Goal: Answer question/provide support: Share knowledge or assist other users

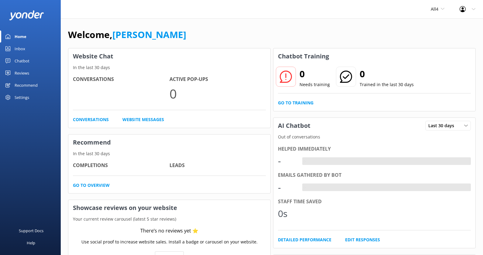
click at [442, 12] on div "All4 [PERSON_NAME] Adventure Co Cool Tours Inc [GEOGRAPHIC_DATA] River Rafting …" at bounding box center [437, 9] width 29 height 18
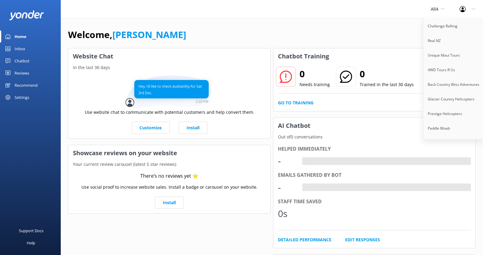
scroll to position [666, 0]
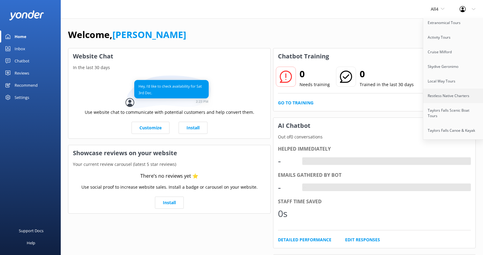
click at [452, 88] on link "Restless Native Charters" at bounding box center [453, 95] width 61 height 15
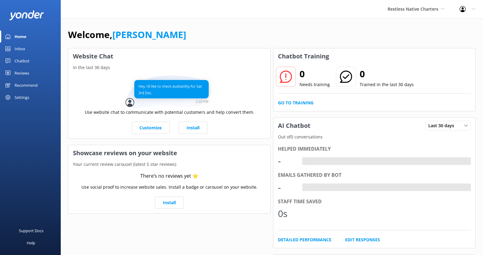
click at [28, 60] on div "Chatbot" at bounding box center [22, 61] width 15 height 12
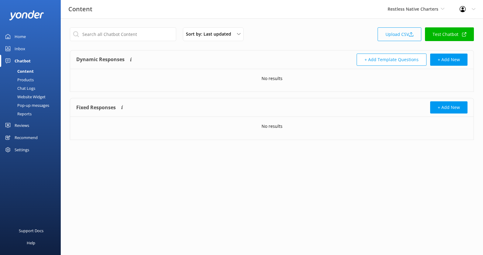
click at [401, 35] on link "Upload CSV" at bounding box center [400, 34] width 44 height 14
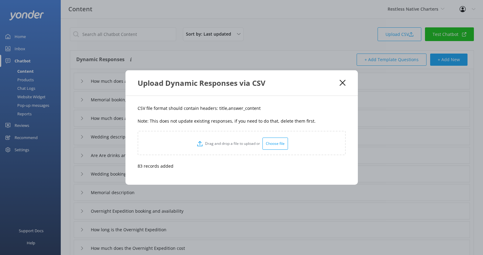
click at [343, 84] on icon at bounding box center [343, 83] width 6 height 6
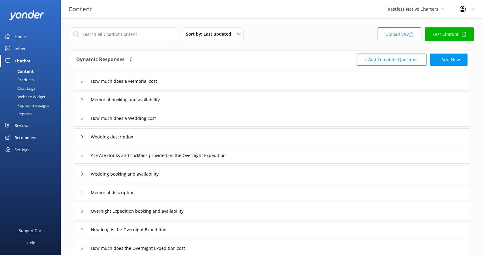
click at [28, 78] on div "Products" at bounding box center [19, 79] width 30 height 9
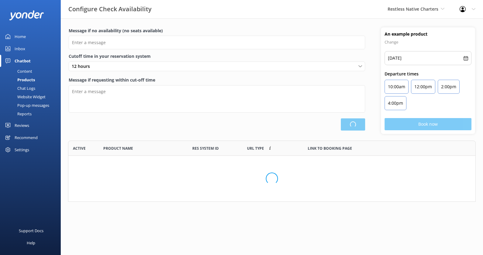
scroll to position [182, 407]
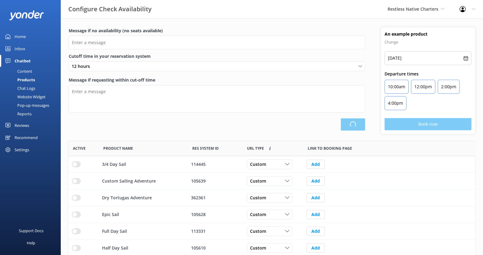
type input "There are no seats available, please check an alternative day"
type textarea "Our online booking system closes {hours} prior to departure. Please contact us …"
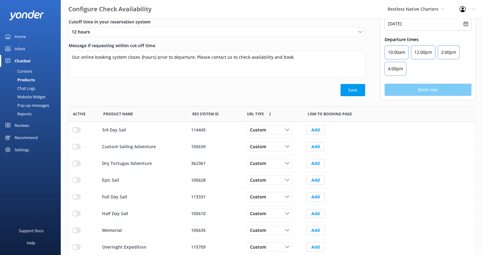
scroll to position [75, 0]
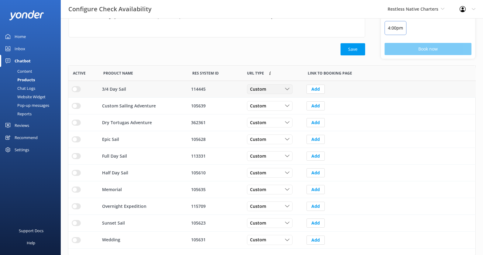
click at [280, 86] on div "Custom" at bounding box center [270, 89] width 43 height 7
click at [277, 110] on link "Dynamic" at bounding box center [274, 114] width 54 height 12
click at [274, 108] on div "Custom Custom Dynamic" at bounding box center [270, 106] width 46 height 10
click at [275, 127] on link "Dynamic" at bounding box center [274, 131] width 54 height 12
click at [274, 125] on div "Custom Custom Dynamic" at bounding box center [270, 123] width 46 height 10
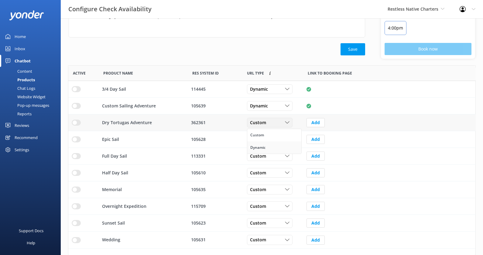
click at [274, 144] on link "Dynamic" at bounding box center [274, 147] width 54 height 12
click at [273, 143] on div "Custom Custom Dynamic" at bounding box center [272, 139] width 61 height 17
click at [273, 139] on div "Custom" at bounding box center [270, 139] width 43 height 7
click at [273, 160] on link "Dynamic" at bounding box center [274, 164] width 54 height 12
click at [273, 159] on div "Custom Custom Dynamic" at bounding box center [270, 156] width 46 height 10
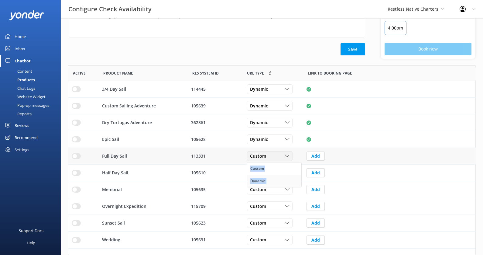
click at [273, 179] on link "Dynamic" at bounding box center [274, 181] width 54 height 12
click at [275, 169] on div "Custom" at bounding box center [270, 172] width 43 height 7
click at [272, 196] on link "Dynamic" at bounding box center [274, 197] width 54 height 12
click at [273, 190] on div "Custom" at bounding box center [270, 189] width 43 height 7
click at [272, 213] on link "Dynamic" at bounding box center [274, 214] width 54 height 12
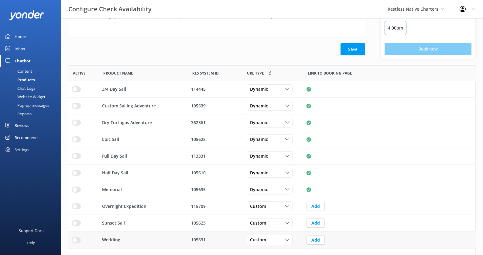
click at [270, 244] on div "Custom Custom Dynamic" at bounding box center [272, 239] width 61 height 17
click at [270, 239] on div "Custom" at bounding box center [270, 239] width 43 height 7
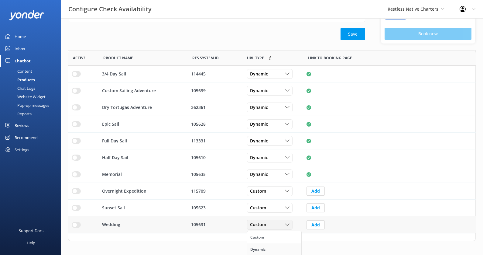
click at [269, 244] on link "Dynamic" at bounding box center [274, 249] width 54 height 12
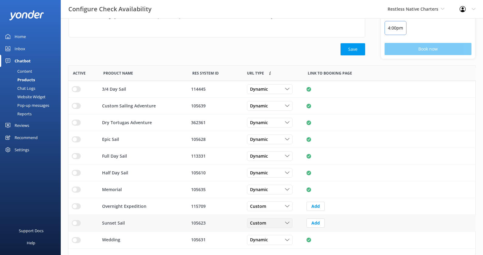
click at [267, 219] on span "Custom" at bounding box center [260, 222] width 20 height 7
click at [267, 246] on link "Dynamic" at bounding box center [274, 248] width 54 height 12
click at [269, 205] on span "Custom" at bounding box center [260, 206] width 20 height 7
click at [267, 234] on link "Dynamic" at bounding box center [274, 231] width 54 height 12
click at [75, 88] on input "row" at bounding box center [76, 89] width 9 height 6
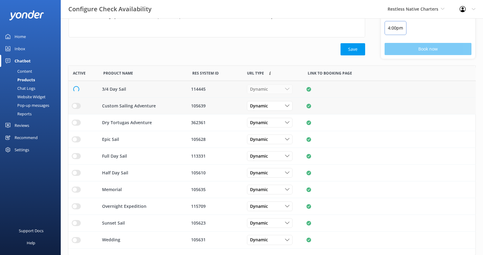
click at [75, 103] on input "row" at bounding box center [76, 106] width 9 height 6
click at [75, 119] on input "row" at bounding box center [76, 122] width 9 height 6
click at [75, 140] on input "row" at bounding box center [76, 139] width 9 height 6
click at [75, 154] on input "row" at bounding box center [76, 156] width 9 height 6
click at [77, 172] on input "row" at bounding box center [76, 173] width 9 height 6
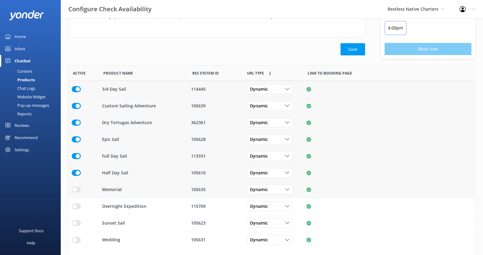
click at [77, 188] on input "row" at bounding box center [76, 189] width 9 height 6
click at [75, 204] on input "row" at bounding box center [76, 206] width 9 height 6
click at [75, 222] on input "row" at bounding box center [76, 223] width 9 height 6
click at [75, 239] on input "row" at bounding box center [76, 240] width 9 height 6
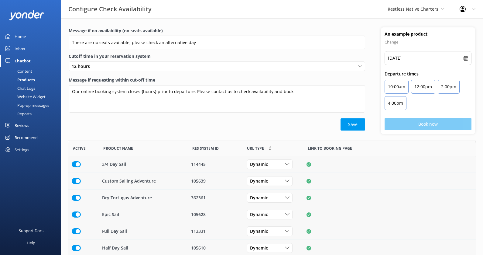
click at [28, 72] on div "Content" at bounding box center [18, 71] width 29 height 9
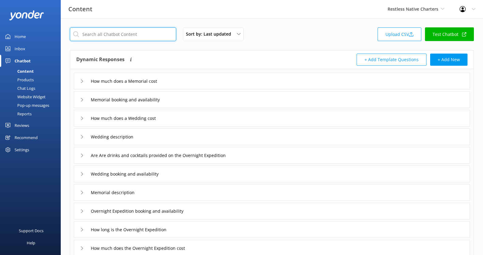
click at [148, 33] on input "text" at bounding box center [123, 34] width 106 height 14
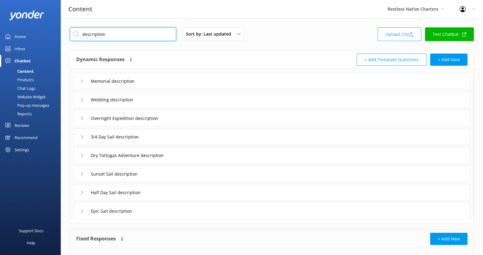
type input "description"
click at [229, 84] on div "Memorial description" at bounding box center [272, 81] width 396 height 17
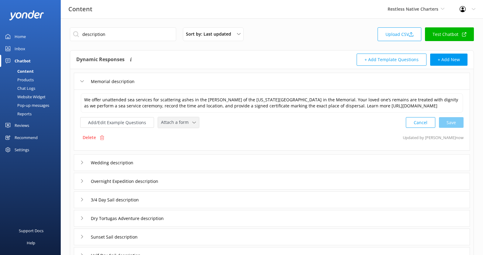
click at [180, 125] on span "Attach a form" at bounding box center [176, 122] width 31 height 7
click at [184, 150] on div "Check availability" at bounding box center [176, 148] width 30 height 6
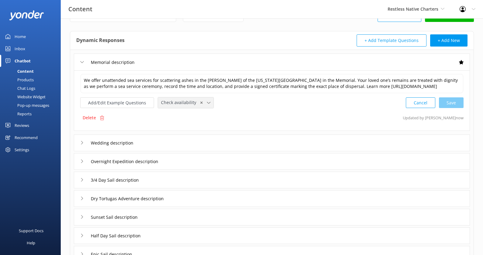
scroll to position [39, 0]
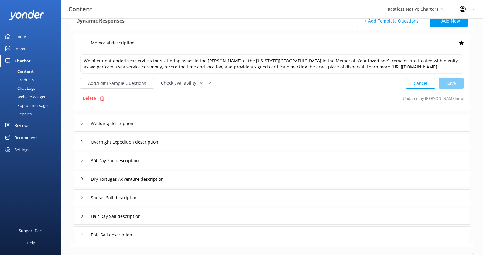
click at [175, 128] on div "Wedding description" at bounding box center [272, 123] width 396 height 17
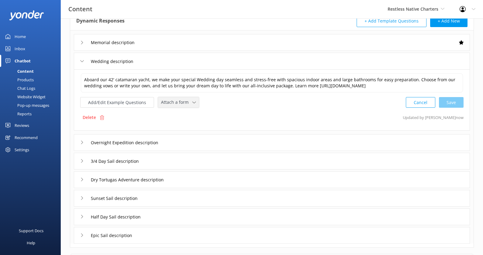
click at [180, 105] on span "Attach a form" at bounding box center [176, 102] width 31 height 7
click at [181, 131] on div "Check availability" at bounding box center [176, 128] width 30 height 6
click at [195, 105] on span "Check availability" at bounding box center [180, 101] width 39 height 7
click at [192, 118] on div "Leave contact details" at bounding box center [179, 115] width 37 height 6
click at [188, 40] on div "Memorial description" at bounding box center [272, 42] width 396 height 17
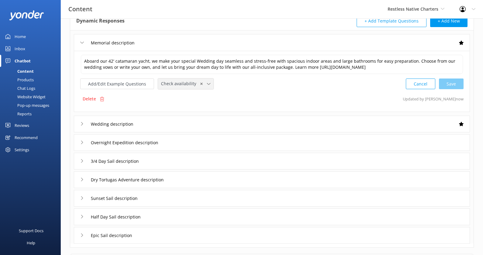
click at [207, 86] on icon at bounding box center [209, 84] width 4 height 4
click at [197, 103] on link "Leave contact details" at bounding box center [185, 97] width 55 height 12
click at [187, 145] on div "Overnight Expedition description" at bounding box center [272, 141] width 396 height 17
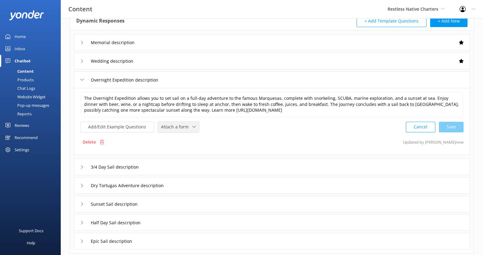
click at [179, 127] on span "Attach a form" at bounding box center [176, 126] width 31 height 7
click at [181, 147] on link "Check availability" at bounding box center [185, 152] width 54 height 12
click at [180, 165] on div "3/4 Day Sail description" at bounding box center [272, 166] width 396 height 17
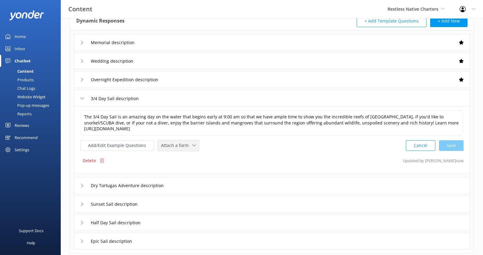
click at [192, 144] on icon at bounding box center [194, 145] width 4 height 4
click at [191, 170] on link "Check availability" at bounding box center [185, 170] width 54 height 12
click at [192, 180] on div "Dry Tortugas Adventure description" at bounding box center [272, 184] width 396 height 17
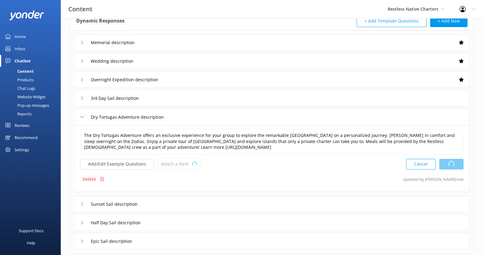
type textarea "The 3/4 Day Sail is an amazing day on the water that begins early at 9:00 am so…"
click at [188, 165] on span "Attach a form" at bounding box center [176, 163] width 31 height 7
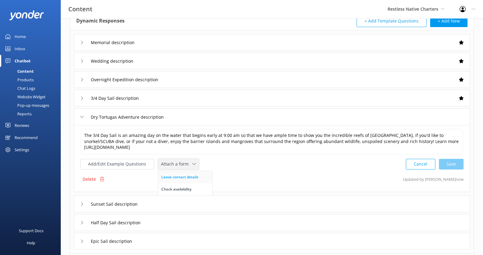
click at [185, 175] on div "Leave contact details" at bounding box center [179, 177] width 37 height 6
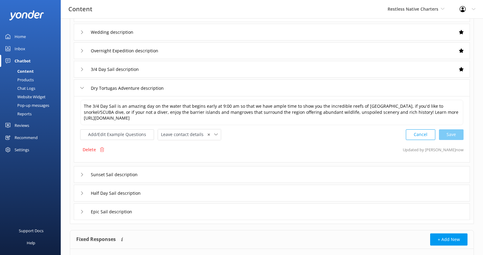
scroll to position [101, 0]
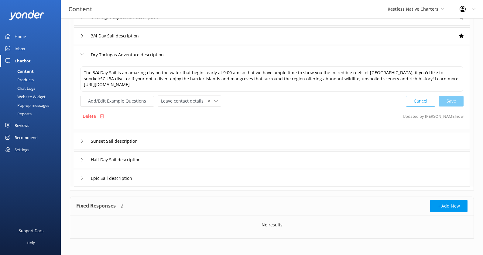
click at [185, 144] on div "Sunset Sail description" at bounding box center [272, 140] width 396 height 17
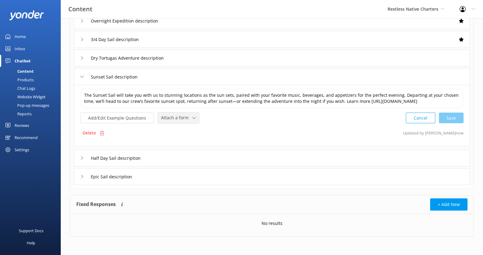
click at [182, 119] on span "Attach a form" at bounding box center [176, 117] width 31 height 7
click at [182, 141] on div "Check availability" at bounding box center [176, 143] width 30 height 6
click at [186, 159] on div "Half Day Sail description" at bounding box center [272, 158] width 396 height 17
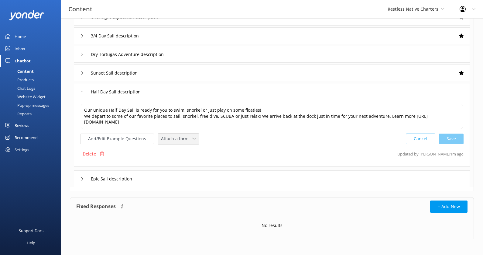
click at [186, 140] on span "Attach a form" at bounding box center [176, 138] width 31 height 7
click at [186, 162] on div "Check availability" at bounding box center [176, 164] width 30 height 6
click at [205, 176] on div "Epic Sail description" at bounding box center [272, 178] width 396 height 17
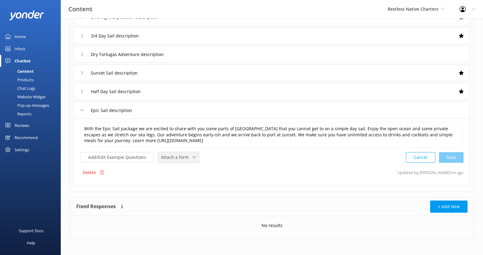
click at [185, 158] on span "Attach a form" at bounding box center [176, 157] width 31 height 7
click at [185, 181] on div "Check availability" at bounding box center [176, 182] width 30 height 6
click at [205, 185] on div "Dynamic Responses The chatbot will generate a response based on the content inf…" at bounding box center [272, 69] width 404 height 241
click at [215, 55] on div "Dry Tortugas Adventure description" at bounding box center [272, 54] width 396 height 17
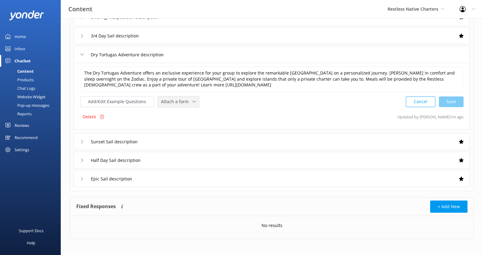
click at [189, 101] on span "Attach a form" at bounding box center [176, 101] width 31 height 7
click at [187, 112] on div "Leave contact details" at bounding box center [179, 115] width 37 height 6
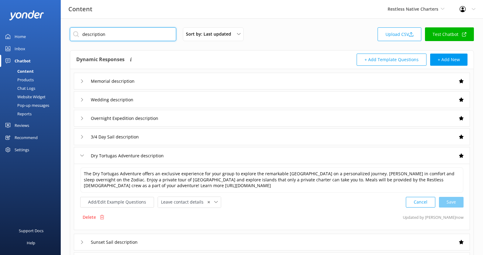
click at [143, 36] on input "description" at bounding box center [123, 34] width 106 height 14
click at [206, 22] on div "depart Sort by: Last updated Title (A-Z) Last updated Upload CSV Test Chatbot D…" at bounding box center [272, 187] width 422 height 339
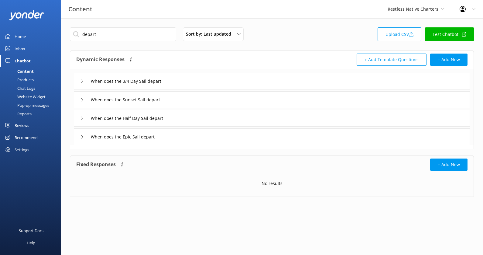
click at [206, 79] on div "When does the 3/4 Day Sail depart" at bounding box center [272, 81] width 396 height 17
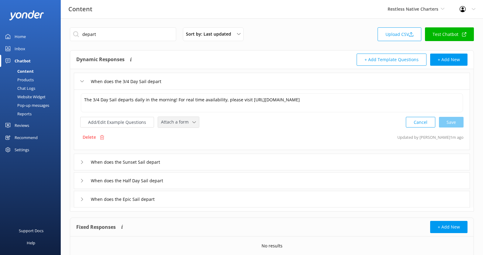
click at [193, 120] on icon at bounding box center [194, 122] width 4 height 4
click at [188, 149] on div "Check availability" at bounding box center [176, 147] width 30 height 6
click at [200, 159] on div "When does the Sunset Sail depart" at bounding box center [272, 161] width 396 height 17
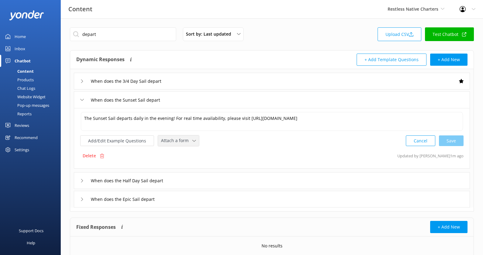
click at [183, 135] on div "Attach a form Leave contact details Check availability" at bounding box center [178, 140] width 41 height 11
click at [183, 163] on div "Check availability" at bounding box center [176, 166] width 30 height 6
click at [195, 177] on div "When does the Half Day Sail depart" at bounding box center [272, 179] width 396 height 17
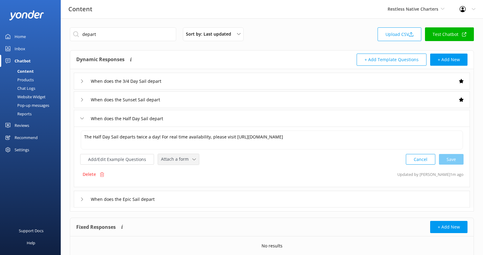
click at [184, 157] on span "Attach a form" at bounding box center [176, 159] width 31 height 7
click at [184, 187] on link "Check availability" at bounding box center [185, 184] width 54 height 12
click at [189, 196] on div "When does the Epic Sail depart" at bounding box center [272, 198] width 396 height 17
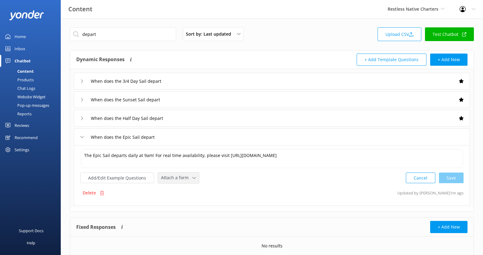
click at [180, 179] on span "Attach a form" at bounding box center [176, 177] width 31 height 7
click at [181, 197] on link "Check availability" at bounding box center [185, 203] width 54 height 12
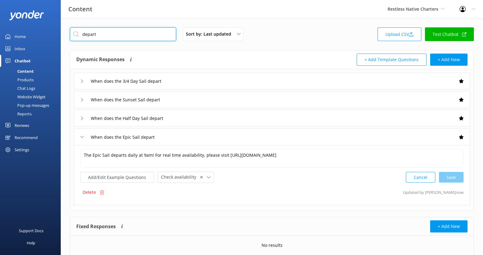
click at [144, 36] on input "depart" at bounding box center [123, 34] width 106 height 14
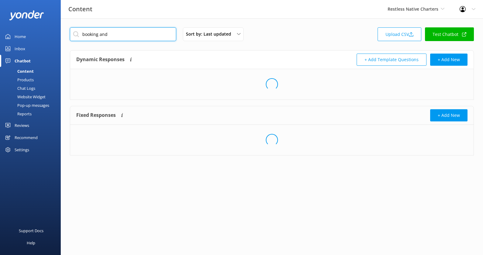
type input "booking and"
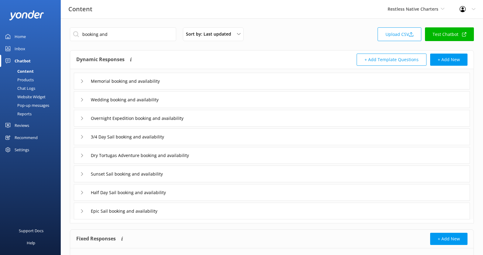
click at [150, 54] on div "Dynamic Responses The chatbot will generate a response based on the content inf…" at bounding box center [174, 59] width 196 height 12
click at [188, 78] on div "Memorial booking and availability" at bounding box center [272, 81] width 396 height 17
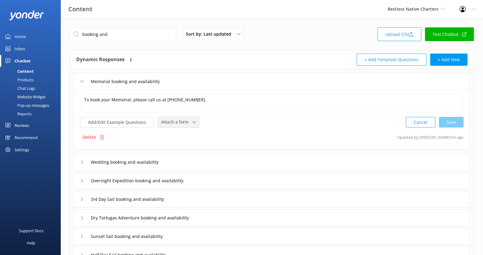
click at [182, 123] on span "Attach a form" at bounding box center [176, 122] width 31 height 7
click at [187, 132] on div "Leave contact details" at bounding box center [179, 135] width 37 height 6
click at [193, 160] on div "Wedding booking and availability" at bounding box center [272, 161] width 396 height 17
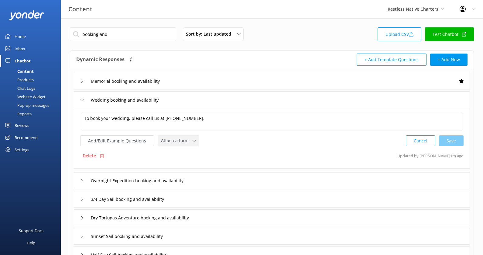
click at [185, 137] on span "Attach a form" at bounding box center [176, 140] width 31 height 7
click at [185, 156] on link "Leave contact details" at bounding box center [185, 153] width 54 height 12
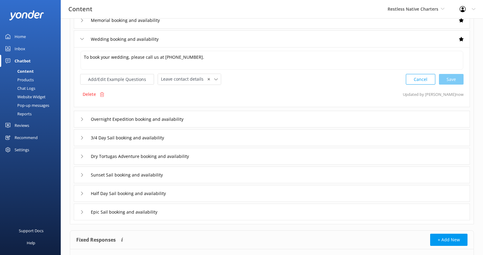
scroll to position [67, 0]
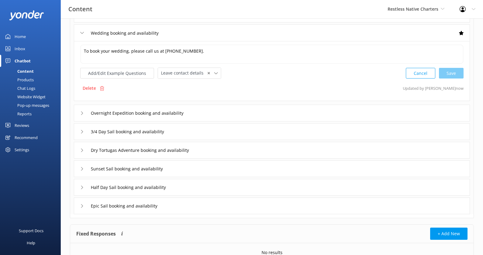
click at [210, 113] on div "Overnight Expedition booking and availability" at bounding box center [272, 113] width 396 height 17
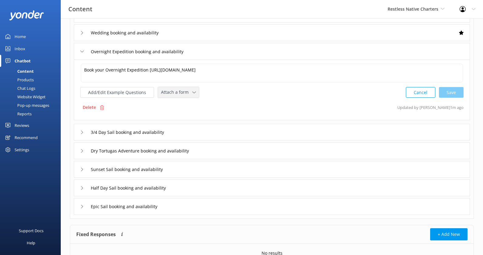
click at [184, 91] on span "Attach a form" at bounding box center [176, 92] width 31 height 7
click at [184, 110] on link "Leave contact details" at bounding box center [185, 105] width 54 height 12
click at [214, 91] on use at bounding box center [215, 92] width 3 height 2
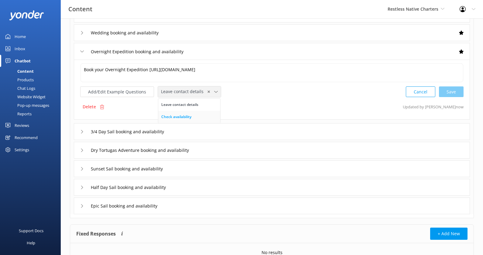
click at [198, 115] on link "Check availability" at bounding box center [189, 117] width 62 height 12
click at [199, 130] on div "3/4 Day Sail booking and availability" at bounding box center [272, 131] width 396 height 17
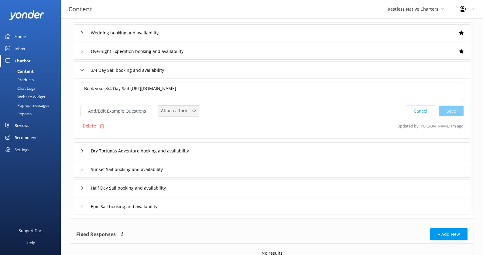
click at [191, 112] on div "Attach a form" at bounding box center [179, 111] width 38 height 8
click at [191, 133] on link "Check availability" at bounding box center [185, 136] width 54 height 12
click at [205, 152] on input "Dry Tortugas Adventure booking and availability" at bounding box center [149, 150] width 122 height 9
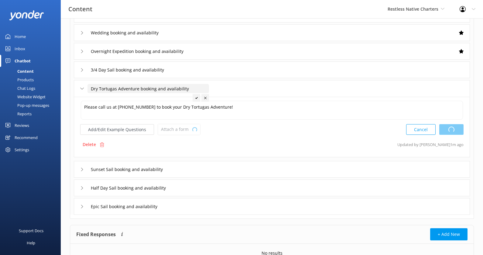
type textarea "Book your 3/4 Day Sail https://fareharbor.com/embeds/book/restlessnative/items/…"
click at [189, 128] on span "Attach a form" at bounding box center [176, 129] width 31 height 7
click at [189, 141] on div "Leave contact details" at bounding box center [179, 142] width 37 height 6
click at [110, 89] on input "Dry Tortugas Adventure booking and availability" at bounding box center [149, 88] width 122 height 9
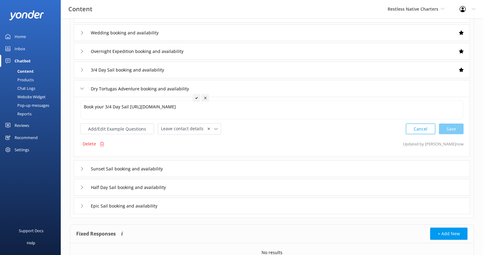
drag, startPoint x: 106, startPoint y: 88, endPoint x: 151, endPoint y: 5, distance: 94.5
click at [0, 0] on div "Content Restless Native Charters Kendall's Adventure Co Cool Tours Inc Tongarir…" at bounding box center [241, 117] width 483 height 333
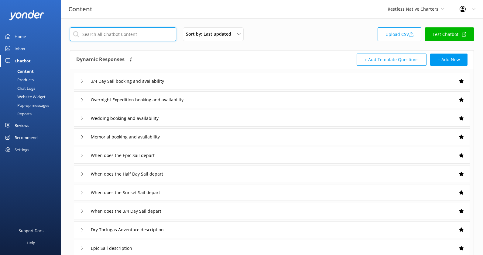
click at [142, 38] on input "text" at bounding box center [123, 34] width 106 height 14
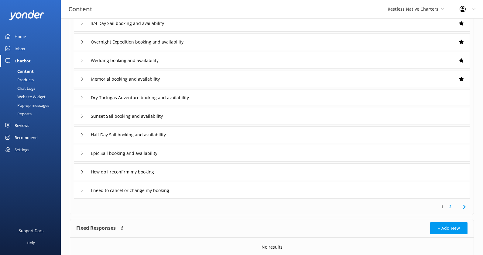
scroll to position [55, 0]
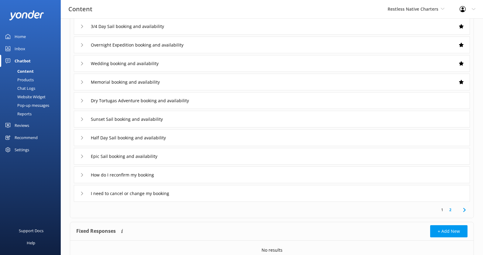
type input "boo"
click at [225, 101] on div "Dry Tortugas Adventure booking and availability" at bounding box center [272, 100] width 396 height 17
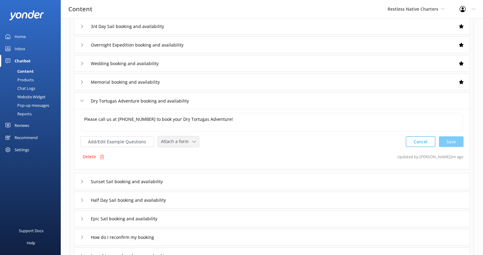
click at [177, 142] on span "Attach a form" at bounding box center [176, 141] width 31 height 7
click at [181, 151] on div "Leave contact details" at bounding box center [179, 154] width 37 height 6
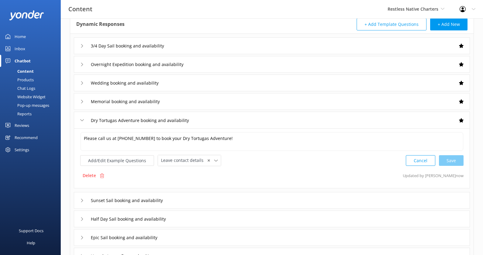
scroll to position [32, 0]
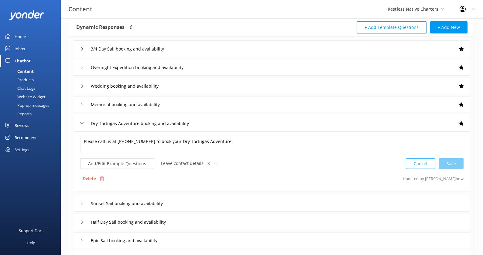
click at [235, 46] on div "3/4 Day Sail booking and availability" at bounding box center [272, 48] width 396 height 17
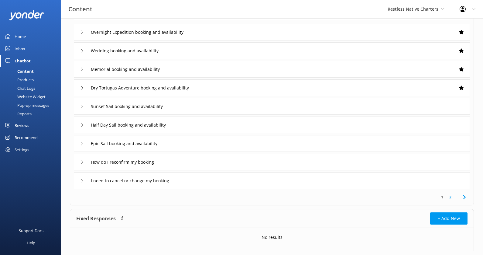
scroll to position [142, 0]
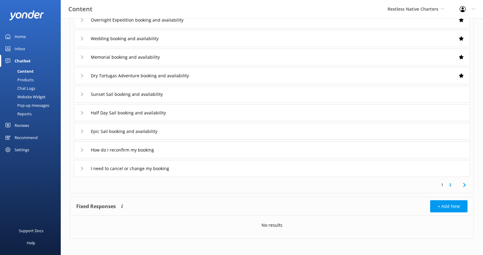
click at [203, 96] on div "Sunset Sail booking and availability" at bounding box center [272, 94] width 396 height 17
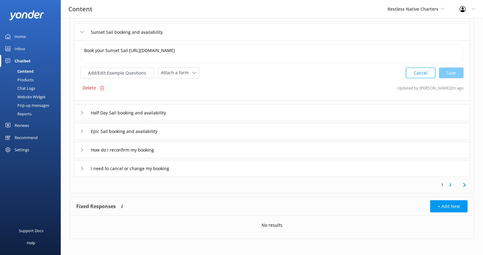
scroll to position [81, 0]
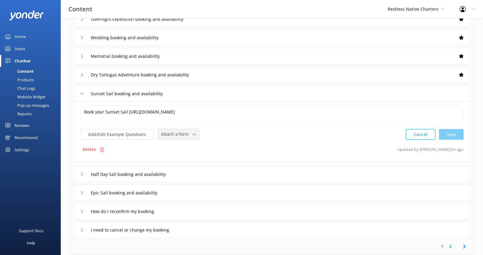
click at [180, 135] on span "Attach a form" at bounding box center [176, 134] width 31 height 7
click at [182, 153] on link "Check availability" at bounding box center [185, 159] width 54 height 12
click at [197, 168] on div "Half Day Sail booking and availability" at bounding box center [272, 173] width 396 height 17
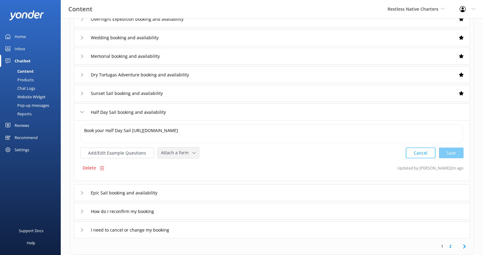
click at [183, 150] on span "Attach a form" at bounding box center [176, 152] width 31 height 7
click at [183, 175] on div "Check availability" at bounding box center [176, 178] width 30 height 6
click at [191, 191] on div "Epic Sail booking and availability" at bounding box center [272, 192] width 396 height 17
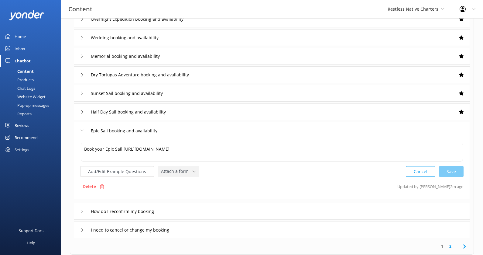
click at [178, 167] on div "Attach a form" at bounding box center [179, 171] width 38 height 8
click at [180, 194] on div "Check availability" at bounding box center [176, 196] width 30 height 6
click at [194, 212] on div "How do I reconfirm my booking" at bounding box center [272, 210] width 396 height 17
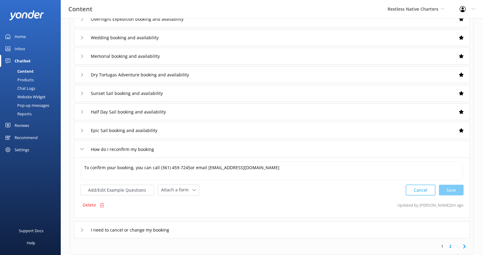
click at [202, 229] on div "I need to cancel or change my booking" at bounding box center [272, 229] width 396 height 17
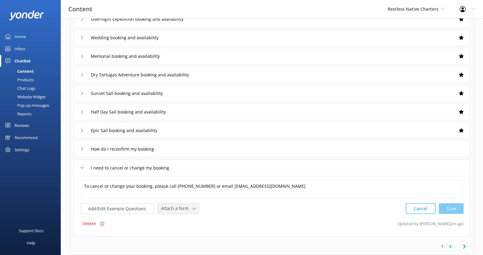
click at [191, 209] on div "Attach a form" at bounding box center [179, 209] width 38 height 8
click at [113, 240] on div "1 2" at bounding box center [271, 246] width 401 height 16
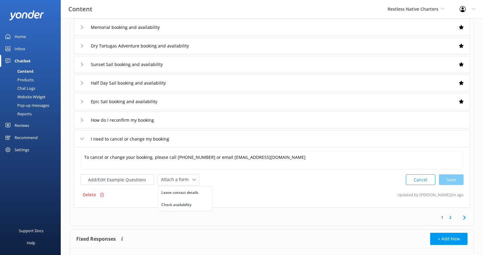
scroll to position [142, 0]
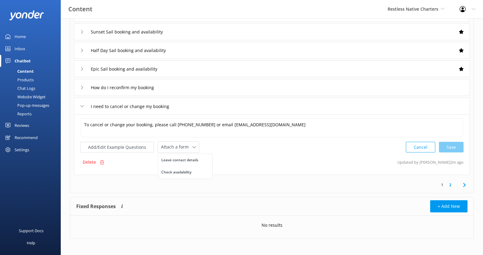
click at [450, 186] on link "2" at bounding box center [450, 185] width 8 height 6
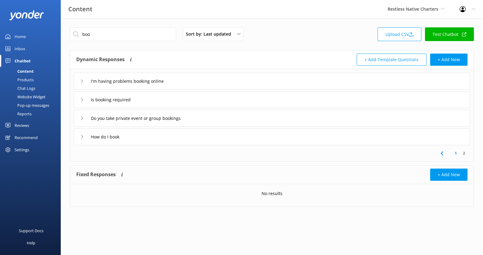
click at [194, 136] on div "How do I book" at bounding box center [272, 136] width 396 height 17
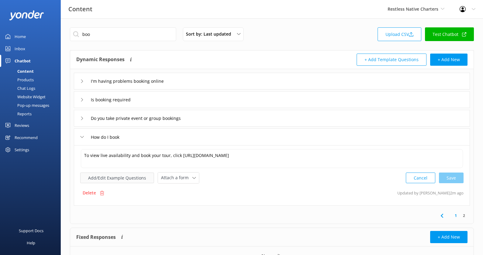
click at [127, 179] on button "Add/Edit Example Questions" at bounding box center [117, 177] width 74 height 11
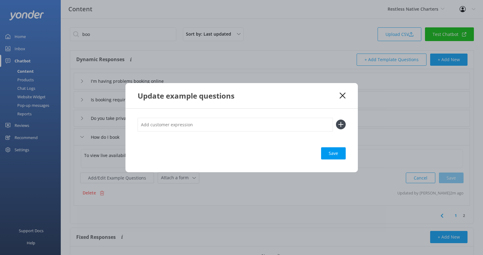
click at [185, 120] on input "text" at bounding box center [235, 125] width 195 height 14
type input "B"
type input "Book"
click at [336, 119] on button at bounding box center [341, 124] width 10 height 10
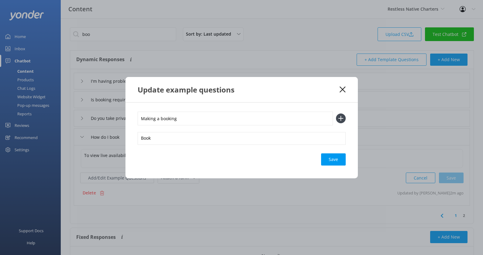
type input "Making a booking"
click at [336, 113] on button at bounding box center [341, 118] width 10 height 10
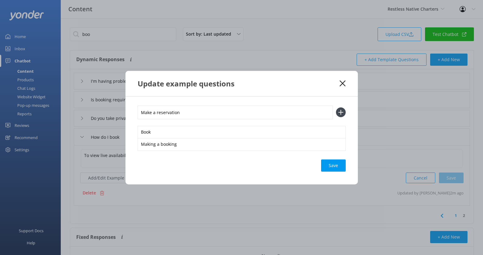
type input "Make a reservation"
click at [336, 107] on button at bounding box center [341, 112] width 10 height 10
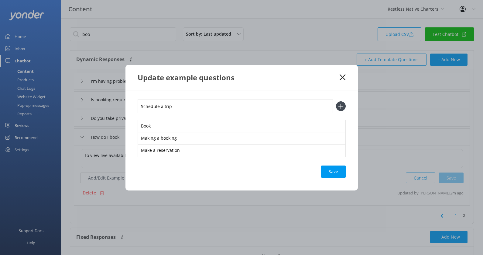
type input "Schedule a trip"
click at [336, 101] on button at bounding box center [341, 106] width 10 height 10
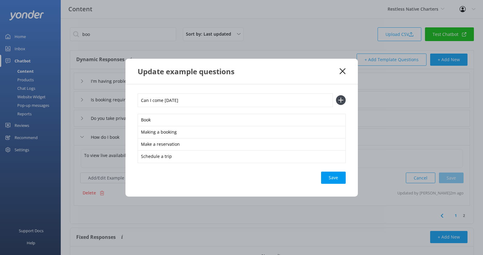
type input "Can I come tomorrow"
click at [336, 95] on button at bounding box center [341, 100] width 10 height 10
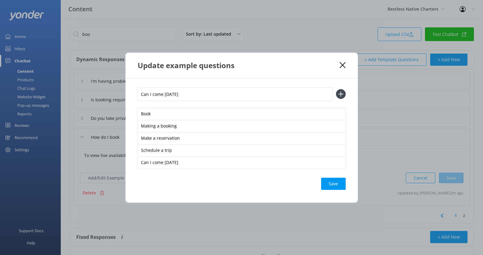
type input "Can I come October 19th"
click at [336, 89] on button at bounding box center [341, 94] width 10 height 10
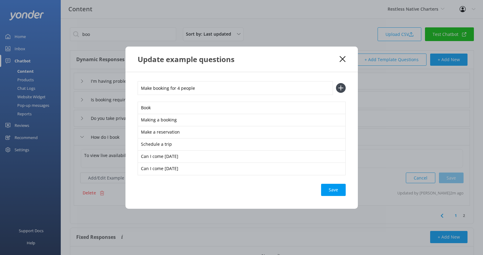
type input "Make booking for 4 people"
click at [336, 83] on button at bounding box center [341, 88] width 10 height 10
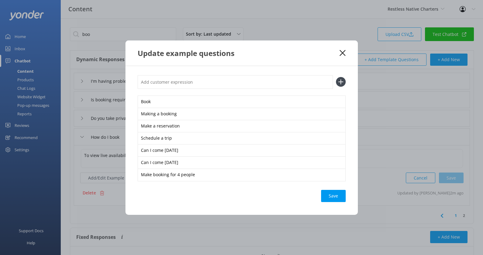
type input "a"
type input "Make booking for 2 adults 3 kids"
click at [336, 77] on button at bounding box center [341, 82] width 10 height 10
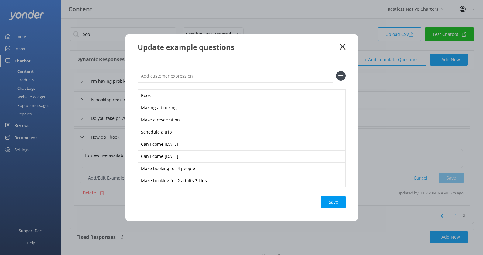
type input "i"
type input "Is there an opening tomorroe"
click at [336, 71] on button at bounding box center [341, 76] width 10 height 10
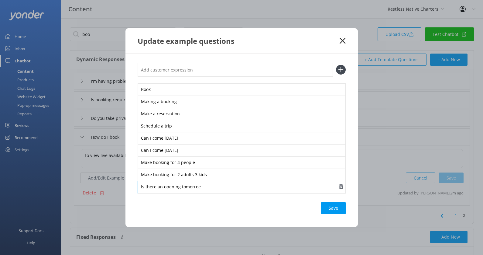
click at [248, 189] on div "Is there an opening tomorroe" at bounding box center [242, 186] width 208 height 13
click at [221, 75] on input "text" at bounding box center [235, 70] width 195 height 14
type input "Are you available this weekend"
click at [336, 65] on button at bounding box center [341, 70] width 10 height 10
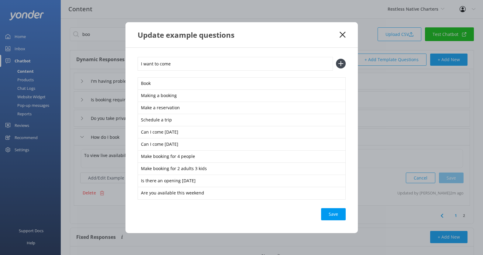
type input "I want to come"
click at [336, 59] on button at bounding box center [341, 64] width 10 height 10
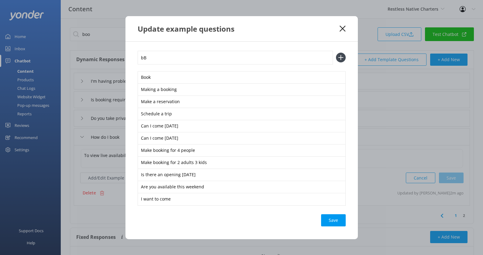
type input "b"
type input "Book a charter"
click at [336, 53] on button at bounding box center [341, 58] width 10 height 10
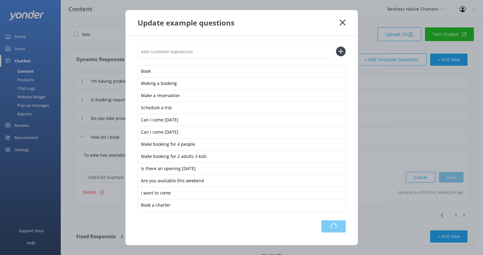
click at [332, 225] on div "Loading.." at bounding box center [333, 226] width 24 height 12
click at [344, 24] on use at bounding box center [343, 22] width 6 height 6
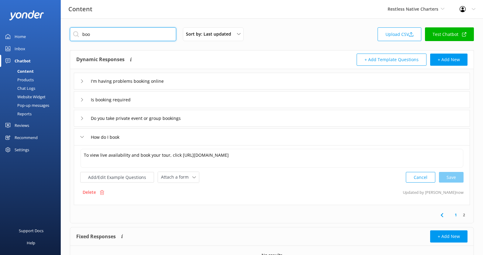
click at [141, 35] on input "boo" at bounding box center [123, 34] width 106 height 14
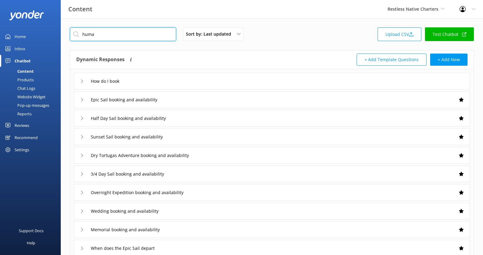
type input "human"
type input "Talk to a human"
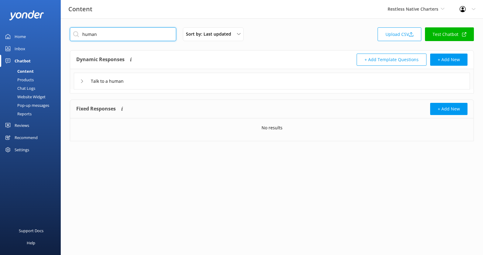
type input "human"
click at [190, 77] on div "Talk to a human" at bounding box center [272, 81] width 396 height 17
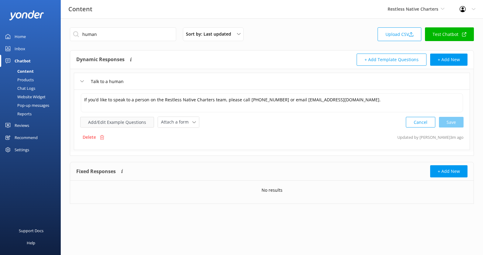
click at [143, 122] on button "Add/Edit Example Questions" at bounding box center [117, 122] width 74 height 11
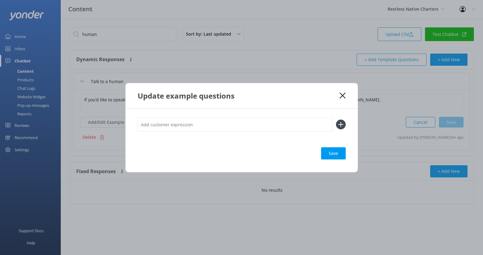
click at [182, 125] on input "text" at bounding box center [235, 125] width 195 height 14
type input "Chat"
click at [336, 119] on button at bounding box center [341, 124] width 10 height 10
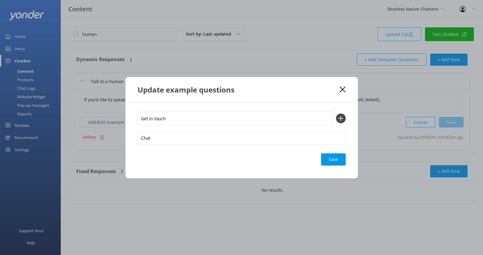
type input "Get in touch"
click at [336, 113] on button at bounding box center [341, 118] width 10 height 10
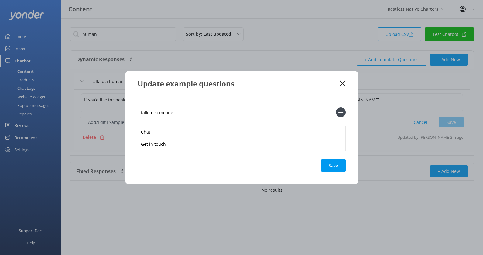
type input "talk to someone"
click at [336, 107] on button at bounding box center [341, 112] width 10 height 10
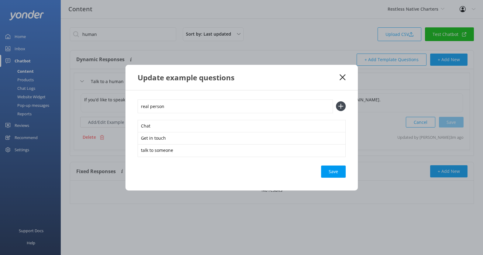
type input "real person"
click at [336, 101] on button at bounding box center [341, 106] width 10 height 10
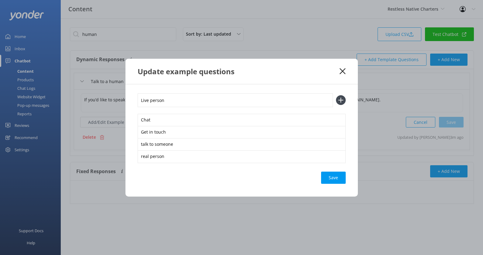
type input "Live person"
click at [336, 95] on button at bounding box center [341, 100] width 10 height 10
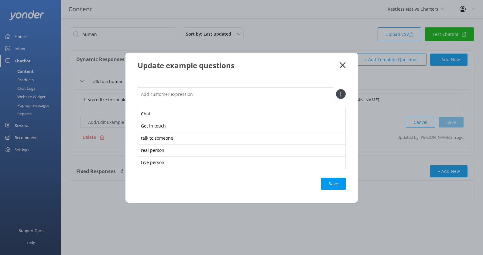
type input "C"
type input "Talk to an agent"
click at [336, 89] on button at bounding box center [341, 94] width 10 height 10
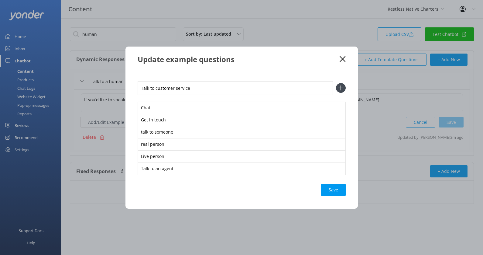
type input "Talk to customer service"
click at [336, 83] on button at bounding box center [341, 88] width 10 height 10
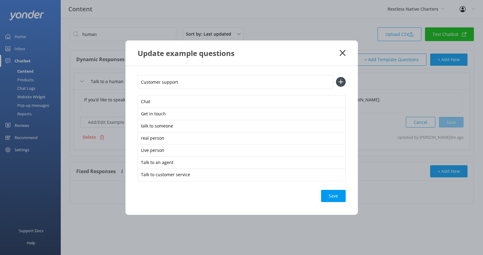
type input "Customer support"
click at [336, 77] on button at bounding box center [341, 82] width 10 height 10
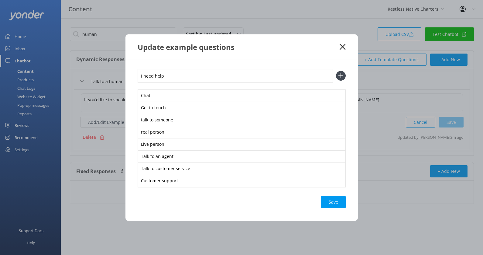
type input "I need help"
click at [336, 71] on button at bounding box center [341, 76] width 10 height 10
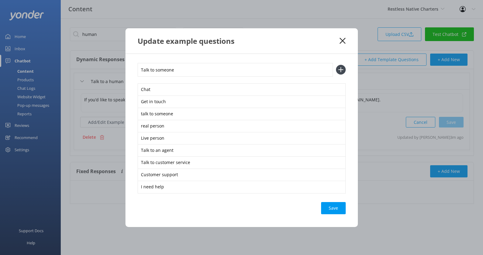
type input "Talk to someone"
click at [336, 65] on button at bounding box center [341, 70] width 10 height 10
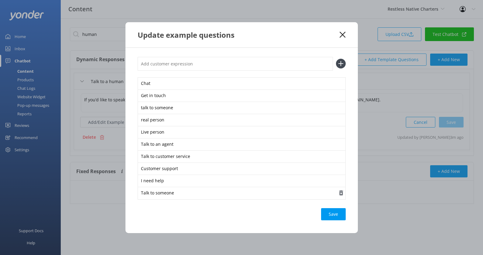
click at [339, 193] on icon "button" at bounding box center [341, 193] width 6 height 6
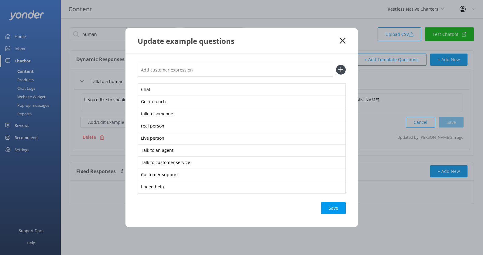
click at [222, 68] on input "text" at bounding box center [235, 70] width 195 height 14
type input "I want to talk to a real person"
click at [336, 65] on button at bounding box center [341, 70] width 10 height 10
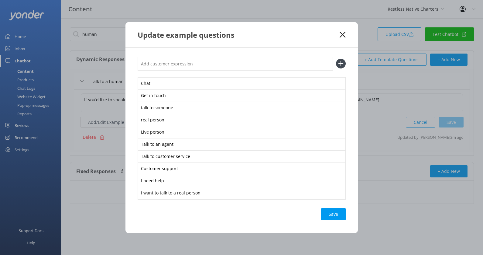
type input "l"
click at [336, 210] on div "Save" at bounding box center [333, 214] width 25 height 12
click at [343, 39] on div "Update example questions" at bounding box center [241, 34] width 232 height 25
click at [342, 33] on use at bounding box center [343, 35] width 6 height 6
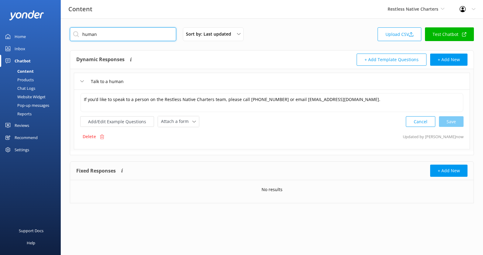
click at [163, 34] on input "human" at bounding box center [123, 34] width 106 height 14
type input "c"
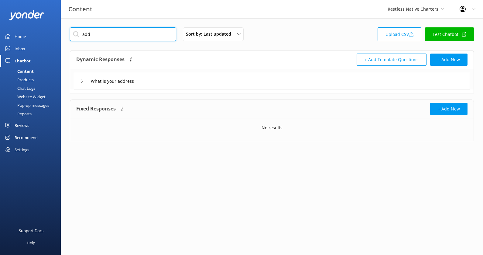
type input "add"
click at [172, 76] on div "What is your address" at bounding box center [272, 81] width 396 height 17
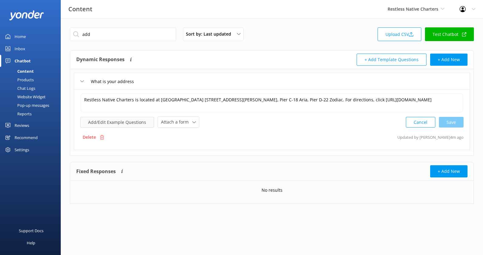
click at [132, 118] on button "Add/Edit Example Questions" at bounding box center [117, 122] width 74 height 11
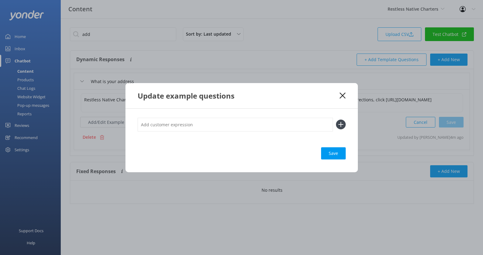
click at [168, 124] on input "text" at bounding box center [235, 125] width 195 height 14
type input "Where are you"
click at [336, 119] on button at bounding box center [341, 124] width 10 height 10
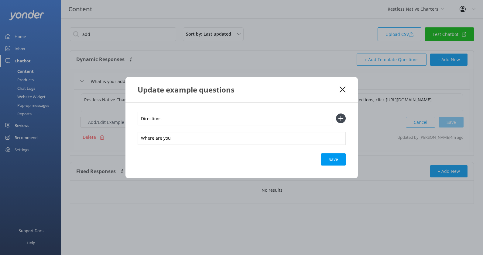
type input "Directions"
click at [336, 113] on button at bounding box center [341, 118] width 10 height 10
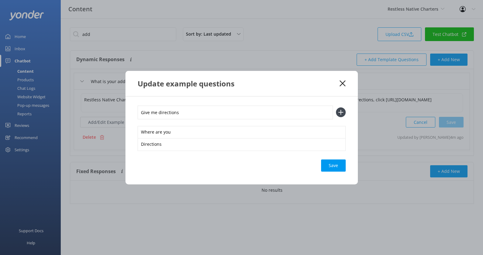
type input "Give me directions"
click at [336, 107] on button at bounding box center [341, 112] width 10 height 10
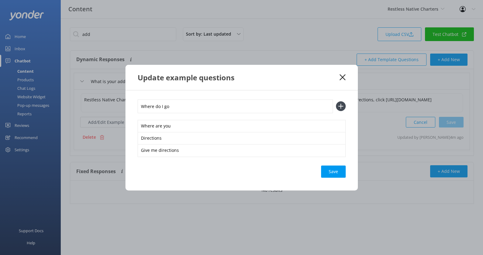
type input "Where do I go"
click at [336, 101] on button at bounding box center [341, 106] width 10 height 10
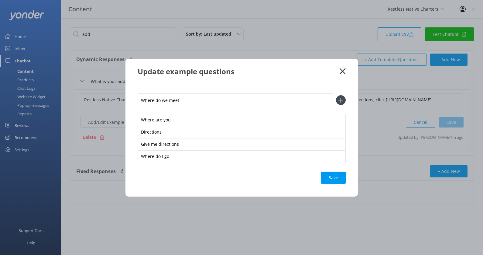
type input "Where do we meet"
click at [336, 95] on button at bounding box center [341, 100] width 10 height 10
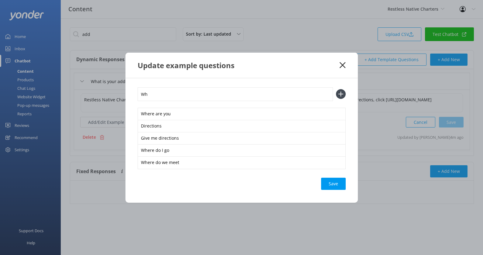
type input "W"
type input "Location"
click at [336, 89] on button at bounding box center [341, 94] width 10 height 10
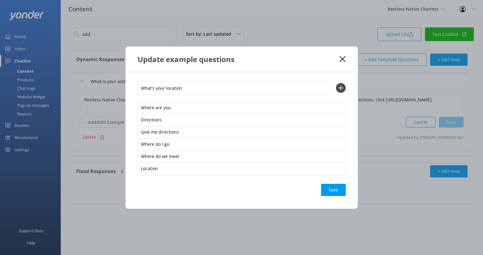
type input "What's your location"
click at [336, 83] on button at bounding box center [341, 88] width 10 height 10
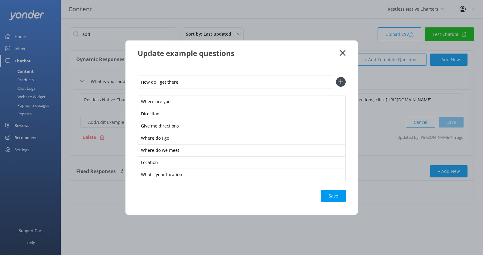
type input "How do I get there"
click at [336, 77] on button at bounding box center [341, 82] width 10 height 10
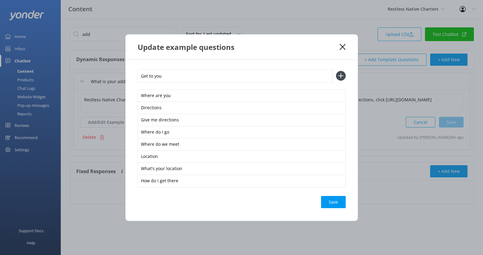
type input "Get to you"
click at [336, 71] on button at bounding box center [341, 76] width 10 height 10
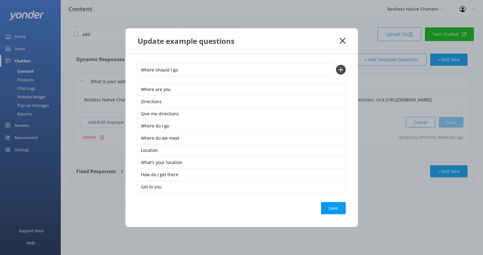
type input "Where should I go"
click at [336, 65] on button at bounding box center [341, 70] width 10 height 10
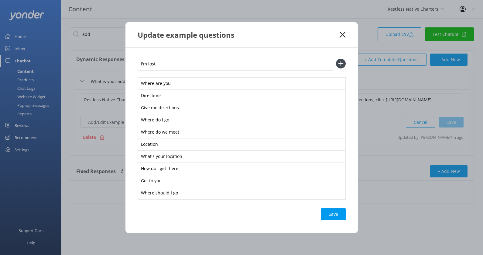
type input "I'm lost"
click at [336, 59] on button at bounding box center [341, 64] width 10 height 10
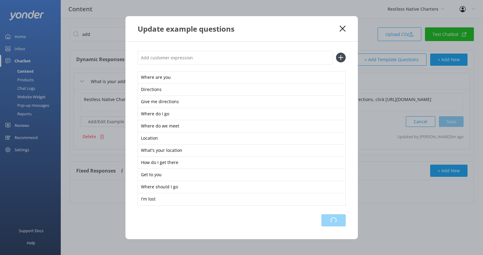
click at [334, 218] on div "Loading.." at bounding box center [333, 220] width 24 height 12
click at [343, 29] on icon at bounding box center [343, 29] width 6 height 6
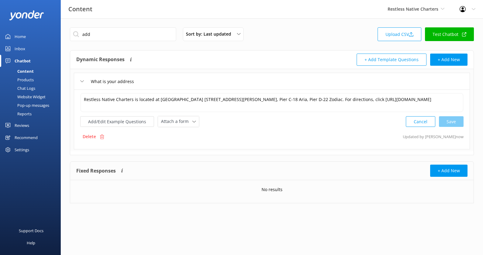
click at [32, 97] on div "Website Widget" at bounding box center [25, 96] width 42 height 9
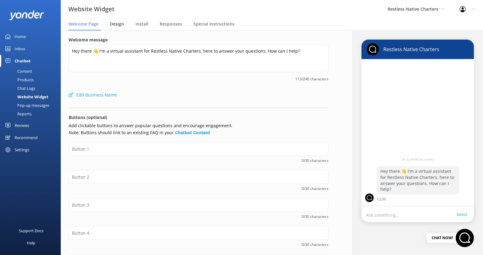
click at [121, 24] on span "Design" at bounding box center [117, 24] width 14 height 6
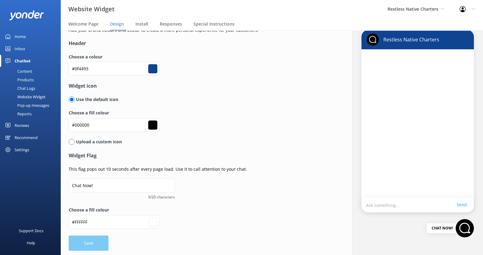
scroll to position [11, 0]
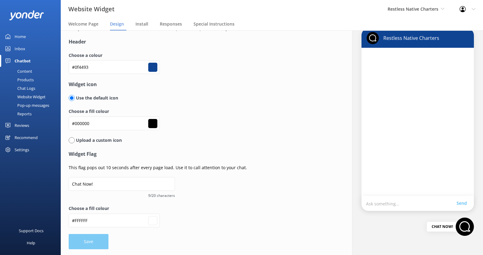
click at [72, 141] on input "radio" at bounding box center [72, 140] width 6 height 6
radio input "true"
radio input "false"
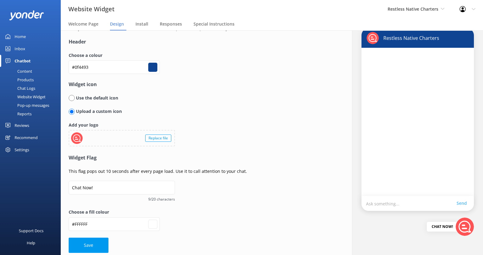
click at [154, 136] on div "Replace file" at bounding box center [158, 137] width 26 height 7
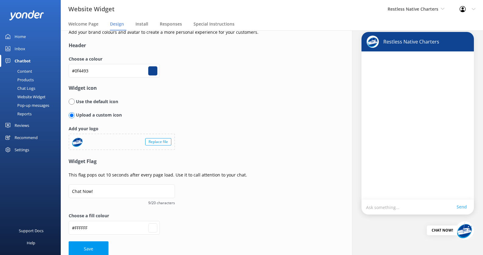
scroll to position [15, 0]
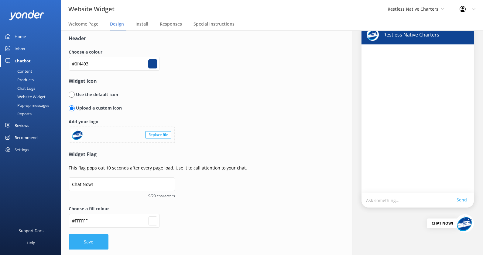
click at [96, 237] on button "Save" at bounding box center [89, 241] width 40 height 15
type input "#ffffff"
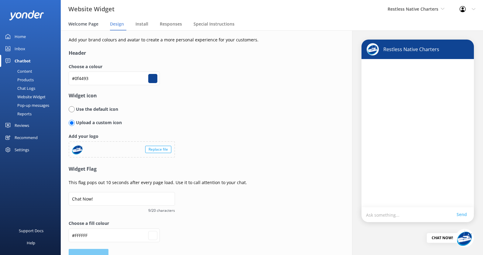
click at [88, 25] on span "Welcome Page" at bounding box center [83, 24] width 30 height 6
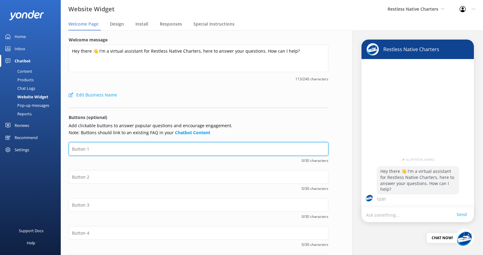
click at [117, 146] on input "text" at bounding box center [199, 149] width 260 height 14
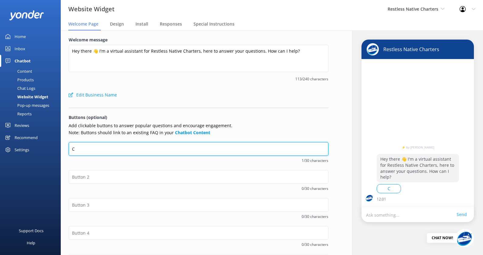
type input "Check Availability"
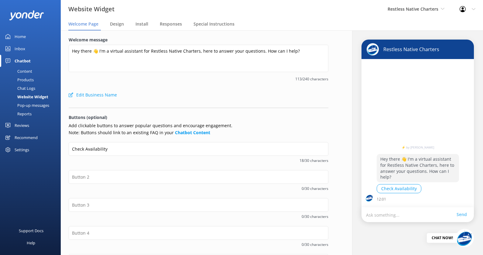
click at [121, 165] on div "Check Availability 18/30 characters" at bounding box center [199, 156] width 260 height 28
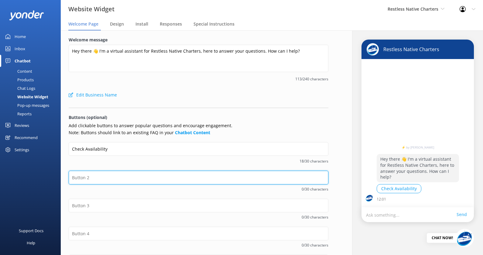
click at [121, 174] on input "text" at bounding box center [199, 177] width 260 height 14
type input "Contact Us"
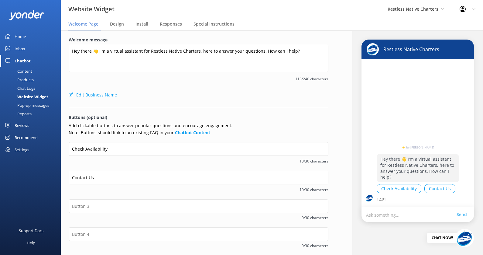
click at [202, 103] on form "Welcome message Hey there 👋 I'm a virtual assistant for Restless Native Charter…" at bounding box center [199, 184] width 260 height 296
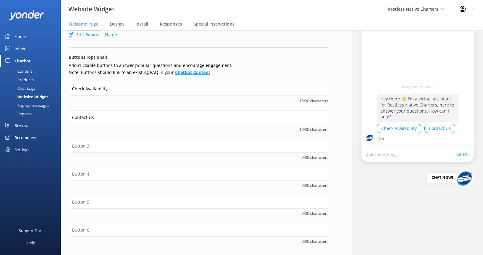
scroll to position [83, 0]
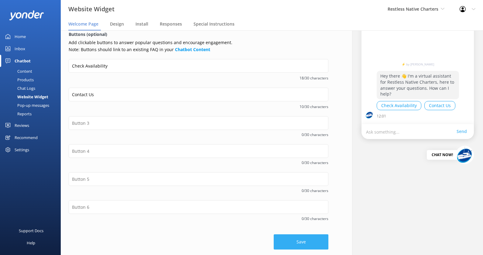
click at [284, 239] on button "Save" at bounding box center [301, 241] width 55 height 15
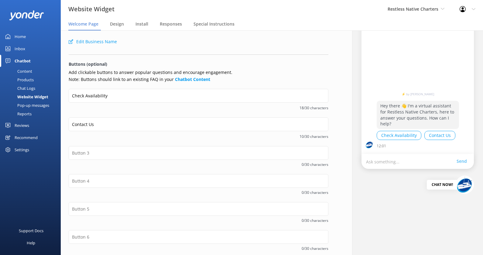
scroll to position [50, 0]
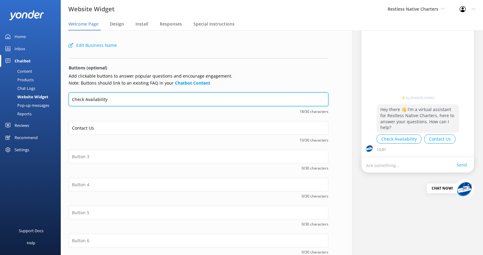
click at [95, 98] on input "Check Availability" at bounding box center [199, 99] width 260 height 14
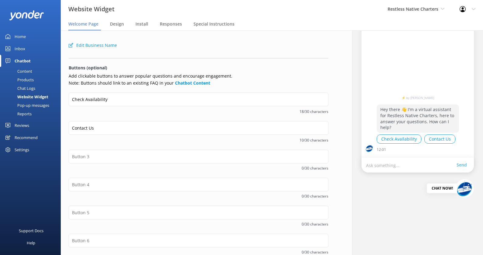
click at [28, 69] on div "Content" at bounding box center [18, 71] width 29 height 9
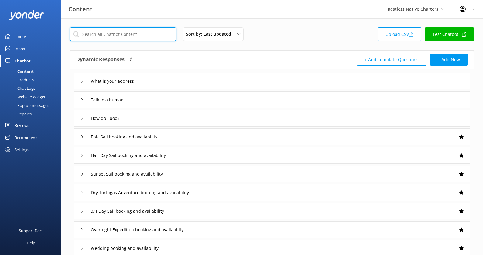
click at [141, 38] on input "text" at bounding box center [123, 34] width 106 height 14
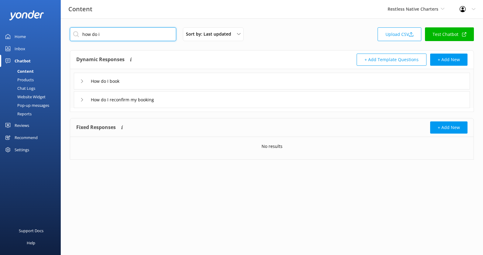
type input "how do i"
click at [158, 80] on div "How do I book" at bounding box center [272, 81] width 396 height 17
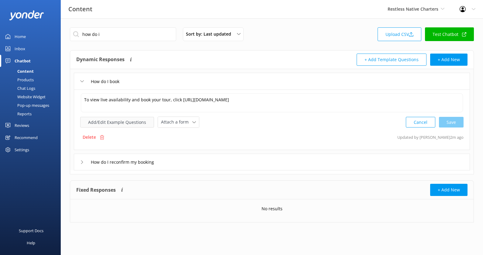
click at [130, 120] on button "Add/Edit Example Questions" at bounding box center [117, 122] width 74 height 11
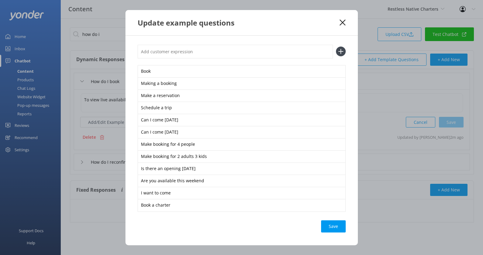
click at [164, 54] on input "text" at bounding box center [235, 52] width 195 height 14
paste input "Check Availability"
type input "Check Availability"
click at [336, 46] on button at bounding box center [341, 51] width 10 height 10
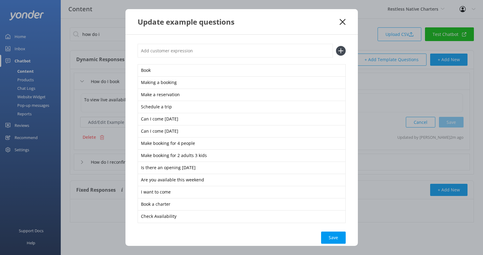
paste input "Check Availability"
type input "Check Availability"
click at [336, 46] on button at bounding box center [341, 51] width 10 height 10
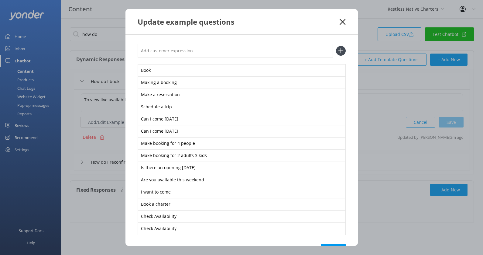
paste input "Check Availability"
type input "Check Availability"
click at [336, 46] on button at bounding box center [341, 51] width 10 height 10
paste input "Check Availability"
type input "Check Availability"
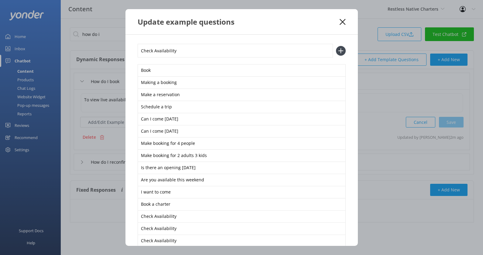
click at [336, 46] on button at bounding box center [341, 51] width 10 height 10
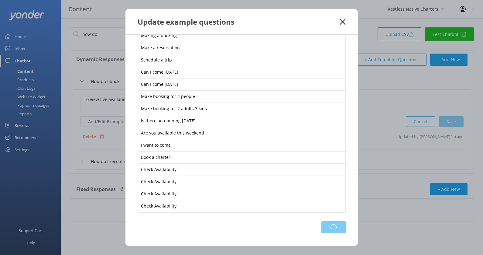
click at [337, 225] on div "Loading.." at bounding box center [333, 227] width 24 height 12
click at [344, 23] on use at bounding box center [343, 22] width 6 height 6
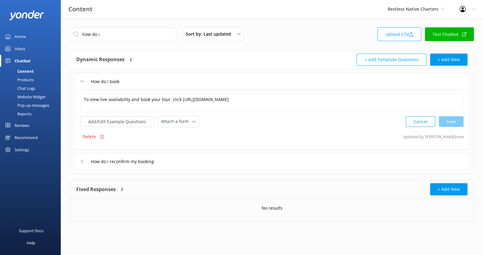
click at [131, 41] on div "how do i Sort by: Last updated Title (A-Z) Last updated Upload CSV Test Chatbot" at bounding box center [272, 35] width 404 height 17
click at [130, 36] on input "how do i" at bounding box center [123, 34] width 106 height 14
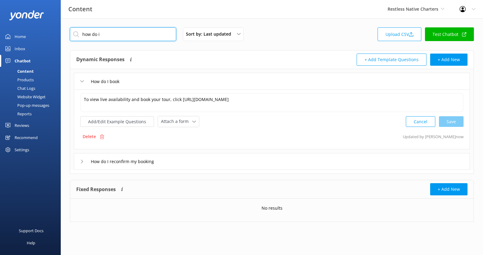
click at [130, 36] on input "how do i" at bounding box center [123, 34] width 106 height 14
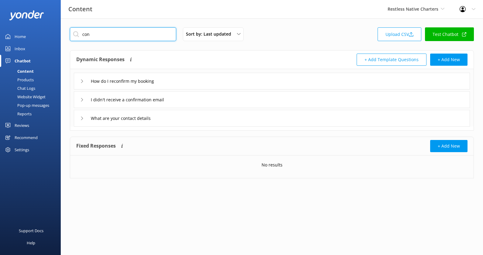
type input "con"
click at [181, 114] on div "What are your contact details" at bounding box center [272, 118] width 396 height 17
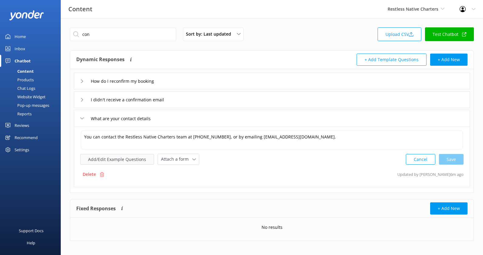
click at [123, 163] on button "Add/Edit Example Questions" at bounding box center [117, 159] width 74 height 11
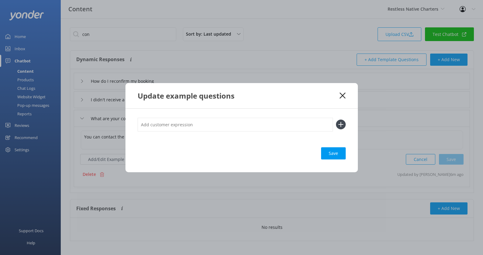
click at [169, 122] on input "text" at bounding box center [235, 125] width 195 height 14
click at [163, 120] on input "Contact Us" at bounding box center [235, 125] width 195 height 14
type input "Contact Us"
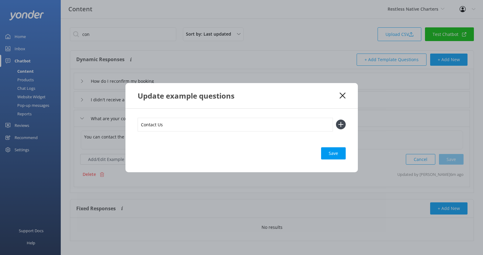
click at [336, 119] on button at bounding box center [341, 124] width 10 height 10
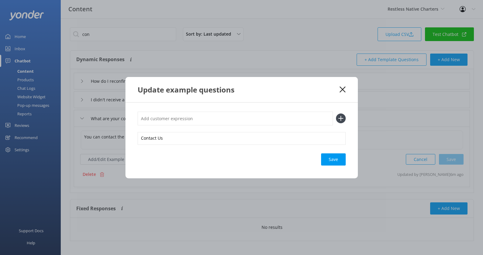
paste input "Contact Us"
type input "Contact Us"
click at [336, 113] on button at bounding box center [341, 118] width 10 height 10
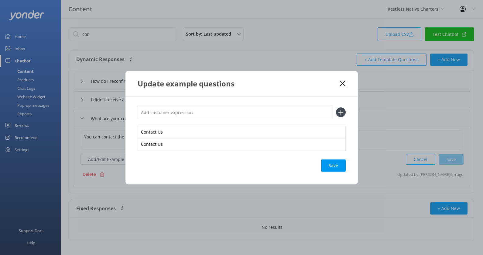
paste input "Contact Us"
type input "Contact Us"
click at [336, 107] on button at bounding box center [341, 112] width 10 height 10
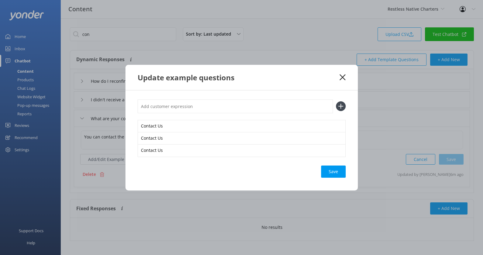
paste input "Contact Us"
type input "Contact Us"
click at [336, 101] on button at bounding box center [341, 106] width 10 height 10
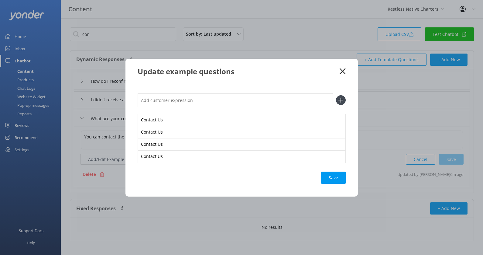
paste input "Contact Us"
type input "Contact Us"
click at [336, 95] on button at bounding box center [341, 100] width 10 height 10
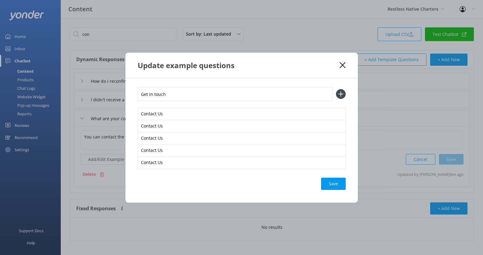
type input "Get in touch"
click at [336, 89] on button at bounding box center [341, 94] width 10 height 10
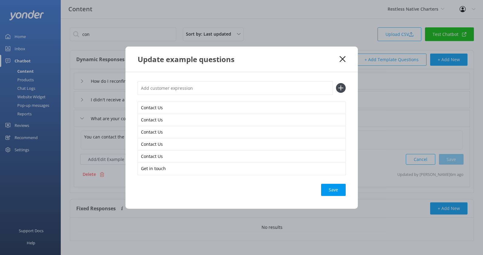
click at [328, 188] on div "Save" at bounding box center [333, 190] width 25 height 12
click at [236, 82] on input "text" at bounding box center [235, 88] width 195 height 14
type input "H"
type input "h"
type input "What's your phone"
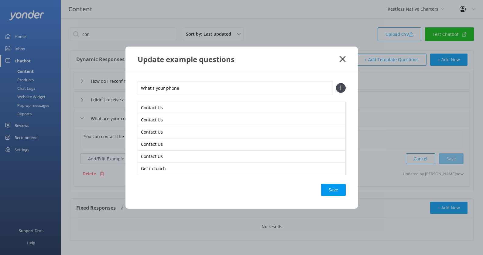
click at [336, 83] on button at bounding box center [341, 88] width 10 height 10
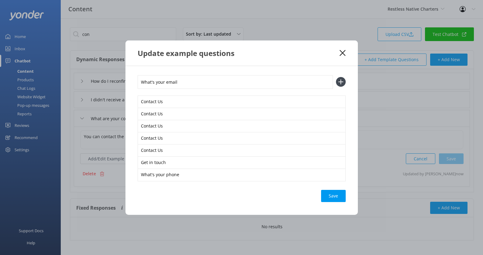
type input "What's your email"
click at [336, 77] on button at bounding box center [341, 82] width 10 height 10
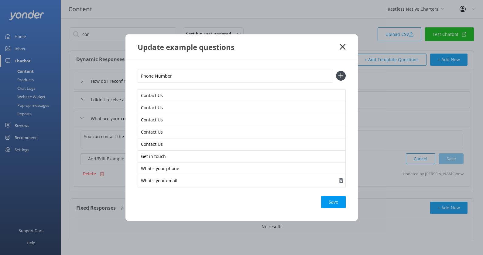
type input "Phone Number"
click at [336, 71] on button at bounding box center [341, 76] width 10 height 10
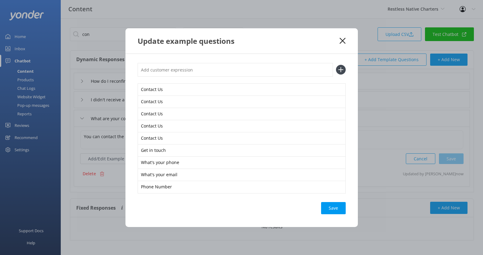
click at [342, 203] on div "Save" at bounding box center [333, 208] width 25 height 12
click at [343, 39] on icon at bounding box center [343, 41] width 6 height 6
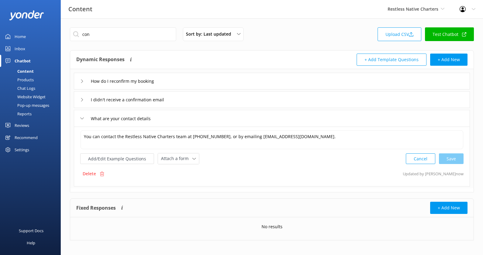
click at [29, 124] on div "Reviews" at bounding box center [22, 125] width 15 height 12
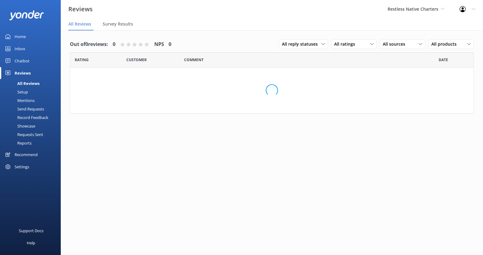
click at [22, 88] on div "Setup" at bounding box center [16, 92] width 24 height 9
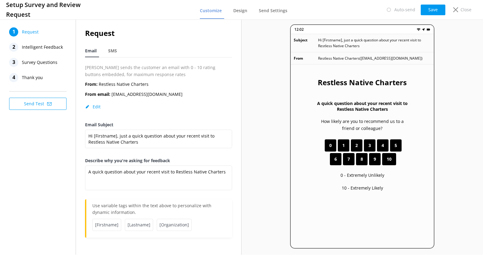
click at [45, 50] on span "Intelligent Feedback" at bounding box center [42, 47] width 41 height 9
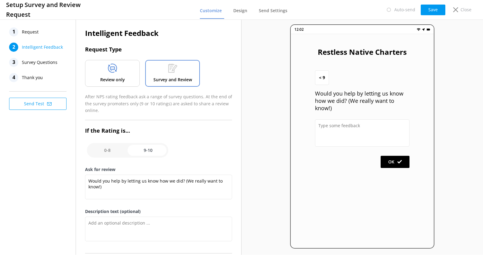
click at [128, 72] on div "Review only" at bounding box center [112, 73] width 55 height 27
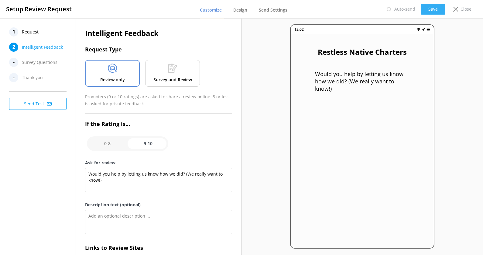
click at [429, 12] on button "Save" at bounding box center [433, 9] width 25 height 11
click at [242, 10] on span "Design" at bounding box center [240, 10] width 14 height 6
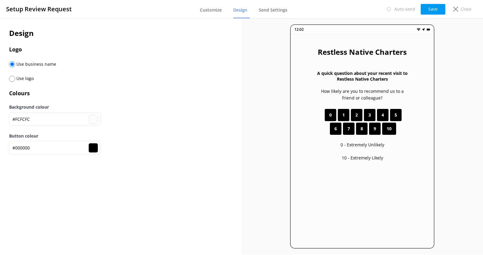
click at [12, 77] on input "radio" at bounding box center [12, 79] width 6 height 6
radio input "true"
radio input "false"
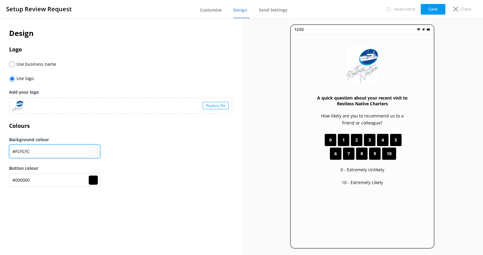
click at [41, 151] on input "#FCFCFC" at bounding box center [54, 151] width 91 height 14
type input "#fcfcfc"
paste input "f7f7f7"
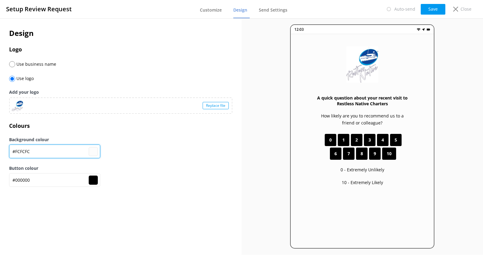
type input "#f7f7f7"
click at [151, 156] on div "Background colour #f7f7f7 #f7f7f7" at bounding box center [120, 150] width 223 height 29
drag, startPoint x: 46, startPoint y: 152, endPoint x: -2, endPoint y: 151, distance: 48.0
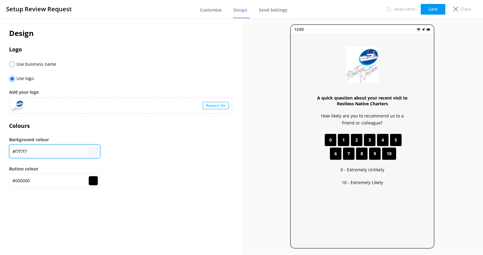
click at [0, 151] on html "Setup Review Request Customize Design Send Settings Auto-send Save Close Design…" at bounding box center [241, 127] width 483 height 255
type input "#000000"
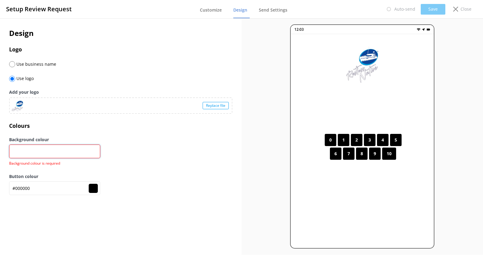
paste input "#f7f7f7"
type input "#f7f7f7"
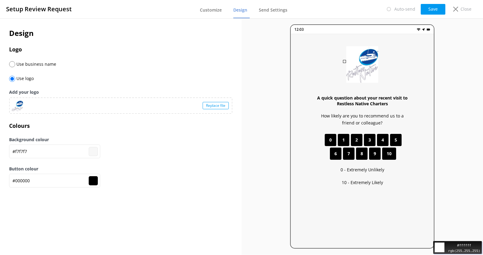
click at [352, 54] on div "Move your 🖱️ to pick a color #ffffff rgb(255,255,255)" at bounding box center [241, 127] width 483 height 255
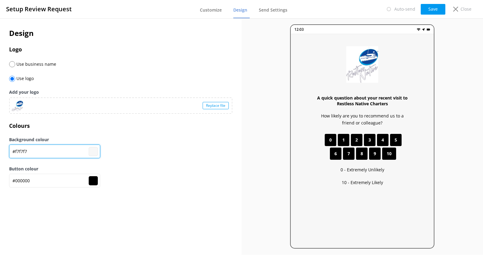
drag, startPoint x: 46, startPoint y: 150, endPoint x: 5, endPoint y: 150, distance: 40.4
click at [5, 150] on div "Design Logo Use business name Use logo Add your logo Replace file Colours Backg…" at bounding box center [121, 110] width 242 height 185
paste input "fffff"
type input "#ffffff"
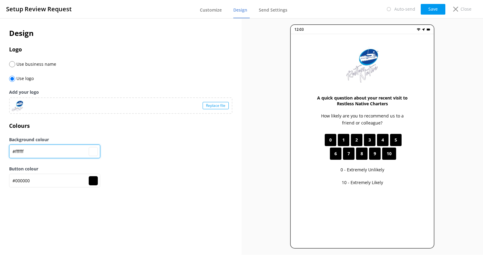
type input "#ffffff"
click at [180, 160] on div "Background colour #ffffff #ffffff" at bounding box center [120, 150] width 223 height 29
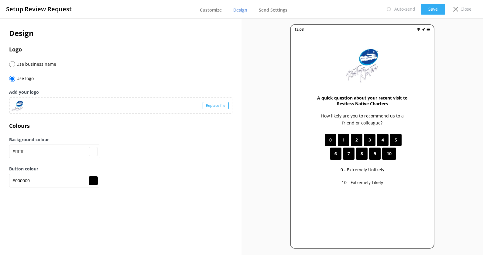
click at [439, 9] on button "Save" at bounding box center [433, 9] width 25 height 11
drag, startPoint x: 49, startPoint y: 181, endPoint x: 1, endPoint y: 181, distance: 48.0
click at [1, 181] on div "Design Logo Use business name Use logo Add your logo Replace file Colours Backg…" at bounding box center [121, 110] width 242 height 185
paste input "e4494"
type input "#0e4494"
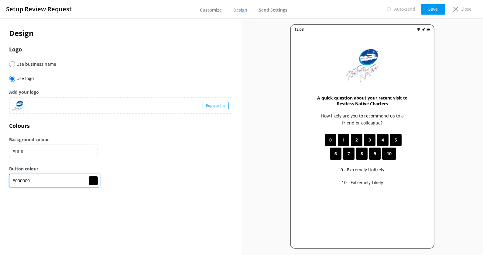
type input "#0e4494"
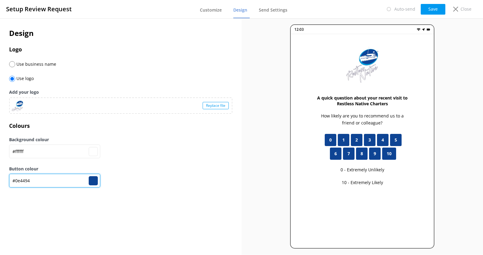
type input "#0e4494"
click at [159, 173] on div "Button colour #0e4494 #0e4494" at bounding box center [120, 179] width 223 height 29
click at [428, 10] on button "Save" at bounding box center [433, 9] width 25 height 11
click at [442, 12] on button "Save" at bounding box center [433, 9] width 25 height 11
click at [462, 7] on p "Close" at bounding box center [466, 9] width 11 height 7
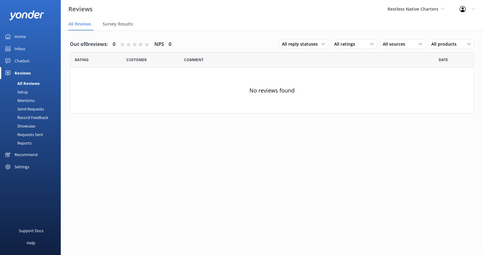
click at [23, 37] on div "Home" at bounding box center [20, 36] width 11 height 12
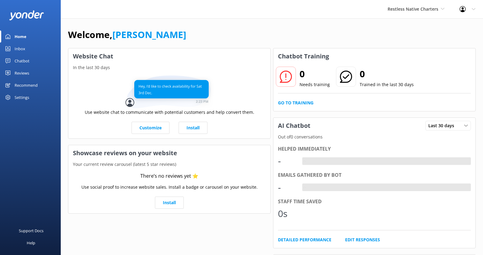
click at [22, 59] on div "Chatbot" at bounding box center [22, 61] width 15 height 12
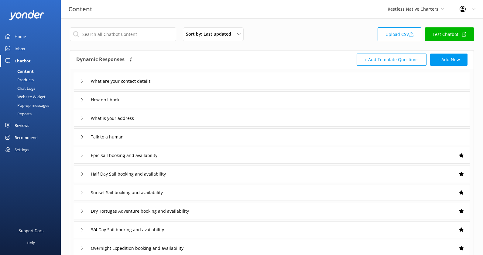
click at [460, 34] on link "Test Chatbot" at bounding box center [449, 34] width 49 height 14
click at [135, 27] on div "Sort by: Last updated Title (A-Z) Last updated Upload CSV Test Chatbot Dynamic …" at bounding box center [272, 177] width 422 height 318
click at [135, 31] on input "text" at bounding box center [123, 34] width 106 height 14
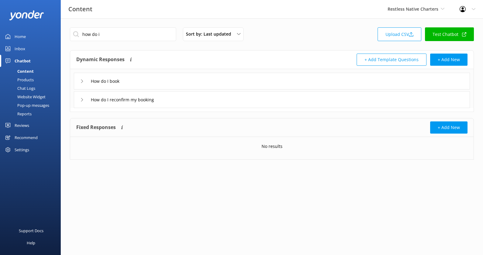
click at [141, 79] on div "How do I book" at bounding box center [272, 81] width 396 height 17
click at [152, 81] on div "How do I book" at bounding box center [272, 81] width 396 height 17
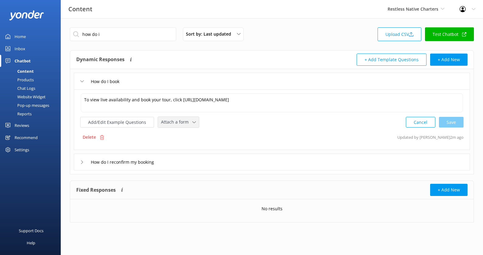
click at [174, 122] on span "Attach a form" at bounding box center [176, 122] width 31 height 7
click at [185, 144] on div "Check availability" at bounding box center [176, 147] width 30 height 6
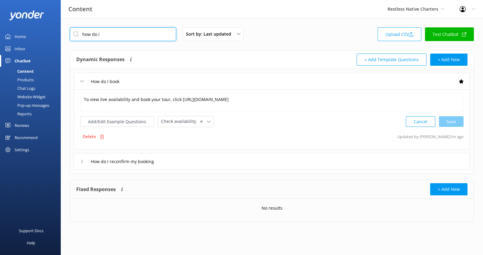
click at [111, 36] on input "how do i" at bounding box center [123, 34] width 106 height 14
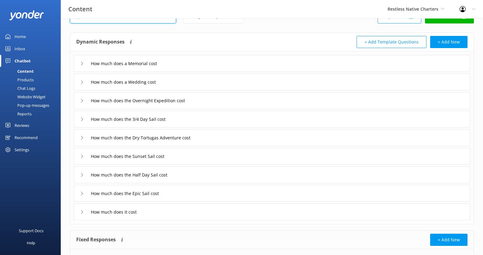
scroll to position [28, 0]
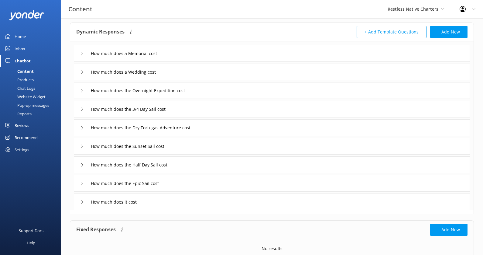
type input "cost"
click at [171, 197] on div "How much does it cost" at bounding box center [272, 201] width 396 height 17
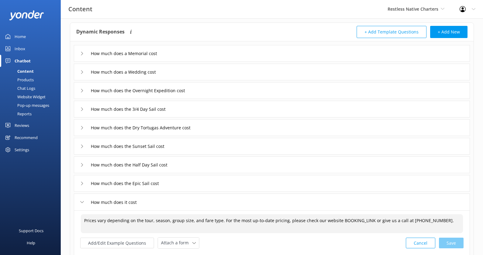
drag, startPoint x: 365, startPoint y: 220, endPoint x: 334, endPoint y: 220, distance: 31.0
click at [334, 220] on textarea "Prices vary depending on the tour, season, group size, and fare type. For the m…" at bounding box center [272, 223] width 382 height 19
paste textarea "https://fareharbor.com/embeds/book/restlessnative/"
click at [334, 220] on textarea "Prices vary depending on the tour, season, group size, and fare type. For the m…" at bounding box center [272, 223] width 382 height 19
click at [456, 239] on div "Cancel Save" at bounding box center [435, 242] width 58 height 11
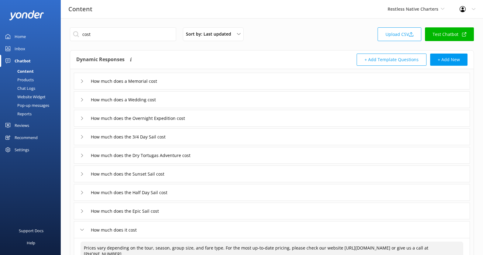
type textarea "Prices vary depending on the tour, season, group size, and fare type. For the m…"
click at [29, 145] on div "Settings" at bounding box center [30, 149] width 61 height 12
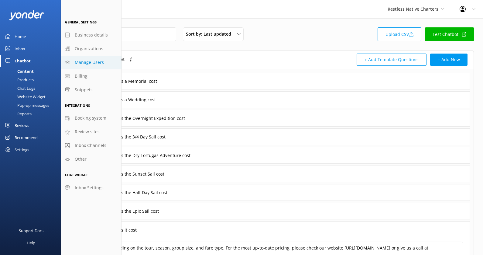
click at [94, 63] on span "Manage Users" at bounding box center [89, 62] width 29 height 7
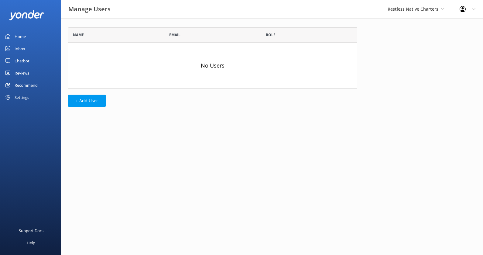
scroll to position [61, 289]
click at [83, 101] on button "+ Add User" at bounding box center [87, 101] width 38 height 12
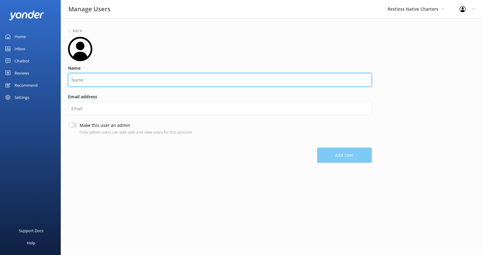
click at [108, 74] on input "Name" at bounding box center [220, 80] width 304 height 14
type input "Brad"
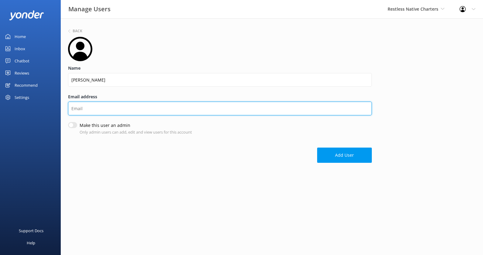
click at [87, 107] on input "Email address" at bounding box center [220, 108] width 304 height 14
paste input "brad@restlessnative.com"
type input "brad@restlessnative.com"
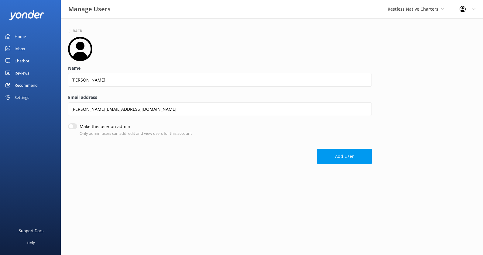
click at [72, 125] on input "Make this user an admin" at bounding box center [72, 126] width 9 height 6
checkbox input "true"
click at [322, 158] on button "Add User" at bounding box center [344, 156] width 55 height 15
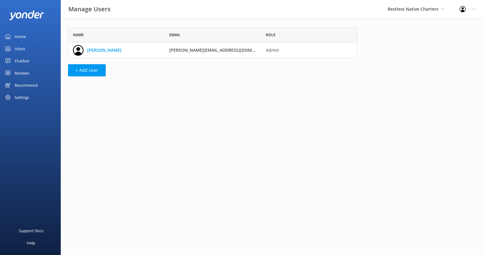
scroll to position [30, 289]
click at [433, 9] on span "Restless Native Charters" at bounding box center [413, 9] width 51 height 6
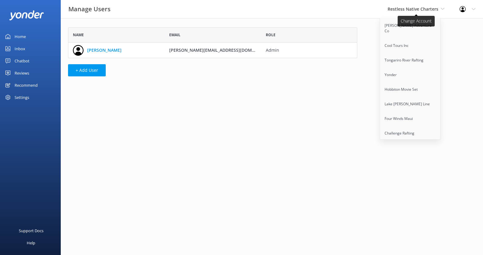
scroll to position [477, 0]
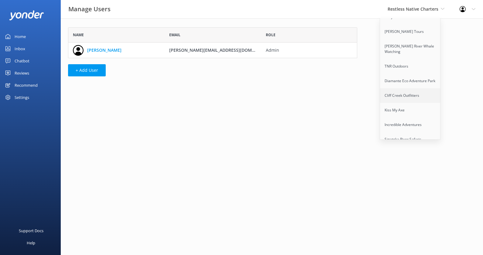
click at [418, 88] on link "Cliff Creek Outfitters" at bounding box center [410, 95] width 61 height 15
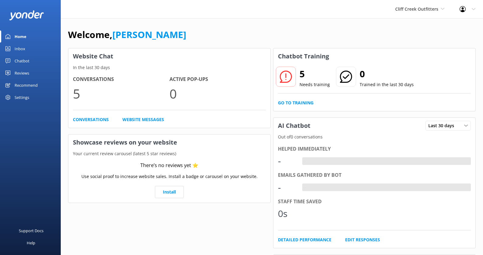
click at [25, 59] on div "Chatbot" at bounding box center [22, 61] width 15 height 12
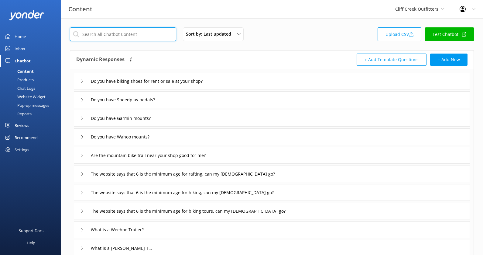
click at [137, 36] on input "text" at bounding box center [123, 34] width 106 height 14
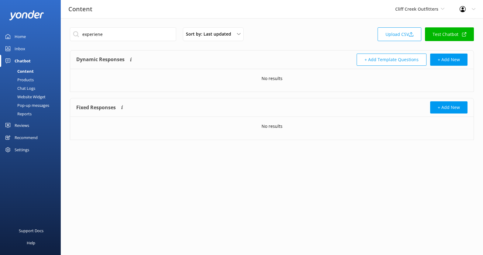
click at [144, 26] on div "experiene Sort by: Last updated Title (A-Z) Last updated Upload CSV Test Chatbo…" at bounding box center [272, 88] width 422 height 140
click at [142, 29] on input "experiene" at bounding box center [123, 34] width 106 height 14
click at [139, 32] on input "experiene" at bounding box center [123, 34] width 106 height 14
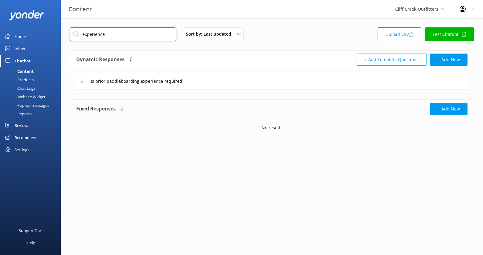
type input "experience"
click at [258, 89] on div "Is prior paddleboarding experience required" at bounding box center [272, 81] width 396 height 17
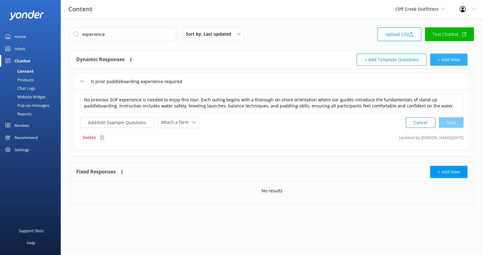
click at [439, 60] on button "+ Add New" at bounding box center [448, 59] width 37 height 12
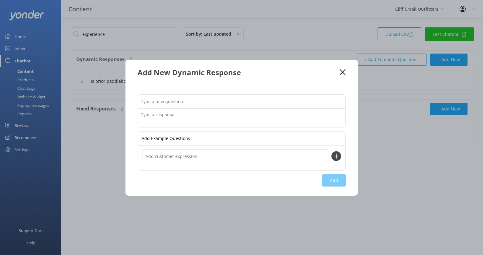
click at [191, 97] on input "text" at bounding box center [242, 102] width 208 height 14
type input "Do I need prior experience"
click at [177, 120] on textarea at bounding box center [242, 117] width 208 height 19
paste textarea "Most of our tours are beginner-friendly and come with gear, safety briefings, a…"
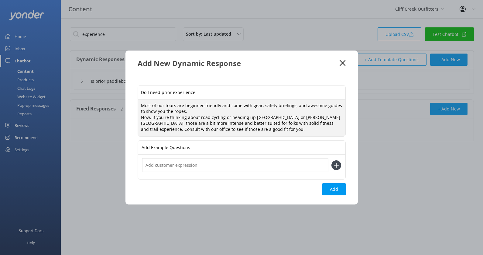
scroll to position [2, 0]
type textarea "Most of our tours are beginner-friendly and come with gear, safety briefings, a…"
click at [176, 170] on input "text" at bounding box center [235, 165] width 186 height 14
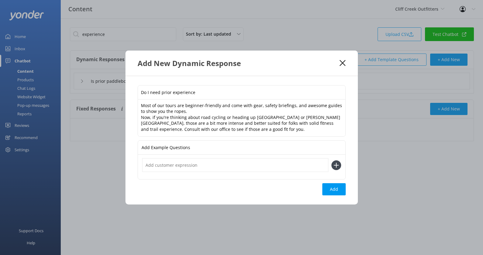
type input "h"
type input "This is my first time"
click at [332, 160] on button at bounding box center [337, 165] width 10 height 10
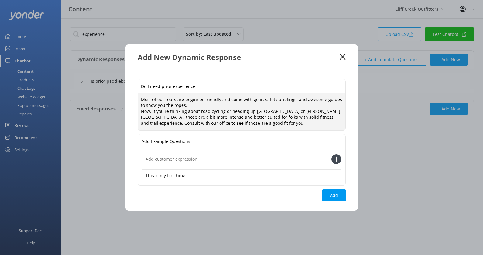
click at [142, 109] on textarea "Most of our tours are beginner-friendly and come with gear, safety briefings, a…" at bounding box center [242, 111] width 208 height 37
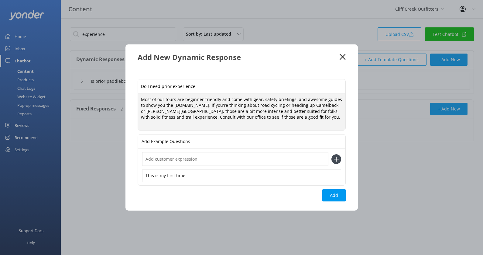
scroll to position [0, 0]
type textarea "Most of our tours are beginner-friendly and come with gear, safety briefings, a…"
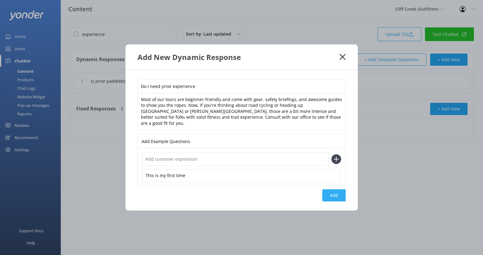
click at [336, 193] on button "Add" at bounding box center [333, 195] width 23 height 12
type input "Do I need prior experience"
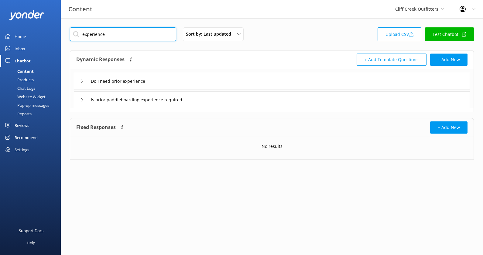
click at [151, 36] on input "experience" at bounding box center [123, 34] width 106 height 14
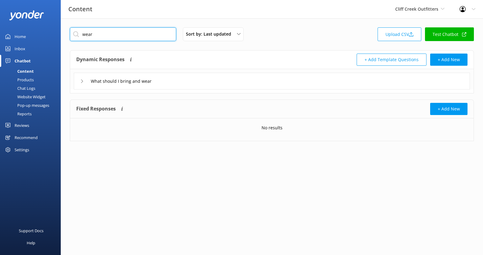
type input "wear"
click at [188, 81] on div "What should I bring and wear" at bounding box center [272, 81] width 396 height 17
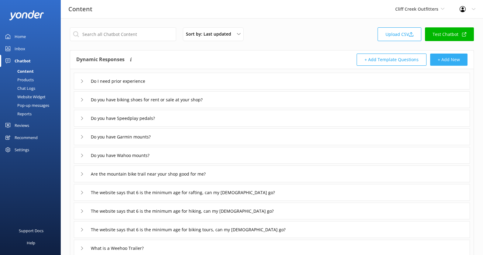
click at [449, 60] on button "+ Add New" at bounding box center [448, 59] width 37 height 12
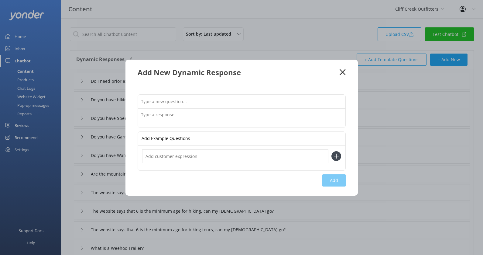
click at [201, 99] on input "text" at bounding box center [242, 102] width 208 height 14
type input "Are tours family friendly"
click at [187, 113] on textarea at bounding box center [242, 117] width 208 height 19
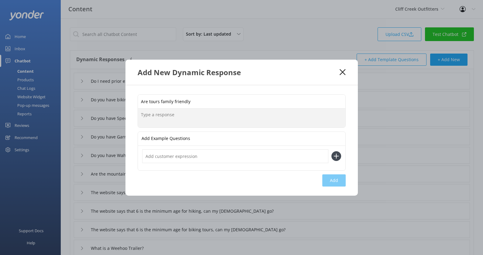
paste textarea "Most of our tours welcome kids. For safety, some do have minimum age or weight …"
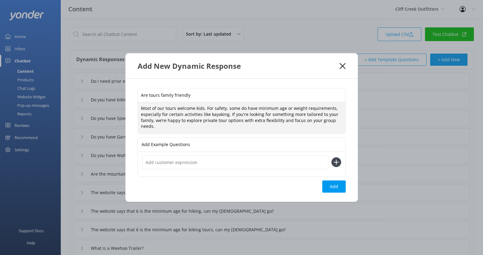
type textarea "Most of our tours welcome kids. For safety, some do have minimum age or weight …"
click at [287, 166] on input "text" at bounding box center [235, 162] width 186 height 14
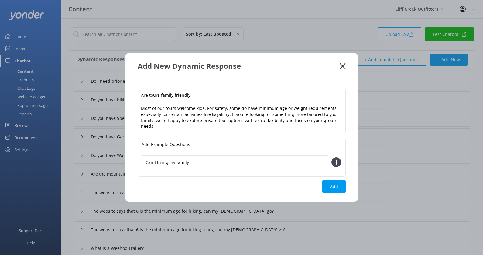
type input "Can I bring my family"
click at [332, 157] on button at bounding box center [337, 162] width 10 height 10
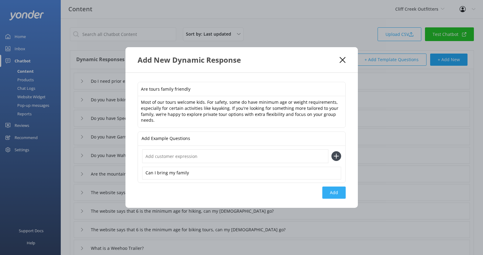
click at [329, 191] on button "Add" at bounding box center [333, 192] width 23 height 12
type input "Are tours family friendly"
type input "Do I need prior experience"
type input "Do you have biking shoes for rent or sale at your shop?"
type input "Do you have Speedplay pedals?"
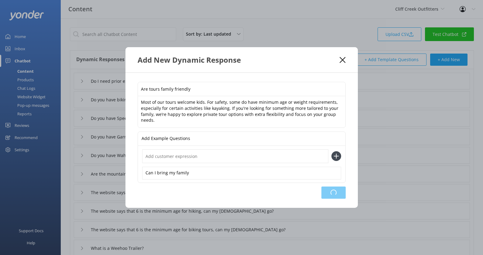
type input "Do you have Garmin mounts?"
type input "Do you have Wahoo mounts?"
type input "Are the mountain bike trail near your shop good for me?"
type input "The website says that 6 is the minimum age for rafting, can my 3 year old go?"
type input "The website says that 6 is the minimum age for hiking, can my 3 year old go?"
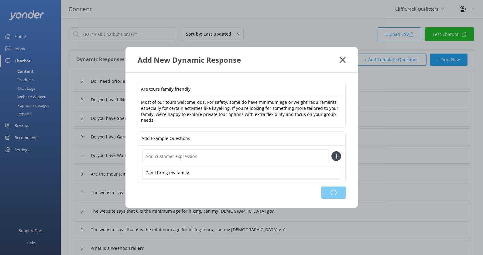
type input "The website says that 6 is the minimum age for biking tours, can my 3 year old …"
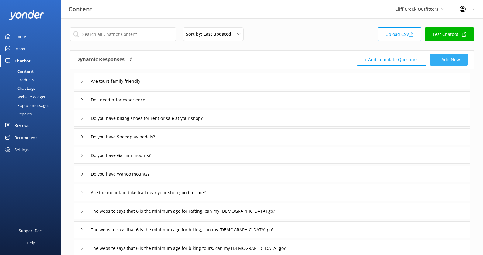
click at [449, 61] on button "+ Add New" at bounding box center [448, 59] width 37 height 12
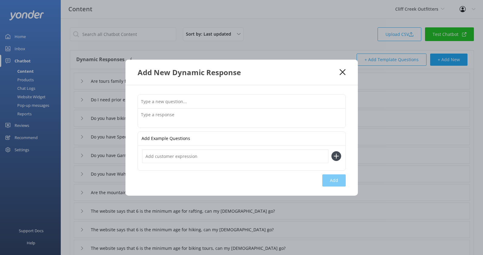
click at [358, 72] on div "Add New Dynamic Response Add Example Questions Add" at bounding box center [241, 127] width 483 height 255
click at [346, 72] on div "Add New Dynamic Response" at bounding box center [241, 72] width 232 height 25
click at [344, 72] on icon at bounding box center [343, 72] width 6 height 6
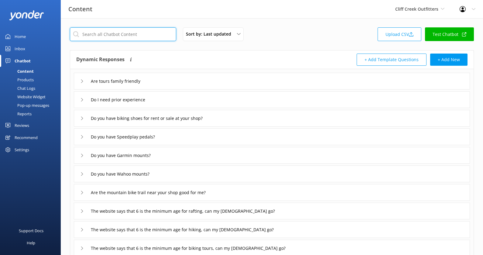
click at [139, 36] on input "text" at bounding box center [123, 34] width 106 height 14
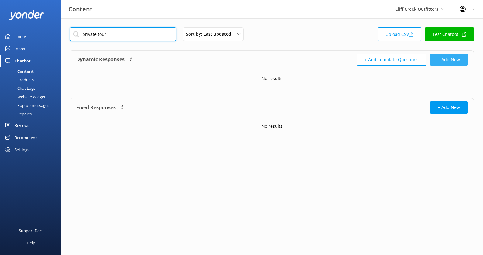
type input "private tour"
click at [439, 61] on button "+ Add New" at bounding box center [448, 59] width 37 height 12
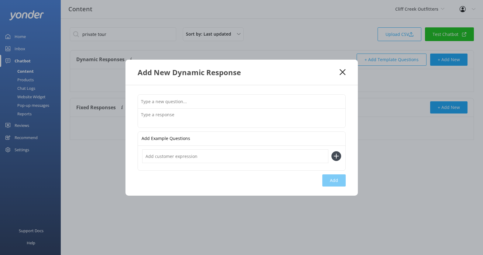
click at [244, 94] on div "Add Example Questions Add" at bounding box center [241, 140] width 232 height 110
click at [244, 96] on input "text" at bounding box center [242, 102] width 208 height 14
type input "Can I book a private tour"
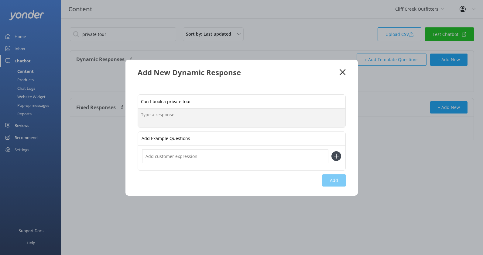
click at [225, 115] on textarea at bounding box center [242, 117] width 208 height 19
paste textarea "Private tours are popular for families, couples, and corporate groups. You can …"
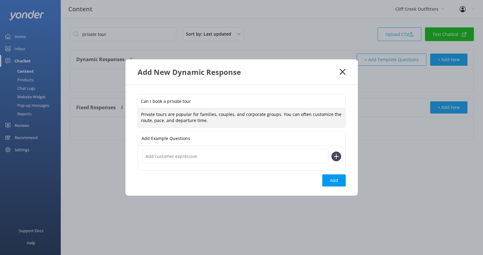
type textarea "Private tours are popular for families, couples, and corporate groups. You can …"
click at [226, 156] on input "text" at bounding box center [235, 156] width 186 height 14
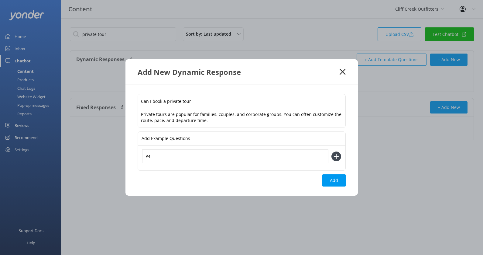
type input "P"
type input "Do you offer private tours"
click at [332, 151] on button at bounding box center [337, 156] width 10 height 10
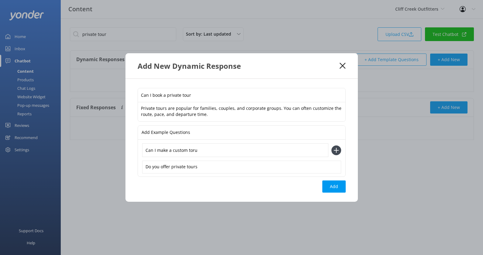
type input "Can I make a custom toru"
click at [332, 145] on button at bounding box center [337, 150] width 10 height 10
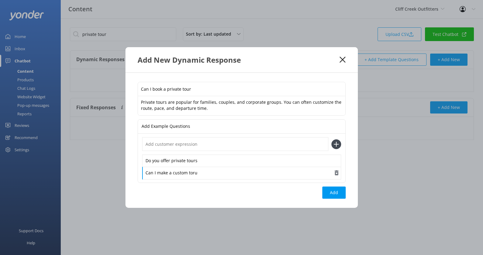
click at [226, 175] on div "Can I make a custom toru" at bounding box center [241, 173] width 199 height 13
click at [332, 191] on button "Add" at bounding box center [333, 192] width 23 height 12
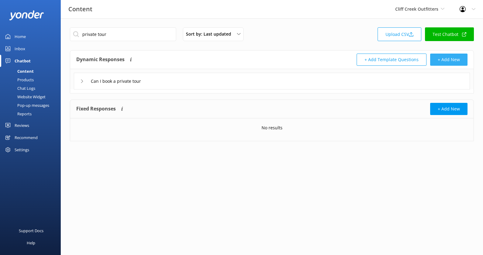
click at [449, 55] on button "+ Add New" at bounding box center [448, 59] width 37 height 12
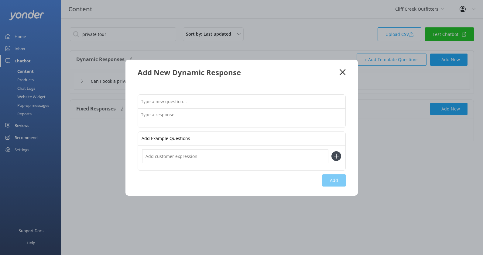
click at [222, 101] on input "text" at bounding box center [242, 102] width 208 height 14
type input "Do you offer transportation"
click at [179, 116] on textarea at bounding box center [242, 117] width 208 height 19
paste textarea "Transportation is available from your resort or vacation stay for an additional…"
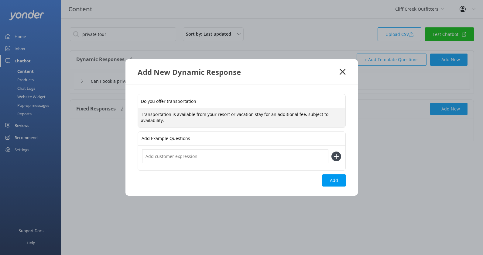
type textarea "Transportation is available from your resort or vacation stay for an additional…"
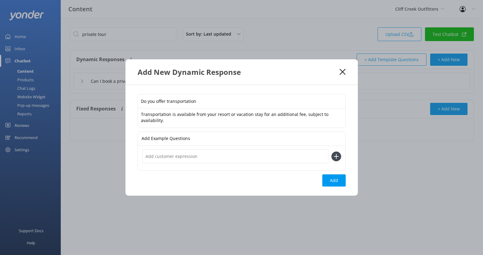
click at [189, 163] on div at bounding box center [242, 158] width 208 height 25
click at [190, 162] on input "text" at bounding box center [235, 156] width 186 height 14
type input "Is transportation included"
click at [332, 151] on button at bounding box center [337, 156] width 10 height 10
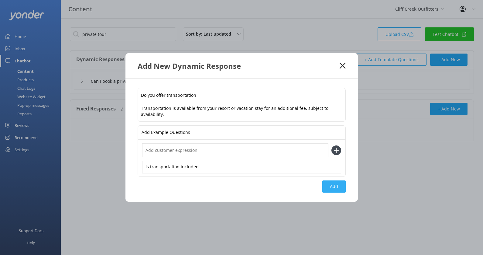
click at [334, 184] on button "Add" at bounding box center [333, 186] width 23 height 12
type input "Do you offer transportation"
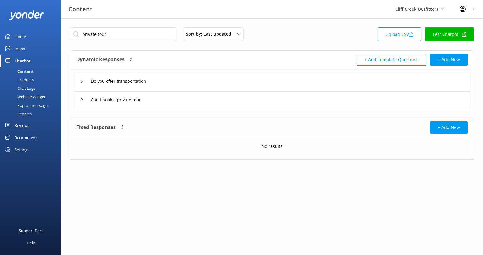
click at [455, 162] on div "private tour Sort by: Last updated Title (A-Z) Last updated Upload CSV Test Cha…" at bounding box center [272, 98] width 422 height 160
click at [455, 60] on button "+ Add New" at bounding box center [448, 59] width 37 height 12
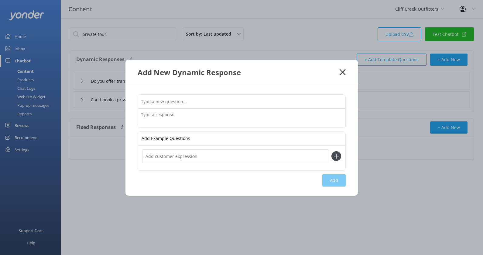
click at [218, 101] on input "text" at bounding box center [242, 102] width 208 height 14
type input "How long do tours last"
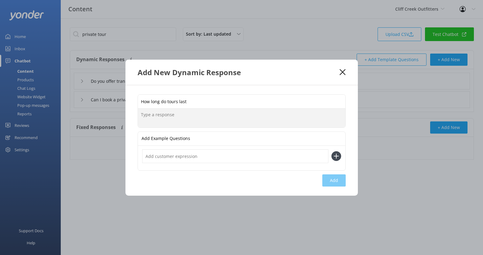
click at [195, 121] on textarea at bounding box center [242, 117] width 208 height 19
paste textarea "Most half-day tours are 2-2.5 hours of activity time, but we recommend setting …"
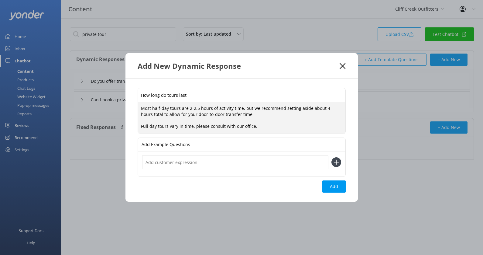
click at [140, 125] on textarea "Most half-day tours are 2-2.5 hours of activity time, but we recommend setting …" at bounding box center [242, 117] width 208 height 31
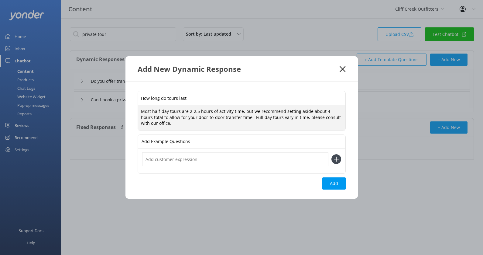
type textarea "Most half-day tours are 2-2.5 hours of activity time, but we recommend setting …"
click at [175, 160] on input "text" at bounding box center [235, 159] width 186 height 14
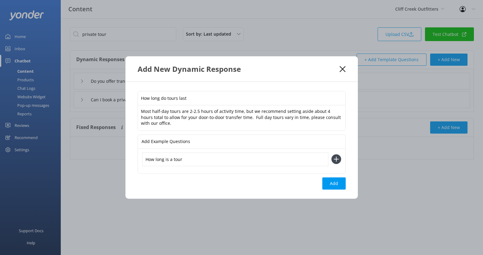
type input "How long is a tour"
click at [332, 154] on button at bounding box center [337, 159] width 10 height 10
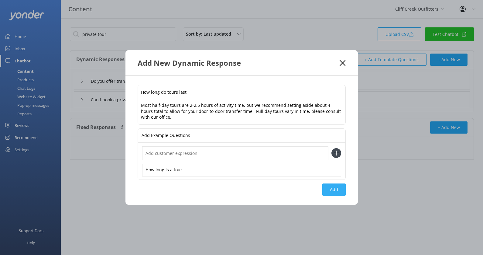
click at [333, 185] on button "Add" at bounding box center [333, 189] width 23 height 12
type input "How long do tours last"
type input "Do you offer transportation"
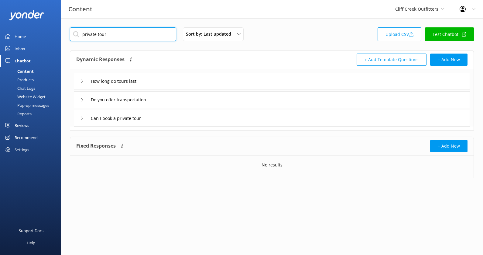
click at [152, 35] on input "private tour" at bounding box center [123, 34] width 106 height 14
click at [152, 35] on input "private bo" at bounding box center [123, 34] width 106 height 14
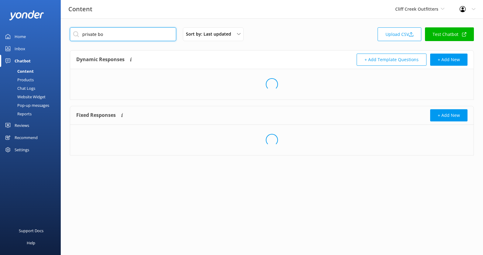
click at [152, 35] on input "private bo" at bounding box center [123, 34] width 106 height 14
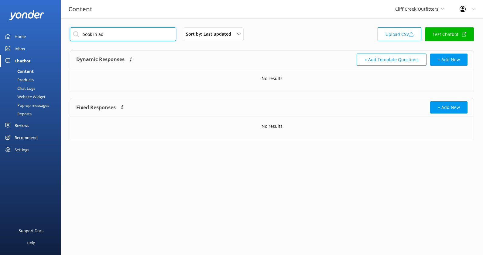
click at [152, 35] on input "book in ad" at bounding box center [123, 34] width 106 height 14
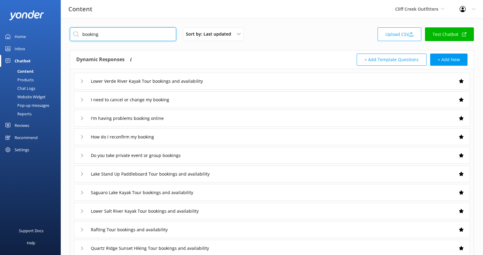
click at [153, 33] on input "booking" at bounding box center [123, 34] width 106 height 14
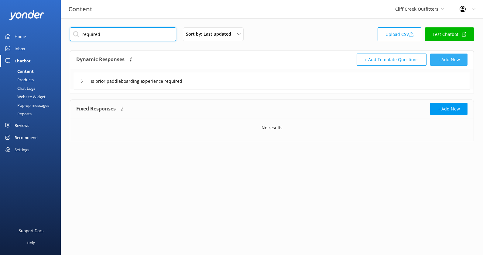
type input "required"
click at [453, 59] on button "+ Add New" at bounding box center [448, 59] width 37 height 12
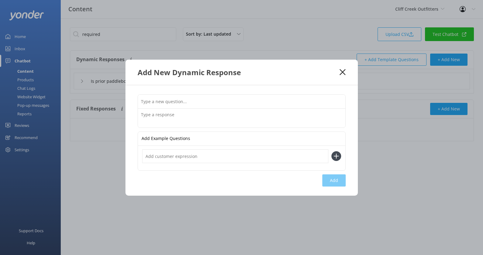
click at [212, 105] on input "text" at bounding box center [242, 102] width 208 height 14
type input "Is booking required"
click at [200, 121] on textarea at bounding box center [242, 117] width 208 height 19
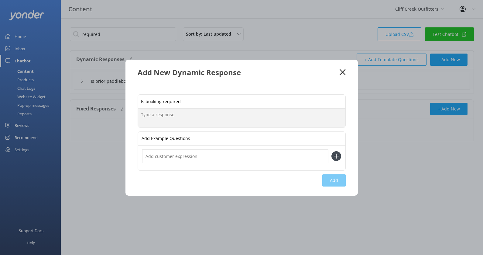
paste textarea "Our most popular tours tend to fill fast, so booking ahead is the best way to l…"
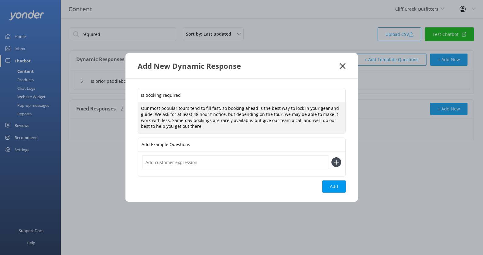
type textarea "Our most popular tours tend to fill fast, so booking ahead is the best way to l…"
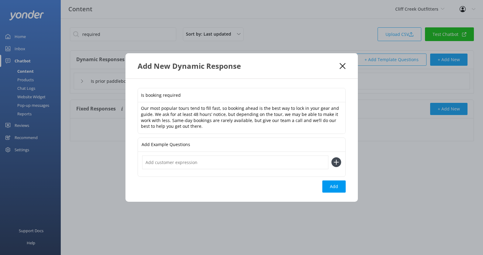
click at [189, 165] on input "text" at bounding box center [235, 162] width 186 height 14
type input "Do I need to book in advance"
click at [332, 157] on button at bounding box center [337, 162] width 10 height 10
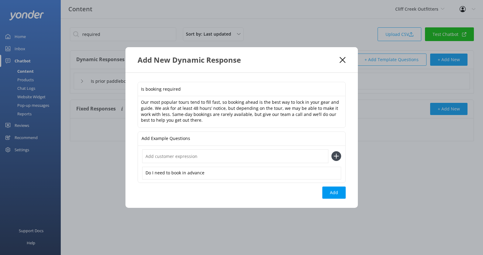
click at [319, 189] on div "Is booking required Our most popular tours tend to fill fast, so booking ahead …" at bounding box center [241, 140] width 232 height 135
click at [332, 192] on button "Add" at bounding box center [333, 192] width 23 height 12
type input "Is booking required"
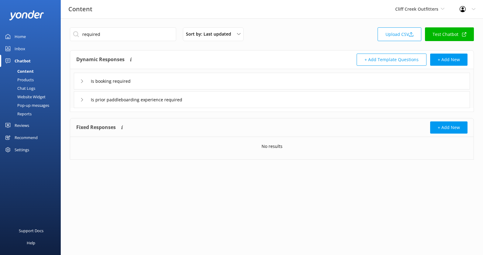
click at [279, 82] on div "Is booking required" at bounding box center [272, 81] width 396 height 17
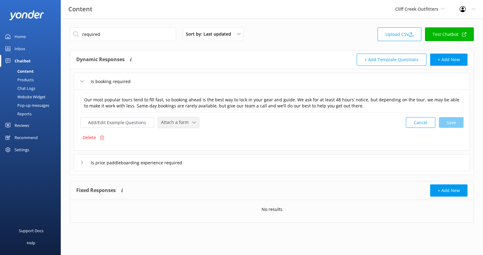
click at [189, 119] on div "Attach a form" at bounding box center [179, 123] width 38 height 8
click at [191, 148] on link "Check availability" at bounding box center [185, 148] width 54 height 12
click at [331, 236] on div "required Sort by: Last updated Title (A-Z) Last updated Upload CSV Test Chatbot…" at bounding box center [272, 129] width 422 height 222
click at [447, 61] on button "+ Add New" at bounding box center [448, 59] width 37 height 12
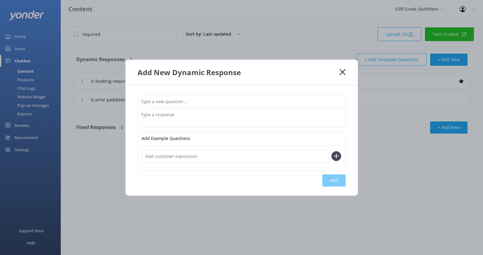
click at [221, 97] on input "text" at bounding box center [242, 102] width 208 height 14
type input "Are there any additional charges"
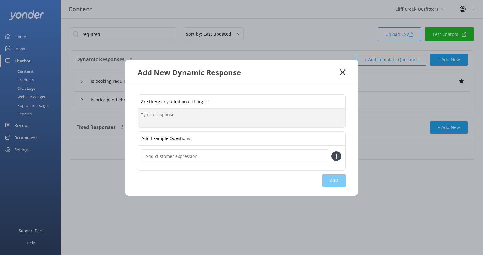
click at [211, 119] on textarea at bounding box center [242, 117] width 208 height 19
paste textarea "Our tour prices reflect the unforgettable experiences we create for our guests.…"
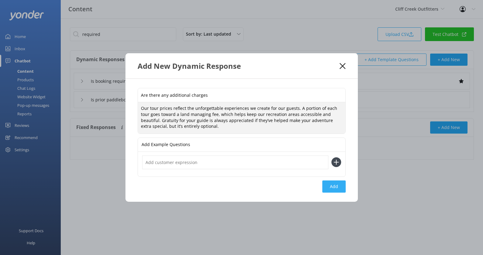
type textarea "Our tour prices reflect the unforgettable experiences we create for our guests.…"
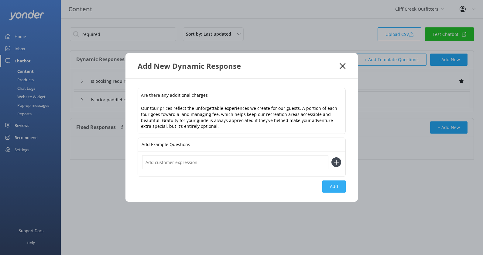
click at [341, 185] on button "Add" at bounding box center [333, 186] width 23 height 12
type input "Are there any additional charges"
type input "Is booking required"
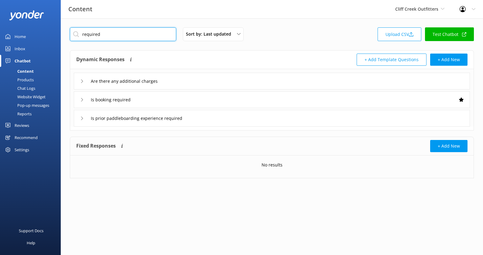
click at [139, 36] on input "required" at bounding box center [123, 34] width 106 height 14
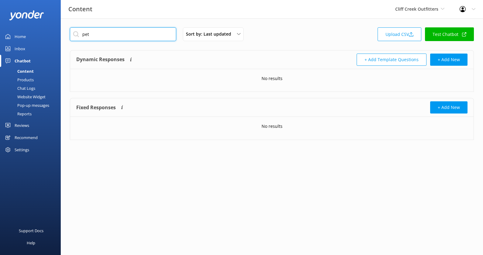
click at [143, 31] on input "pet" at bounding box center [123, 34] width 106 height 14
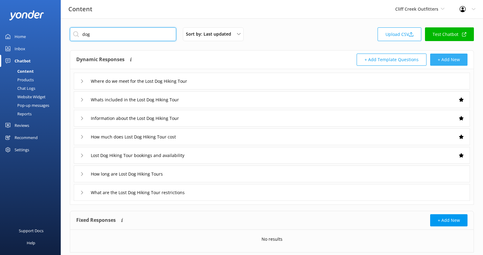
type input "dog"
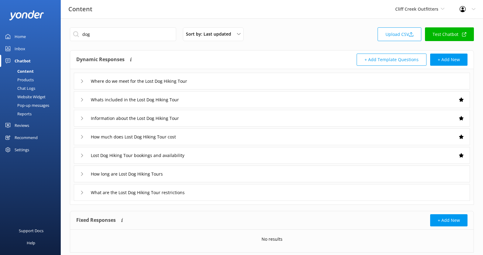
drag, startPoint x: 451, startPoint y: 59, endPoint x: 444, endPoint y: 48, distance: 12.7
click at [444, 48] on div "dog Sort by: Last updated Title (A-Z) Last updated Upload CSV Test Chatbot Dyna…" at bounding box center [272, 144] width 422 height 252
click at [445, 58] on button "+ Add New" at bounding box center [448, 59] width 37 height 12
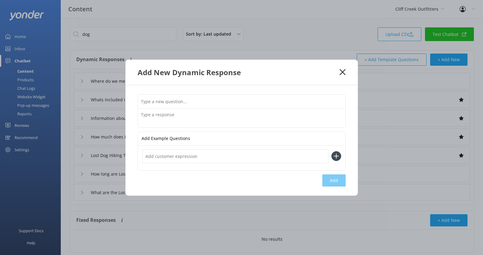
click at [251, 98] on input "text" at bounding box center [242, 102] width 208 height 14
type input "Are pets allowed"
click at [218, 122] on textarea at bounding box center [242, 117] width 208 height 19
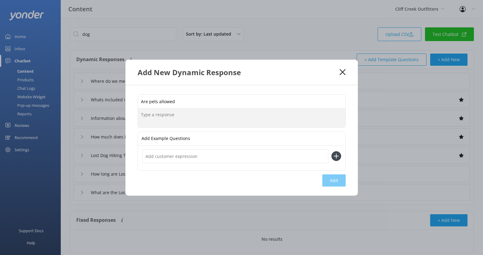
paste textarea "While you might spot pets at some of our tour locations, our permits don’t allo…"
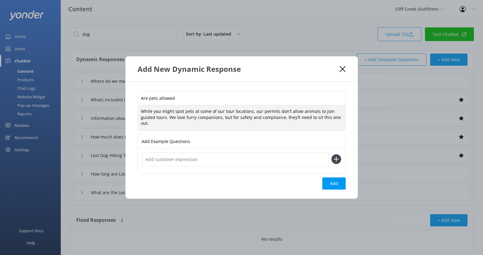
type textarea "While you might spot pets at some of our tour locations, our permits don’t allo…"
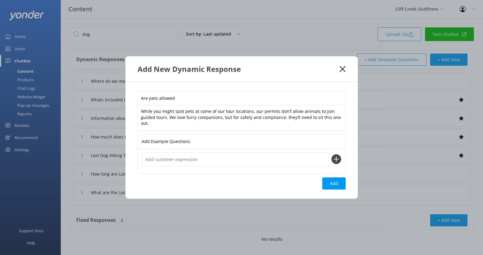
click at [224, 158] on input "text" at bounding box center [235, 159] width 186 height 14
type input "Can I bring my dog"
click at [332, 154] on button at bounding box center [337, 159] width 10 height 10
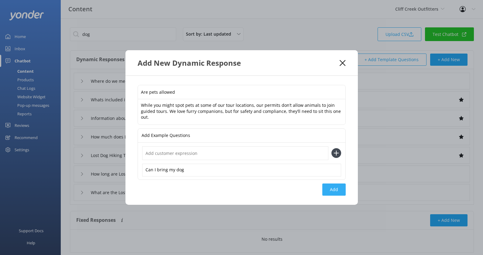
click at [328, 188] on button "Add" at bounding box center [333, 189] width 23 height 12
type input "Are pets allowed"
type input "Where do we meet for the Lost Dog Hiking Tour"
type input "Whats included in the Lost Dog Hiking Tour"
type input "Information about the Lost Dog Hiking Tour"
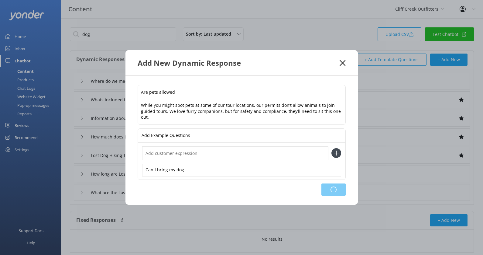
type input "How much does Lost Dog Hiking Tour cost"
type input "Lost Dog Hiking Tour bookings and availability"
type input "How long are Lost Dog Hiking Tours"
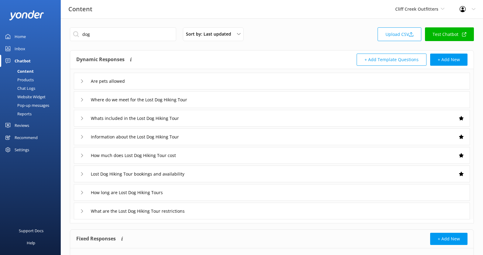
click at [440, 213] on div "What are the Lost Dog Hiking Tour restrictions" at bounding box center [272, 210] width 396 height 17
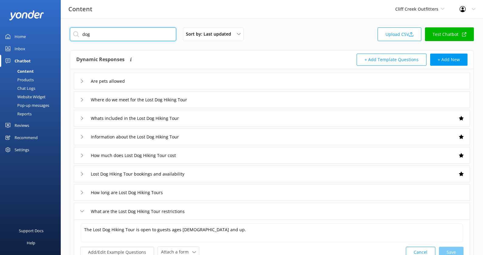
click at [142, 32] on input "dog" at bounding box center [123, 34] width 106 height 14
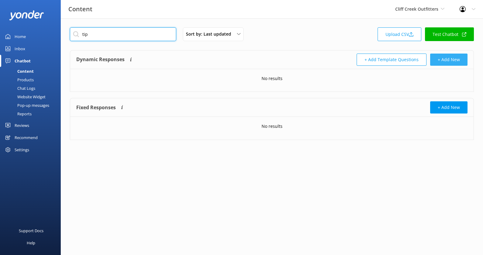
type input "tip"
click at [449, 61] on button "+ Add New" at bounding box center [448, 59] width 37 height 12
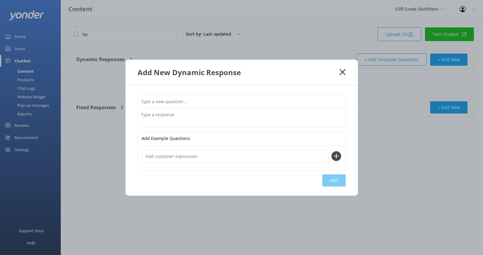
click at [222, 106] on input "text" at bounding box center [242, 102] width 208 height 14
type input "Is it customary to tip the guide"
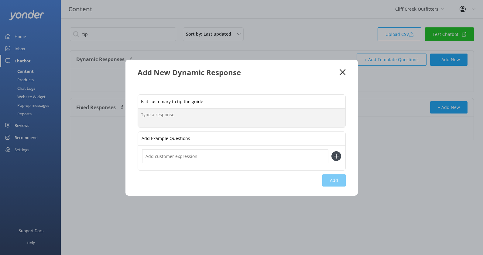
click at [210, 120] on textarea at bounding box center [242, 117] width 208 height 19
paste textarea "Our local guides put their heart into every tour, sharing insider knowledge, gr…"
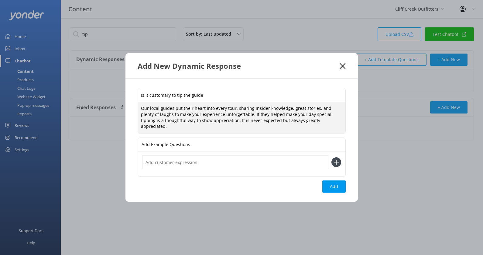
type textarea "Our local guides put their heart into every tour, sharing insider knowledge, gr…"
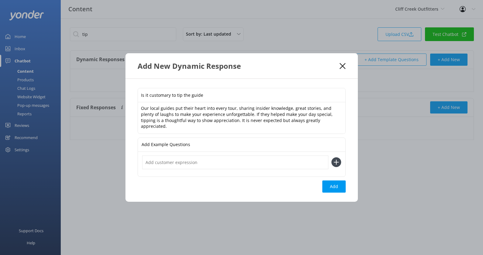
click at [198, 167] on div at bounding box center [242, 164] width 208 height 25
click at [199, 162] on input "text" at bounding box center [235, 162] width 186 height 14
type input "Should I tip my guide"
click at [332, 157] on button at bounding box center [337, 162] width 10 height 10
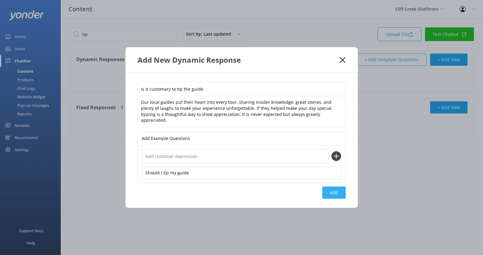
click at [338, 186] on button "Add" at bounding box center [333, 192] width 23 height 12
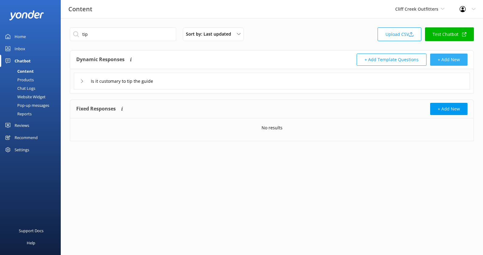
click at [452, 56] on button "+ Add New" at bounding box center [448, 59] width 37 height 12
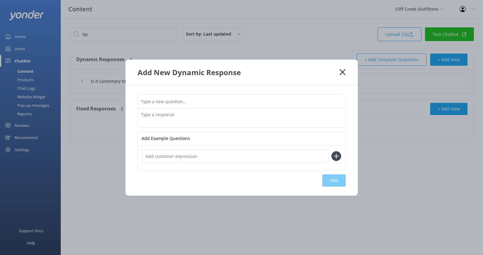
click at [216, 115] on textarea at bounding box center [242, 117] width 208 height 19
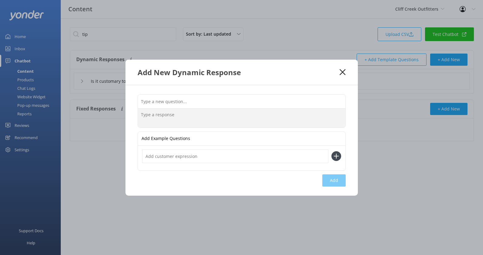
paste textarea "Cancellations and changes are permitted up to 48 hours prior to your scheduled …"
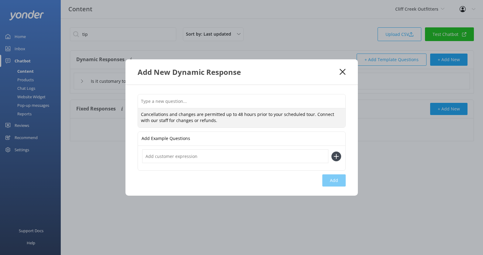
type textarea "Cancellations and changes are permitted up to 48 hours prior to your scheduled …"
click at [233, 104] on input "text" at bounding box center [242, 101] width 208 height 14
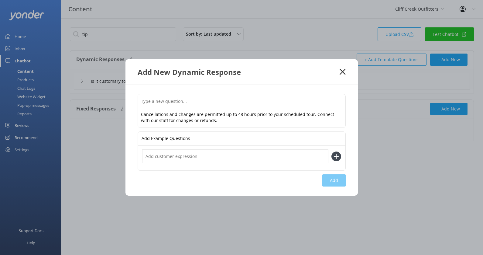
paste input "Can I cancel or change my reservation after booking"
type input "Can I cancel or change my reservation after booking"
click at [331, 179] on button "Add" at bounding box center [333, 180] width 23 height 12
type input "Can I cancel or change my reservation after booking"
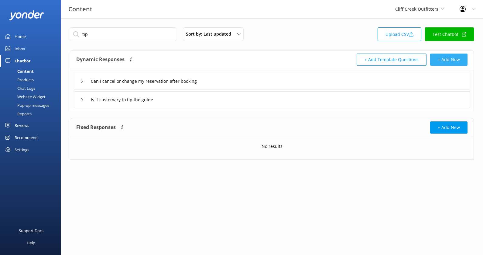
click at [454, 56] on button "+ Add New" at bounding box center [448, 59] width 37 height 12
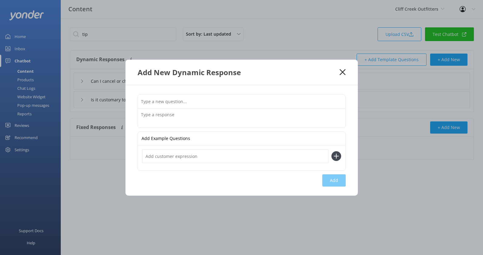
click at [259, 104] on input "text" at bounding box center [242, 102] width 208 height 14
type input "Will my tour be cancelled due to inclement weather"
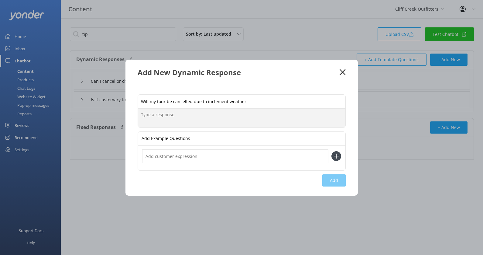
click at [243, 119] on textarea at bounding box center [242, 117] width 208 height 19
paste textarea "Tours run rain or shine! We only cancel if there’s a real safety risk at the to…"
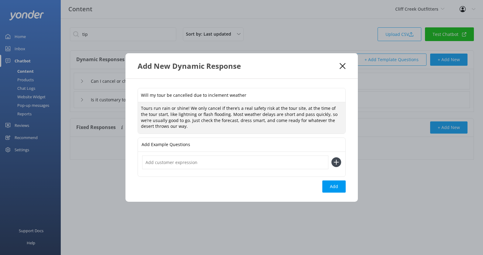
type textarea "Tours run rain or shine! We only cancel if there’s a real safety risk at the to…"
click at [217, 154] on div at bounding box center [242, 164] width 208 height 25
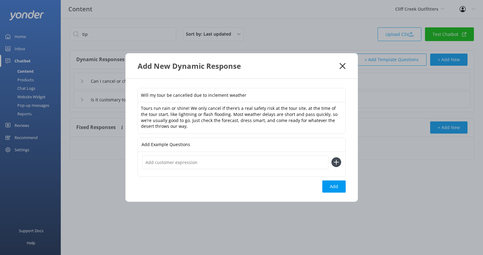
click at [217, 159] on input "text" at bounding box center [235, 162] width 186 height 14
type input "What if the weather is bad"
click at [332, 157] on button at bounding box center [337, 162] width 10 height 10
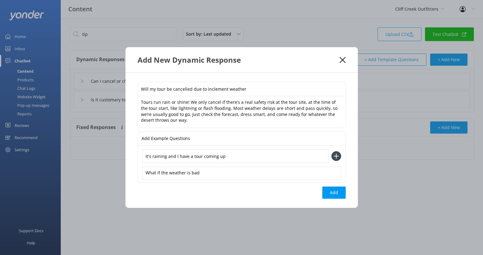
type input "It's raining and I have a tour coming up"
click at [332, 151] on button at bounding box center [337, 156] width 10 height 10
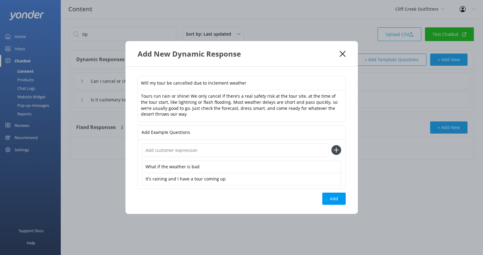
type input "W"
click at [333, 197] on button "Add" at bounding box center [333, 198] width 23 height 12
type input "Will my tour be cancelled due to inclement weather"
type input "Can I cancel or change my reservation after booking"
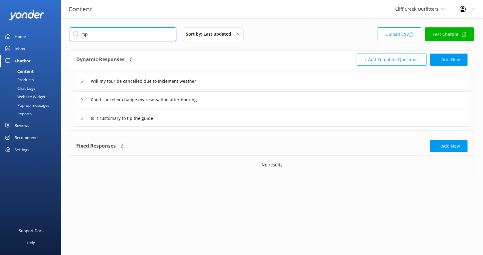
click at [156, 37] on input "tip" at bounding box center [123, 34] width 106 height 14
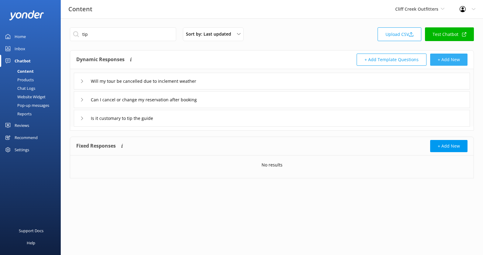
click at [451, 57] on button "+ Add New" at bounding box center [448, 59] width 37 height 12
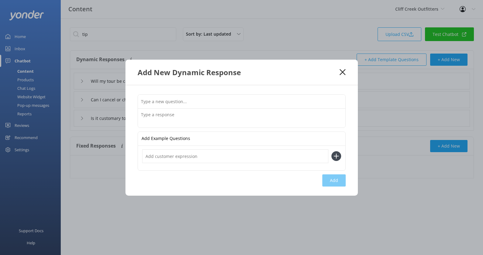
click at [220, 98] on input "text" at bounding box center [242, 102] width 208 height 14
type input "What should I bring"
click at [203, 119] on textarea at bounding box center [242, 117] width 208 height 19
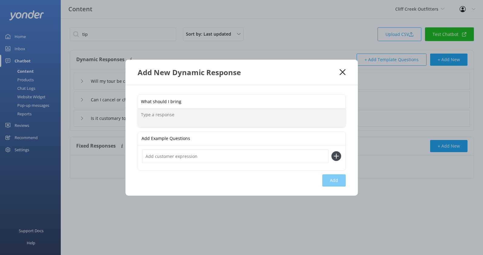
paste textarea "We provide water and snacks. Bring your own favorites if you like, but no glass…"
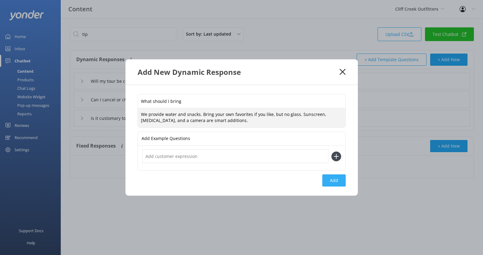
type textarea "We provide water and snacks. Bring your own favorites if you like, but no glass…"
click at [336, 178] on button "Add" at bounding box center [333, 180] width 23 height 12
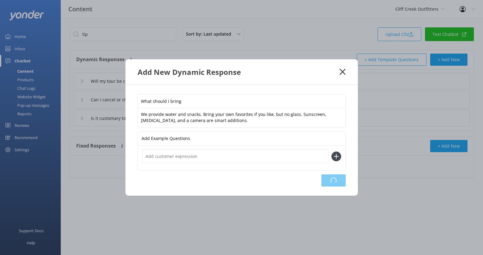
type input "What should I bring"
type input "Will my tour be cancelled due to inclement weather"
type input "Can I cancel or change my reservation after booking"
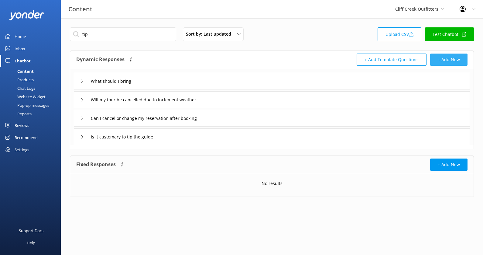
click at [444, 64] on button "+ Add New" at bounding box center [448, 59] width 37 height 12
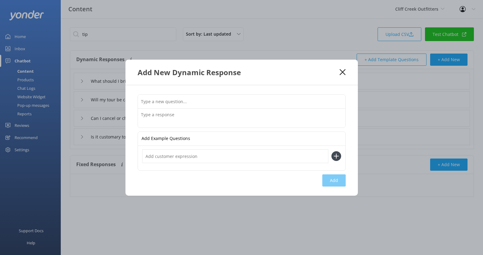
click at [269, 105] on input "text" at bounding box center [242, 102] width 208 height 14
type input "When should I check in"
click at [246, 122] on textarea at bounding box center [242, 117] width 208 height 19
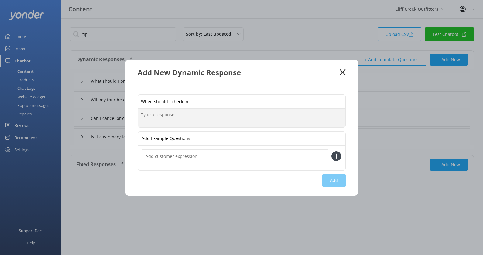
paste textarea "Please check-in 5-10 minutes before your scheduled tour time to ensure everythi…"
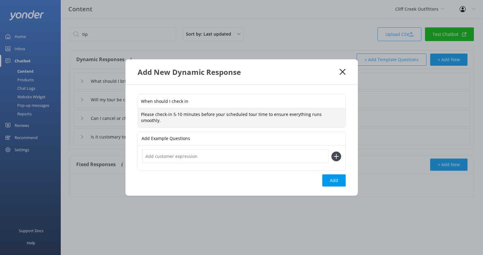
type textarea "Please check-in 5-10 minutes before your scheduled tour time to ensure everythi…"
click at [231, 156] on input "text" at bounding box center [235, 156] width 186 height 14
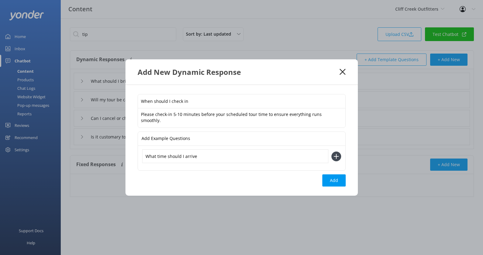
type input "What time should I arrive"
click at [332, 151] on button at bounding box center [337, 156] width 10 height 10
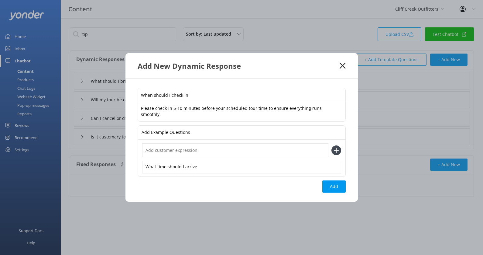
click at [326, 192] on div "When should I check in Please check-in 5-10 minutes before your scheduled tour …" at bounding box center [241, 140] width 232 height 123
click at [333, 188] on button "Add" at bounding box center [333, 186] width 23 height 12
type input "When should I check in"
type input "What should I bring"
type input "Will my tour be cancelled due to inclement weather"
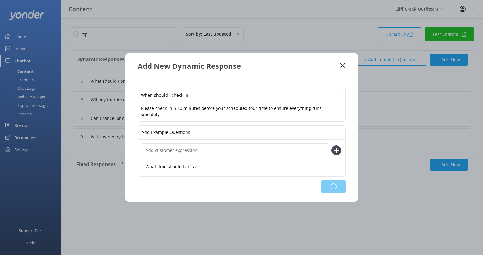
type input "Can I cancel or change my reservation after booking"
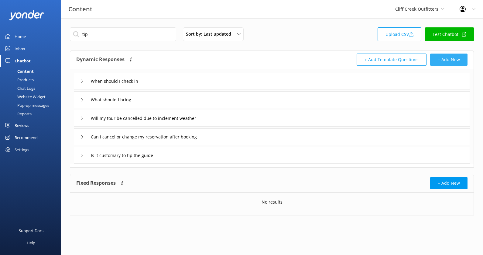
click at [446, 63] on button "+ Add New" at bounding box center [448, 59] width 37 height 12
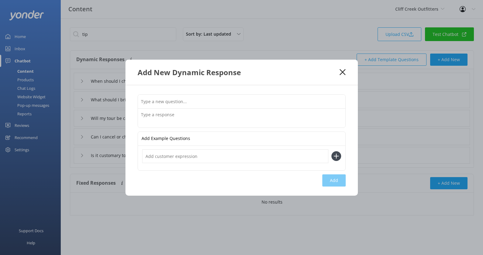
click at [227, 105] on input "text" at bounding box center [242, 102] width 208 height 14
type input "What is your cancellation policy"
click at [218, 126] on textarea at bounding box center [242, 117] width 208 height 19
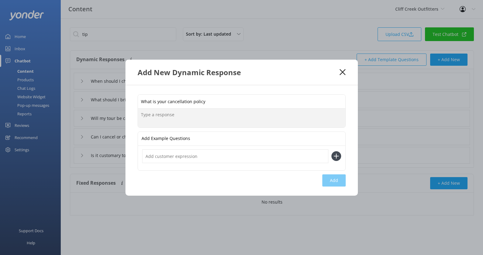
paste textarea "Tour charges are non-refundable within 48 hours of scheduled departure. Tours o…"
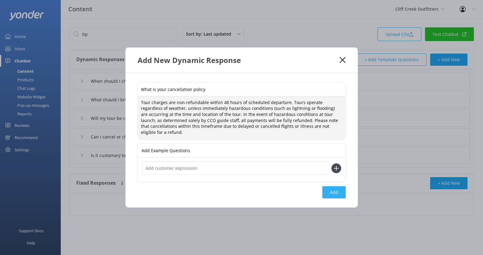
type textarea "Tour charges are non-refundable within 48 hours of scheduled departure. Tours o…"
click at [339, 190] on button "Add" at bounding box center [333, 192] width 23 height 12
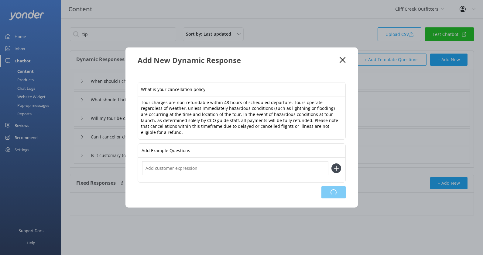
type input "What is your cancellation policy"
type input "When should I check in"
type input "What should I bring"
type input "Will my tour be cancelled due to inclement weather"
type input "Can I cancel or change my reservation after booking"
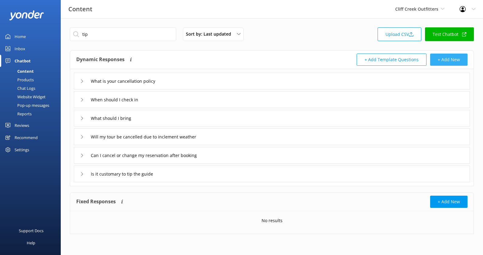
click at [458, 59] on button "+ Add New" at bounding box center [448, 59] width 37 height 12
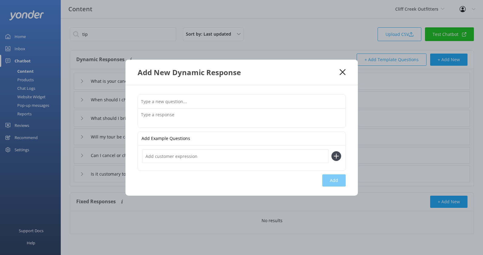
click at [216, 108] on textarea at bounding box center [242, 117] width 208 height 19
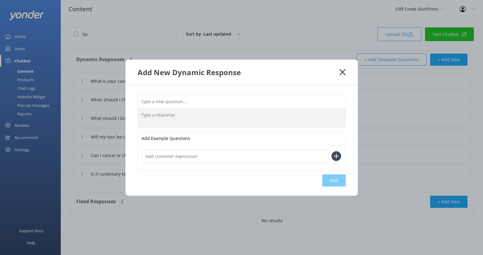
click at [217, 102] on input "text" at bounding box center [242, 102] width 208 height 14
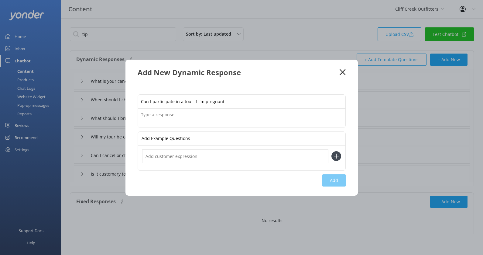
type input "Can I participate in a tour if I'm pregnant"
click at [208, 115] on textarea at bounding box center [242, 117] width 208 height 19
paste textarea "We always recommend checking with your medical provider before joining; however…"
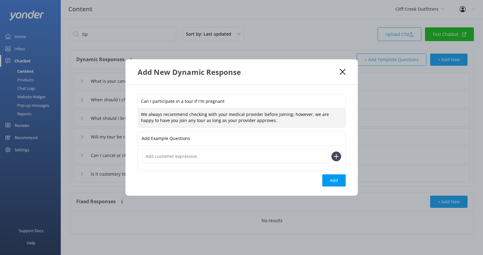
type textarea "We always recommend checking with your medical provider before joining; however…"
click at [194, 156] on input "text" at bounding box center [235, 156] width 186 height 14
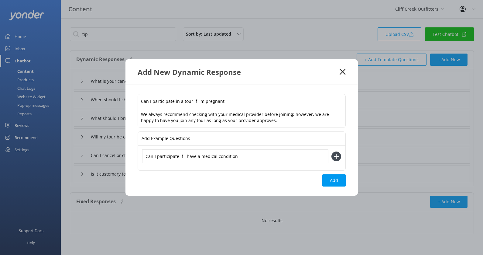
type input "Can I participate if I have a medical condition"
click at [332, 151] on button at bounding box center [337, 156] width 10 height 10
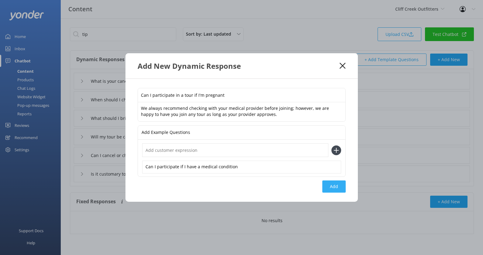
click at [332, 184] on button "Add" at bounding box center [333, 186] width 23 height 12
type input "Can I participate in a tour if I'm pregnant"
type input "What is your cancellation policy"
type input "When should I check in"
type input "What should I bring"
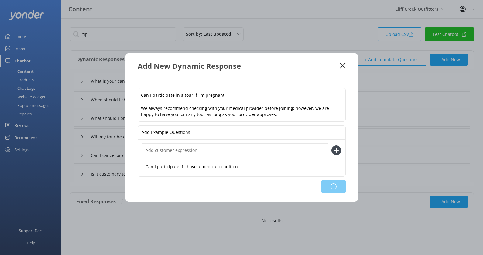
type input "Will my tour be cancelled due to inclement weather"
type input "Can I cancel or change my reservation after booking"
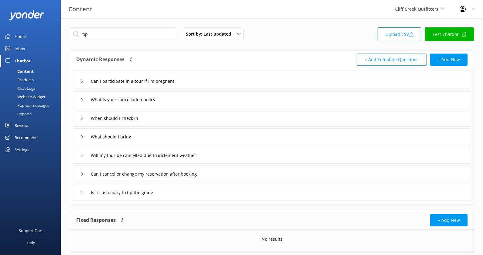
click at [451, 36] on link "Test Chatbot" at bounding box center [449, 34] width 49 height 14
click at [443, 56] on button "+ Add New" at bounding box center [448, 59] width 37 height 12
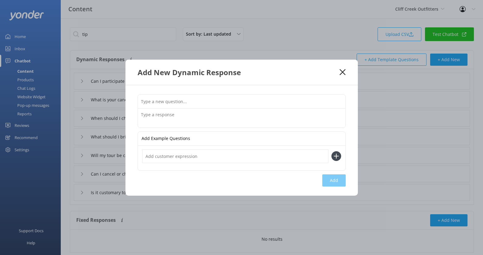
click at [240, 96] on input "text" at bounding box center [242, 102] width 208 height 14
type input "Can I join a group if by myself"
click at [217, 117] on textarea at bounding box center [242, 117] width 208 height 19
paste textarea "Most tours require at least two guests, while river tours need four to run. If …"
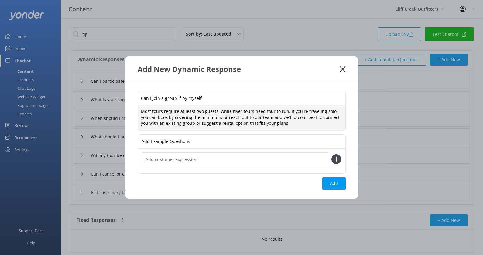
scroll to position [2, 0]
type textarea "Most tours require at least two guests, while river tours need four to run. If …"
click at [195, 161] on input "text" at bounding box center [235, 159] width 186 height 14
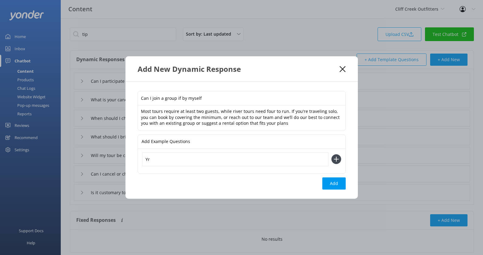
type input "Y"
click at [192, 157] on input "I'm travelling solo, can i join" at bounding box center [235, 159] width 186 height 14
click at [168, 159] on input "I'm travelling solo, can I join" at bounding box center [235, 159] width 186 height 14
click at [166, 159] on input "I'm travelling solo, can I join" at bounding box center [235, 159] width 186 height 14
click at [163, 159] on input "I'm travelling solo, can I join" at bounding box center [235, 159] width 186 height 14
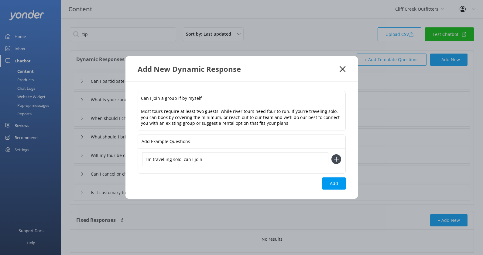
click at [164, 159] on input "I'm travelling solo, can I join" at bounding box center [235, 159] width 186 height 14
click at [218, 165] on input "I'm traveling solo, can I join" at bounding box center [235, 159] width 186 height 14
type input "I'm traveling solo, can I join"
click at [341, 184] on button "Add" at bounding box center [333, 183] width 23 height 12
type input "Can I join a group if by myself"
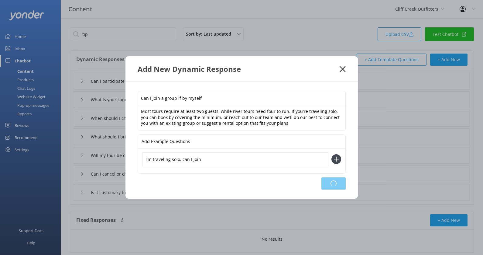
type input "Can I participate in a tour if I'm pregnant"
type input "What is your cancellation policy"
type input "When should I check in"
type input "What should I bring"
type input "Will my tour be cancelled due to inclement weather"
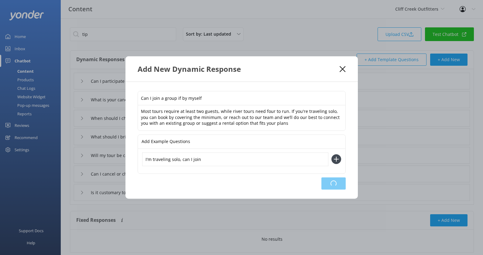
type input "Can I cancel or change my reservation after booking"
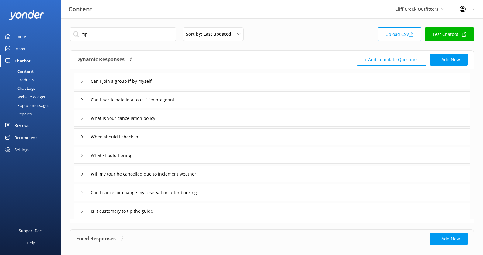
click at [451, 175] on div "Will my tour be cancelled due to inclement weather" at bounding box center [272, 173] width 396 height 17
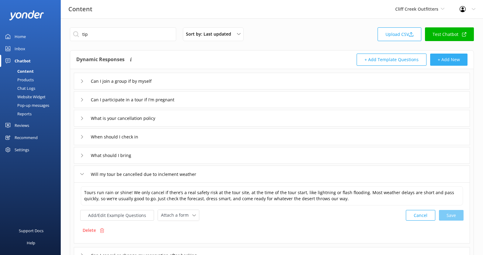
click at [452, 59] on button "+ Add New" at bounding box center [448, 59] width 37 height 12
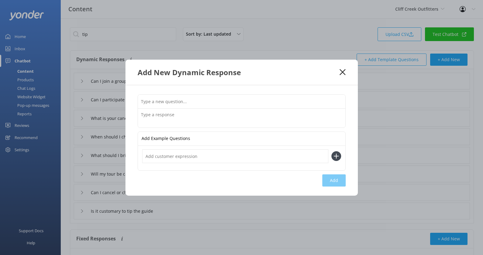
click at [253, 92] on div "Add Example Questions Add" at bounding box center [241, 140] width 232 height 110
click at [250, 101] on input "text" at bounding box center [242, 102] width 208 height 14
type input "Where do tours meet"
click at [219, 111] on textarea at bounding box center [242, 117] width 208 height 19
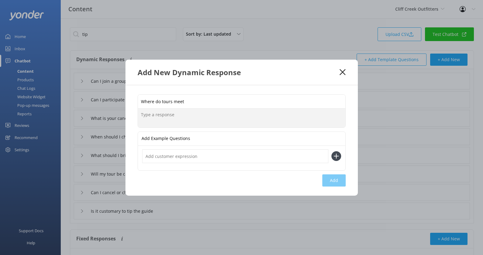
paste textarea "We will send you a confirmation email with the map and meeting location for you…"
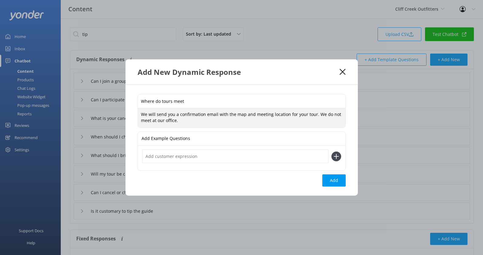
type textarea "We will send you a confirmation email with the map and meeting location for you…"
click at [195, 153] on input "text" at bounding box center [235, 156] width 186 height 14
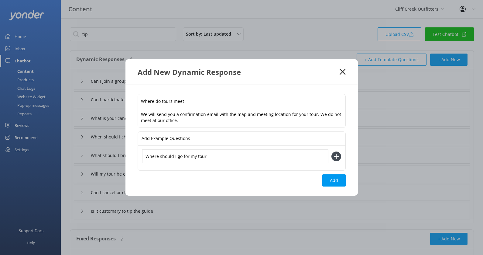
type input "Where should I go for my tour"
click at [332, 151] on button at bounding box center [337, 156] width 10 height 10
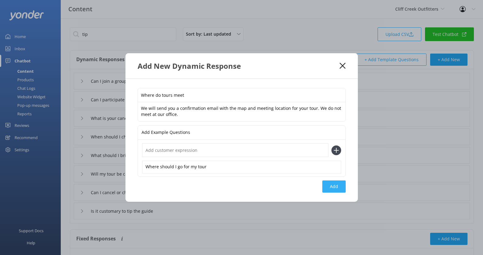
click at [337, 187] on button "Add" at bounding box center [333, 186] width 23 height 12
type input "Where do tours meet"
type input "Can I join a group if by myself"
type input "Can I participate in a tour if I'm pregnant"
type input "What is your cancellation policy"
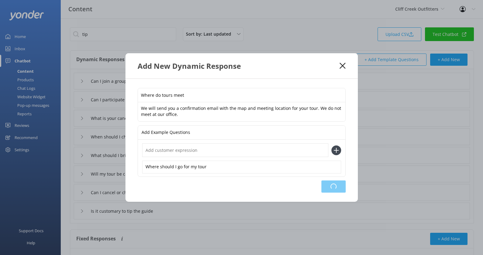
type input "When should I check in"
type input "What should I bring"
type input "Will my tour be cancelled due to inclement weather"
type input "Can I cancel or change my reservation after booking"
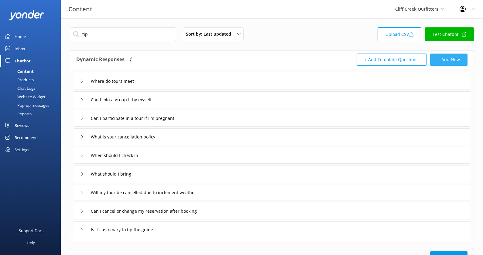
click at [447, 60] on button "+ Add New" at bounding box center [448, 59] width 37 height 12
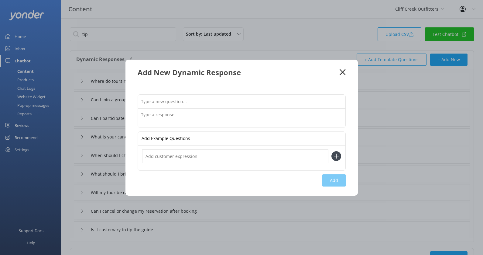
click at [221, 100] on input "text" at bounding box center [242, 102] width 208 height 14
type input "Can I swim"
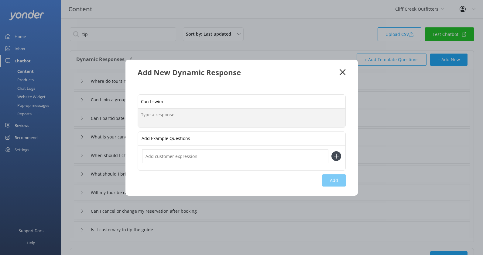
click at [187, 113] on textarea at bounding box center [242, 117] width 208 height 19
paste textarea "swimming is allowed and common. Check with your guide for swimming opportunitie…"
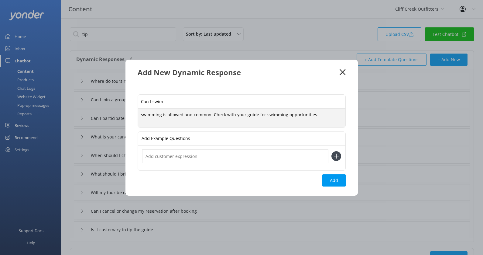
click at [143, 115] on textarea "swimming is allowed and common. Check with your guide for swimming opportunitie…" at bounding box center [242, 117] width 208 height 19
type textarea "Swimming is allowed and common. Check with your guide for swimming opportunitie…"
click at [336, 178] on button "Add" at bounding box center [333, 180] width 23 height 12
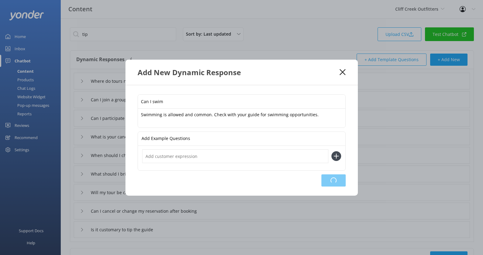
type input "Can I swim"
type input "Where do tours meet"
type input "Can I join a group if by myself"
type input "Can I participate in a tour if I'm pregnant"
type input "What is your cancellation policy"
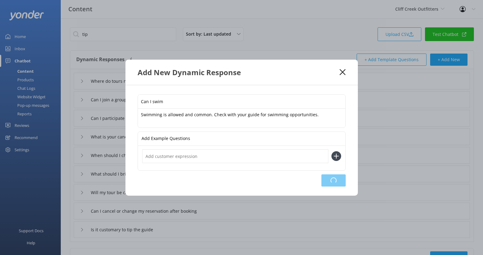
type input "When should I check in"
type input "What should I bring"
type input "Will my tour be cancelled due to inclement weather"
type input "Can I cancel or change my reservation after booking"
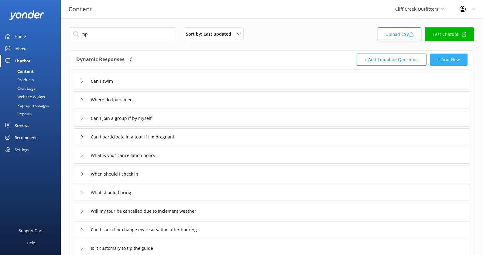
click at [452, 54] on button "+ Add New" at bounding box center [448, 59] width 37 height 12
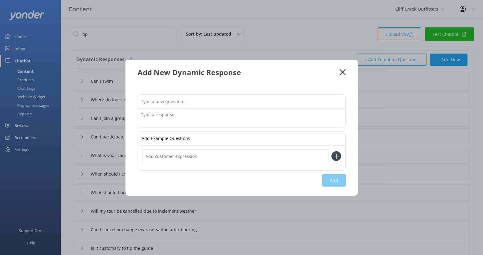
click at [250, 96] on input "text" at bounding box center [242, 102] width 208 height 14
paste input "Morning tours are ideal since there tends to be cooler temps, fewer crowds, and…"
type input "Morning tours are ideal since there tends to be cooler temps, fewer crowds, and…"
type input "When is the best time to go on the river"
click at [196, 122] on textarea at bounding box center [242, 117] width 208 height 19
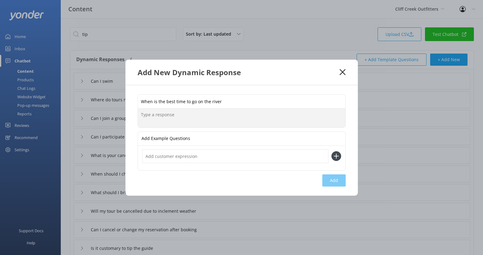
paste textarea "Morning tours are ideal since there tends to be cooler temps, fewer crowds, and…"
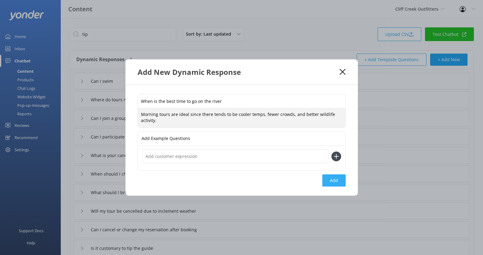
type textarea "Morning tours are ideal since there tends to be cooler temps, fewer crowds, and…"
click at [341, 179] on button "Add" at bounding box center [333, 180] width 23 height 12
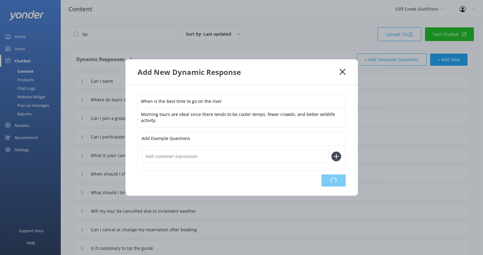
type input "When is the best time to go on the river"
type input "Can I swim"
type input "Where do tours meet"
type input "Can I join a group if by myself"
type input "Can I participate in a tour if I'm pregnant"
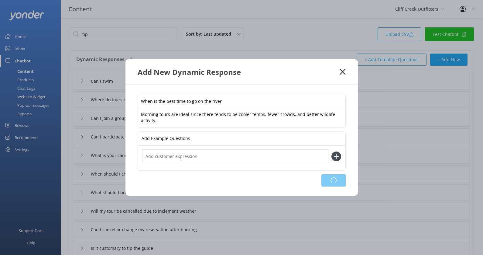
type input "What is your cancellation policy"
type input "When should I check in"
type input "What should I bring"
type input "Will my tour be cancelled due to inclement weather"
type input "Can I cancel or change my reservation after booking"
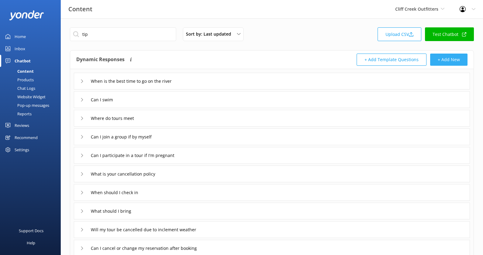
click at [446, 54] on button "+ Add New" at bounding box center [448, 59] width 37 height 12
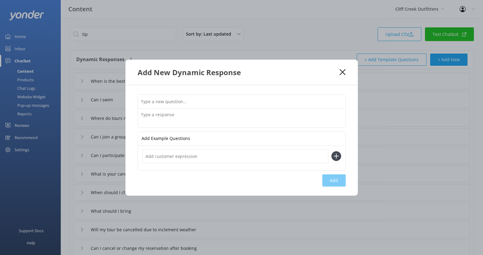
click at [217, 101] on input "text" at bounding box center [242, 102] width 208 height 14
paste input "What’s the difference between Upper and Lower Salt River rafting?"
type input "What’s the difference between Upper and Lower Salt River rafting?"
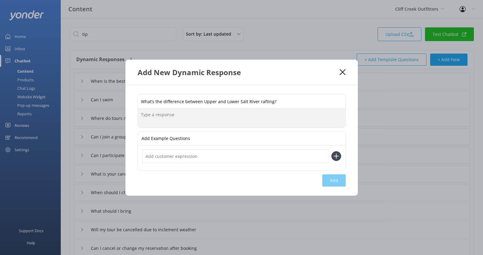
click at [228, 122] on textarea at bounding box center [242, 117] width 208 height 19
paste textarea "Upper Salt River (Spring only based on seasonal snowmelt): Whitewater rapids (C…"
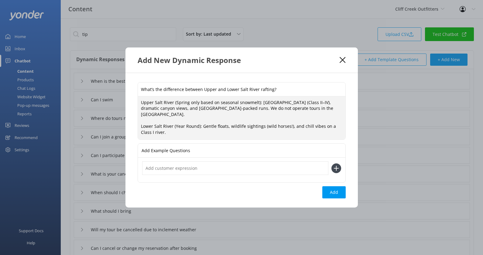
click at [141, 122] on textarea "Upper Salt River (Spring only based on seasonal snowmelt): Whitewater rapids (C…" at bounding box center [242, 117] width 208 height 43
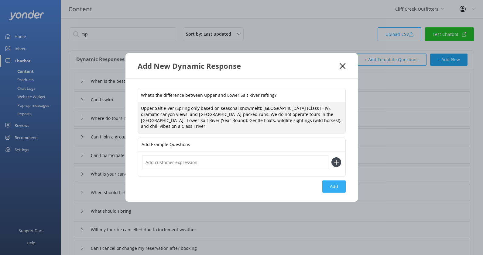
type textarea "Upper Salt River (Spring only based on seasonal snowmelt): Whitewater rapids (C…"
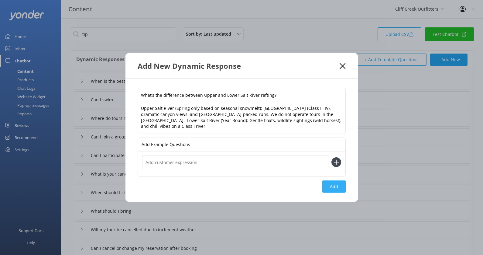
click at [341, 184] on button "Add" at bounding box center [333, 186] width 23 height 12
type input "What’s the difference between Upper and Lower Salt River rafting?"
type input "When is the best time to go on the river"
type input "Can I swim"
type input "Where do tours meet"
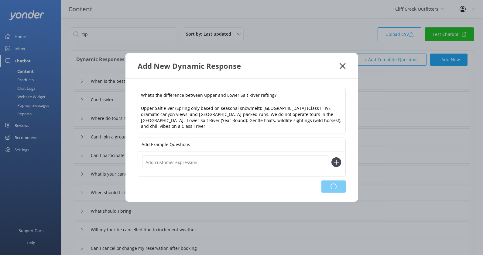
type input "Can I join a group if by myself"
type input "Can I participate in a tour if I'm pregnant"
type input "What is your cancellation policy"
type input "When should I check in"
type input "What should I bring"
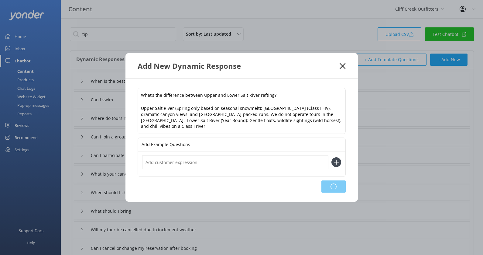
type input "Will my tour be cancelled due to inclement weather"
type input "Can I cancel or change my reservation after booking"
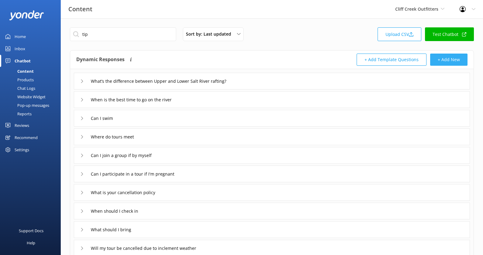
click at [453, 61] on button "+ Add New" at bounding box center [448, 59] width 37 height 12
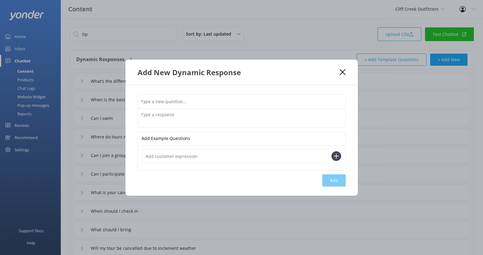
click at [239, 98] on input "text" at bounding box center [242, 102] width 208 height 14
paste input "How many people fit in a raft?"
type input "How many people fit in a raft?"
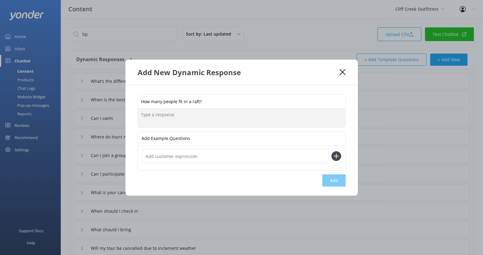
click at [231, 123] on textarea at bounding box center [242, 117] width 208 height 19
paste textarea "Our boats comfortably accommodate 10 to 15 guests. Final group size is determin…"
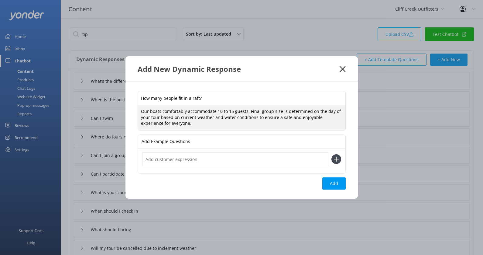
type textarea "Our boats comfortably accommodate 10 to 15 guests. Final group size is determin…"
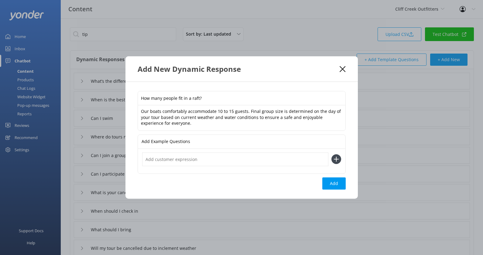
click at [328, 176] on div "How many people fit in a raft? Our boats comfortably accommodate 10 to 15 guest…" at bounding box center [241, 140] width 232 height 117
click at [332, 189] on div "How many people fit in a raft? Our boats comfortably accommodate 10 to 15 guest…" at bounding box center [241, 140] width 232 height 117
click at [331, 185] on button "Add" at bounding box center [333, 183] width 23 height 12
type input "How many people fit in a raft?"
type input "What’s the difference between Upper and Lower Salt River rafting?"
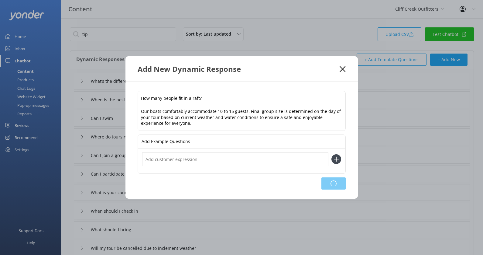
type input "When is the best time to go on the river"
type input "Can I swim"
type input "Where do tours meet"
type input "Can I join a group if by myself"
type input "Can I participate in a tour if I'm pregnant"
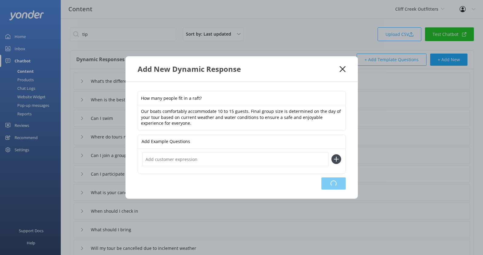
type input "What is your cancellation policy"
type input "When should I check in"
type input "What should I bring"
type input "Will my tour be cancelled due to inclement weather"
type input "Can I cancel or change my reservation after booking"
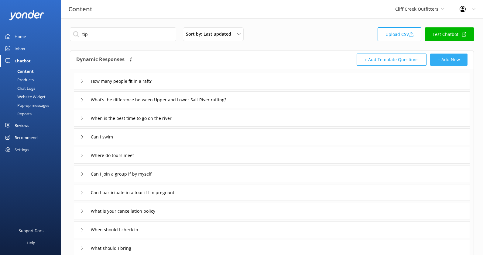
click at [449, 58] on button "+ Add New" at bounding box center [448, 59] width 37 height 12
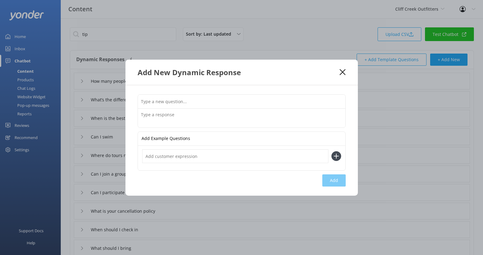
click at [246, 102] on input "text" at bounding box center [242, 102] width 208 height 14
type input "What kind of rapids will we encounter"
click at [225, 118] on textarea at bounding box center [242, 117] width 208 height 19
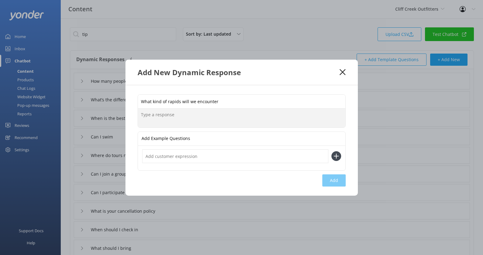
paste textarea "Class I (non-whitewater), ideal for floating and wildlife watching."
type textarea "Class I (non-whitewater), ideal for floating and wildlife watching."
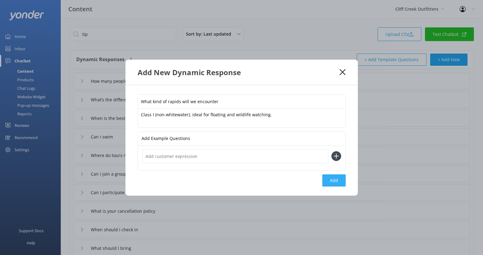
click at [338, 183] on button "Add" at bounding box center [333, 180] width 23 height 12
type input "What kind of rapids will we encounter"
type input "How many people fit in a raft?"
type input "What’s the difference between Upper and Lower Salt River rafting?"
type input "When is the best time to go on the river"
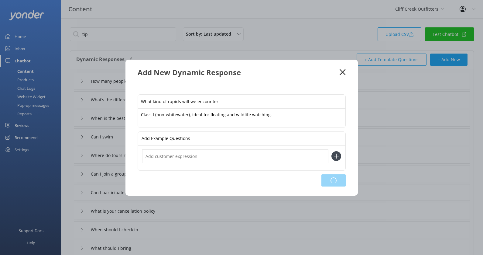
type input "Can I swim"
type input "Where do tours meet"
type input "Can I join a group if by myself"
type input "Can I participate in a tour if I'm pregnant"
type input "What is your cancellation policy"
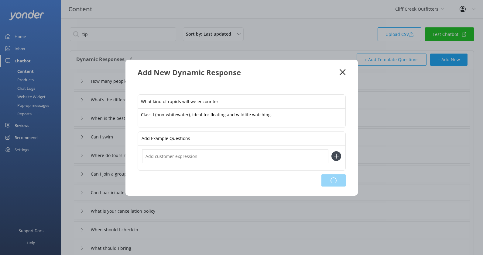
type input "When should I check in"
type input "What should I bring"
type input "Will my tour be cancelled due to inclement weather"
type input "Can I cancel or change my reservation after booking"
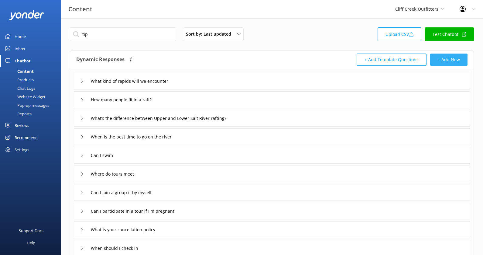
click at [448, 63] on button "+ Add New" at bounding box center [448, 59] width 37 height 12
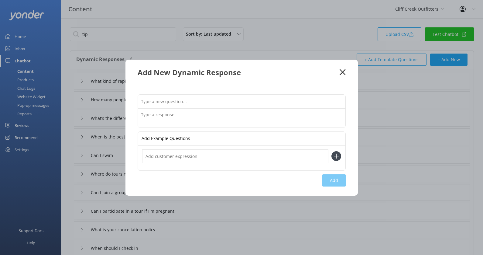
click at [231, 94] on div at bounding box center [242, 110] width 208 height 33
click at [229, 101] on input "text" at bounding box center [242, 102] width 208 height 14
type input "Will I get wet rafting"
click at [222, 111] on textarea at bounding box center [242, 117] width 208 height 19
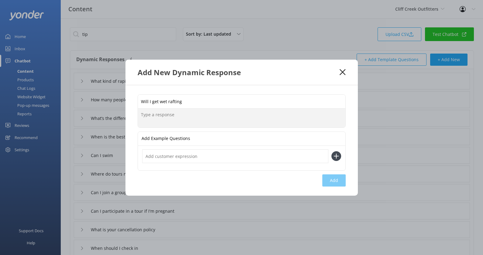
paste textarea "your legs and seat will get wet in a kayak since these kayaks are self-bailing.…"
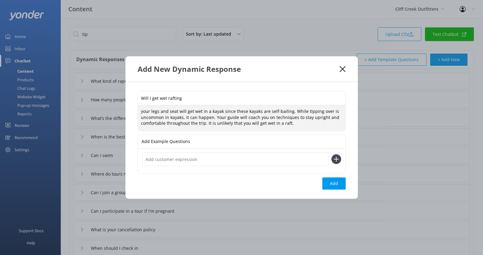
click at [144, 112] on textarea "your legs and seat will get wet in a kayak since these kayaks are self-bailing.…" at bounding box center [242, 117] width 208 height 25
type textarea "Your legs and seat will get wet in a kayak since these kayaks are self-bailing.…"
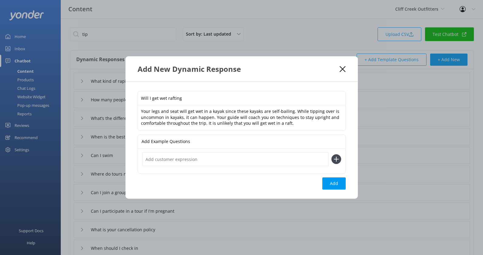
click at [172, 99] on input "Will I get wet rafting" at bounding box center [242, 98] width 208 height 14
type input "Will I get wet kayaking or rafting"
click at [336, 183] on button "Add" at bounding box center [333, 183] width 23 height 12
type input "Will I get wet kayaking or rafting"
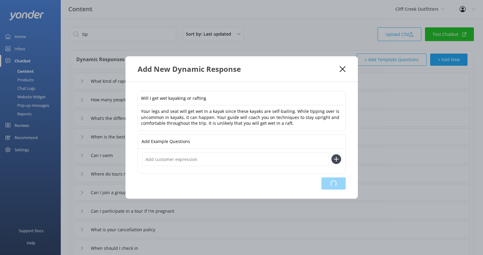
type input "What kind of rapids will we encounter"
type input "How many people fit in a raft?"
type input "What’s the difference between Upper and Lower Salt River rafting?"
type input "When is the best time to go on the river"
type input "Can I swim"
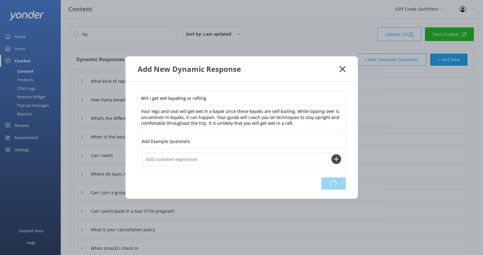
type input "Where do tours meet"
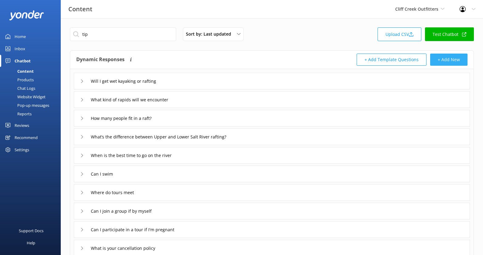
click at [453, 59] on button "+ Add New" at bounding box center [448, 59] width 37 height 12
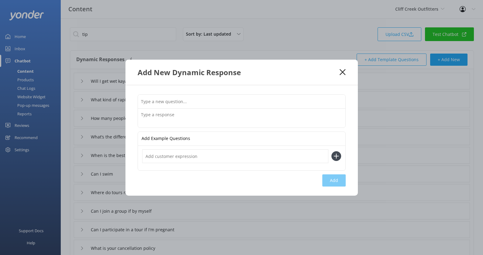
click at [238, 98] on input "text" at bounding box center [242, 102] width 208 height 14
click at [211, 112] on textarea at bounding box center [242, 117] width 208 height 19
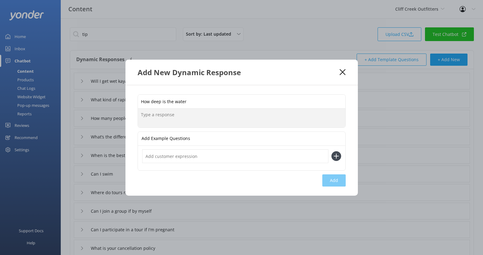
paste textarea "The Lower Salt River depth ranges from a foot deep to 30 feet deep in some area…"
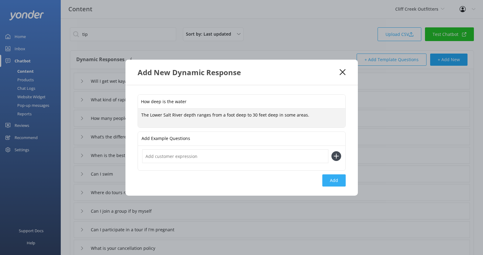
click at [336, 178] on button "Add" at bounding box center [333, 180] width 23 height 12
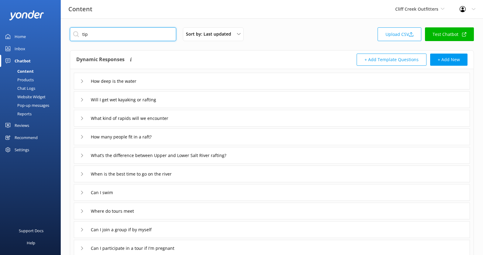
click at [144, 35] on input "tip" at bounding box center [123, 34] width 106 height 14
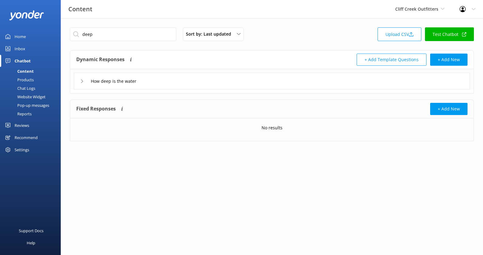
click at [180, 80] on div "How deep is the water" at bounding box center [272, 81] width 396 height 17
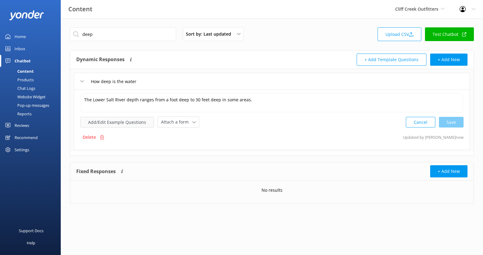
click at [132, 120] on button "Add/Edit Example Questions" at bounding box center [117, 122] width 74 height 11
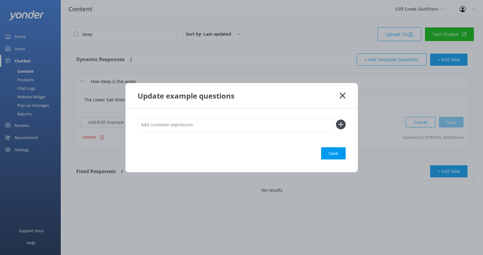
click at [344, 95] on icon at bounding box center [343, 95] width 6 height 6
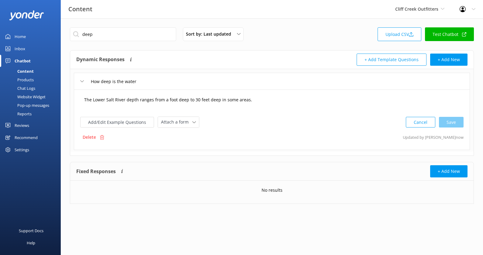
click at [273, 99] on textarea "The Lower Salt River depth ranges from a foot deep to 30 feet deep in some area…" at bounding box center [272, 102] width 382 height 19
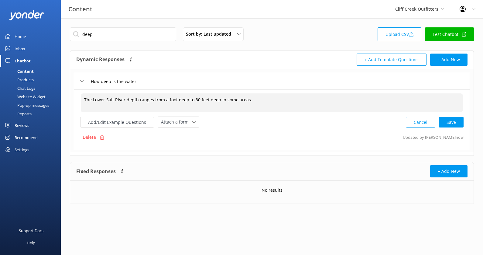
paste textarea "The Verde River depth ranges from a few feet deep to 3-5 feet deep in some area…"
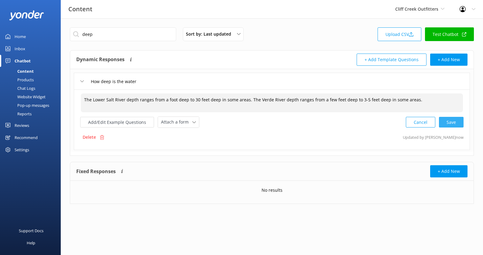
click at [455, 125] on div "Cancel Save" at bounding box center [435, 121] width 58 height 11
drag, startPoint x: 248, startPoint y: 98, endPoint x: 438, endPoint y: 99, distance: 189.9
click at [438, 99] on textarea "The Lower Salt River depth ranges from a foot deep to 30 feet deep in some area…" at bounding box center [272, 102] width 383 height 19
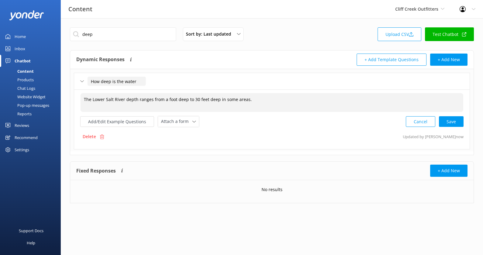
click at [142, 80] on input "How deep is the water" at bounding box center [117, 81] width 58 height 9
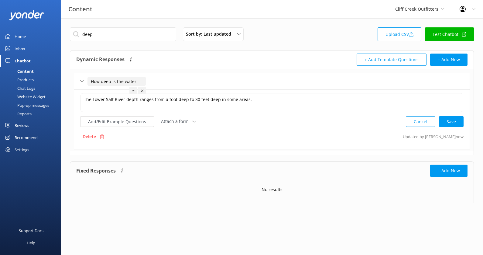
click at [130, 80] on input "How deep is the water" at bounding box center [117, 81] width 58 height 9
click at [159, 88] on div at bounding box center [160, 91] width 8 height 8
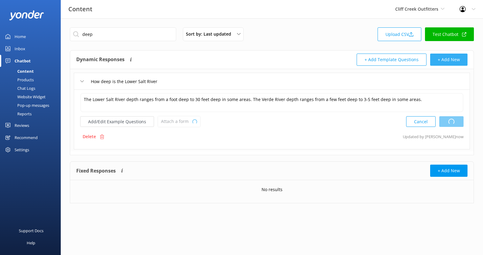
click at [446, 58] on button "+ Add New" at bounding box center [448, 59] width 37 height 12
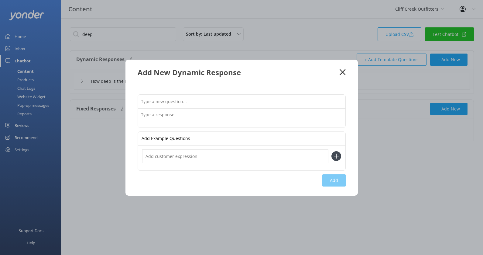
click at [232, 101] on input "text" at bounding box center [242, 102] width 208 height 14
click at [253, 116] on textarea at bounding box center [242, 117] width 208 height 19
paste textarea "The Verde River depth ranges from a few feet deep to 3-5 feet deep in some area…"
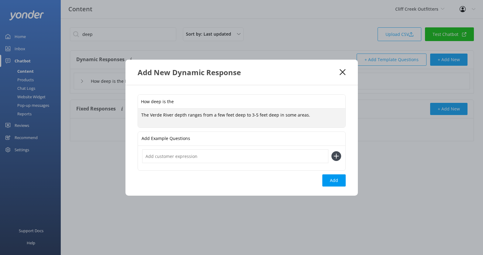
click at [188, 104] on input "How deep is the" at bounding box center [242, 102] width 208 height 14
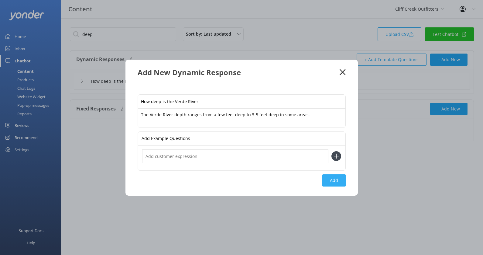
click at [332, 176] on button "Add" at bounding box center [333, 180] width 23 height 12
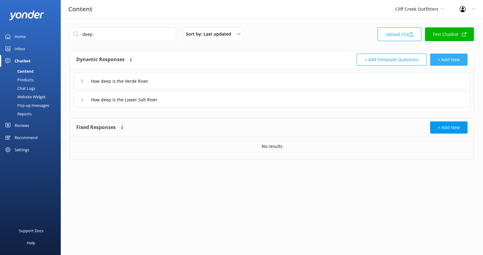
click at [444, 60] on button "+ Add New" at bounding box center [448, 59] width 37 height 12
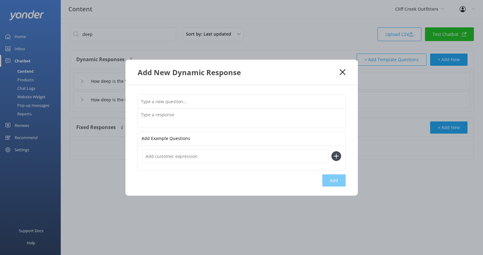
click at [246, 103] on input "text" at bounding box center [242, 102] width 208 height 14
click at [232, 116] on textarea at bounding box center [242, 117] width 208 height 19
paste textarea "The depth ranges from 20 feet to over 100 ft depending on the area of the lake …"
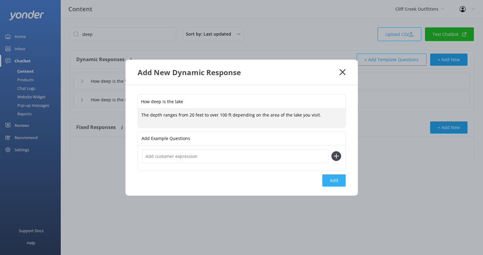
click at [337, 174] on button "Add" at bounding box center [333, 180] width 23 height 12
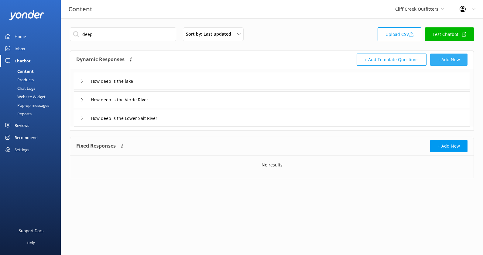
click at [450, 59] on button "+ Add New" at bounding box center [448, 59] width 37 height 12
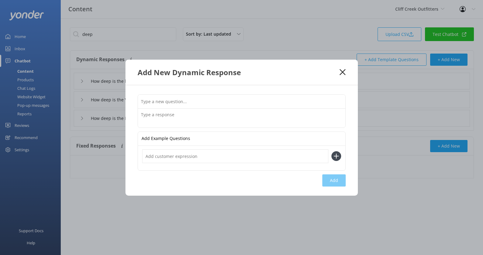
click at [239, 116] on textarea at bounding box center [242, 117] width 208 height 19
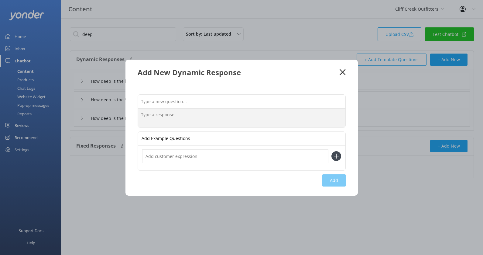
paste textarea "Most of the trail systems in town prohibit the use of e-bikes, so we can not al…"
click at [262, 97] on input "text" at bounding box center [242, 101] width 208 height 14
paste input "Are e-bikes allowed on mountain bike tours?"
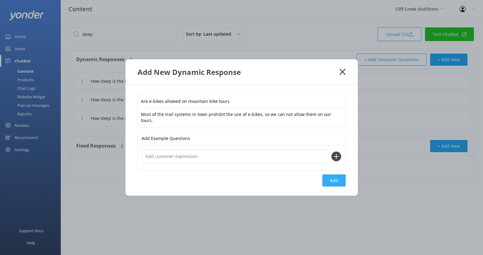
click at [334, 176] on button "Add" at bounding box center [333, 180] width 23 height 12
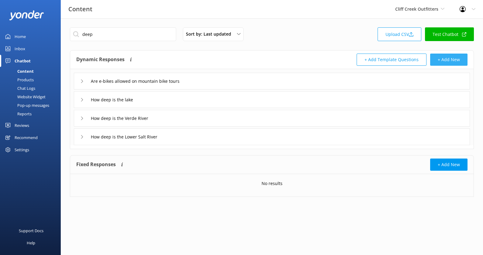
click at [440, 56] on button "+ Add New" at bounding box center [448, 59] width 37 height 12
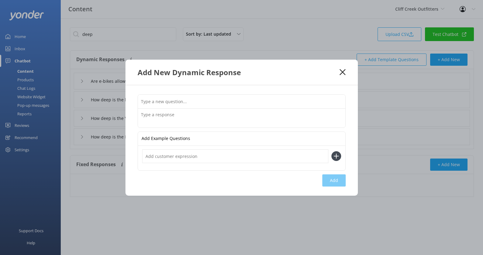
click at [248, 96] on input "text" at bounding box center [242, 102] width 208 height 14
paste input "How long are the rides?"
click at [217, 120] on textarea at bounding box center [242, 117] width 208 height 19
paste textarea "Most tours include 2 to 2.5 hours of activity time, with mileage varying based …"
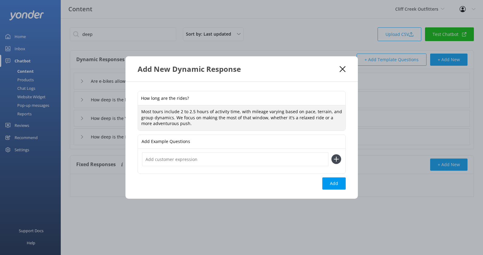
click at [174, 97] on input "How long are the rides?" at bounding box center [242, 98] width 208 height 14
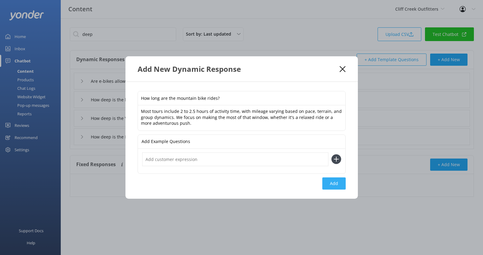
click at [336, 185] on button "Add" at bounding box center [333, 183] width 23 height 12
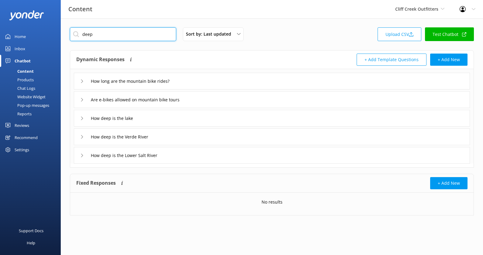
click at [136, 33] on input "deep" at bounding box center [123, 34] width 106 height 14
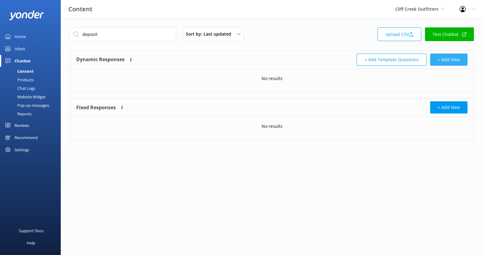
click at [450, 56] on button "+ Add New" at bounding box center [448, 59] width 37 height 12
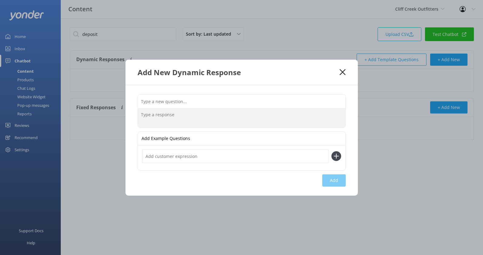
click at [209, 126] on textarea at bounding box center [242, 117] width 208 height 19
paste textarea "There is no deposit required; however, damaged or lost gear may incur fees base…"
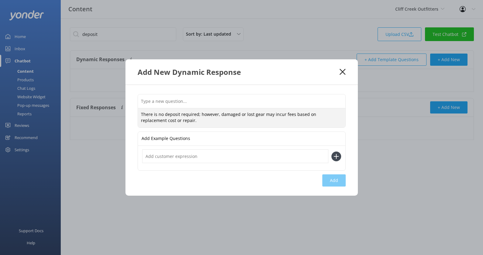
click at [207, 109] on textarea "There is no deposit required; however, damaged or lost gear may incur fees base…" at bounding box center [242, 117] width 208 height 19
click at [208, 101] on input "text" at bounding box center [242, 101] width 208 height 14
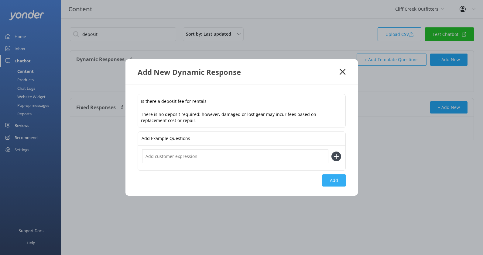
click at [336, 180] on button "Add" at bounding box center [333, 180] width 23 height 12
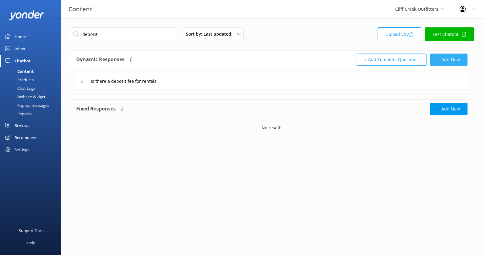
click at [450, 57] on button "+ Add New" at bounding box center [448, 59] width 37 height 12
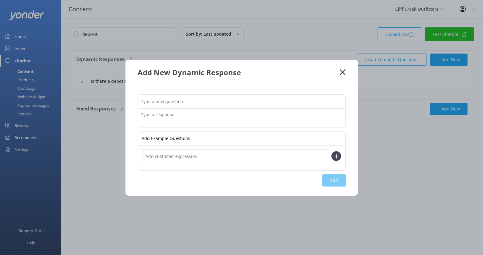
click at [186, 92] on div "Add Example Questions Add" at bounding box center [241, 140] width 232 height 110
click at [186, 100] on input "text" at bounding box center [242, 102] width 208 height 14
click at [178, 122] on textarea at bounding box center [242, 117] width 208 height 19
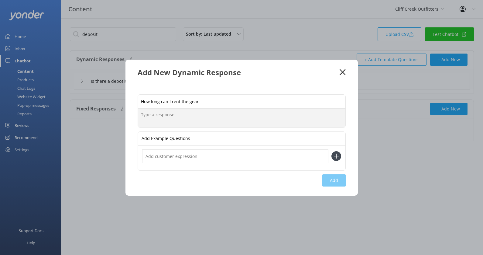
paste textarea "Rental periods typically range from one day to several weeks."
click at [335, 175] on button "Add" at bounding box center [333, 180] width 23 height 12
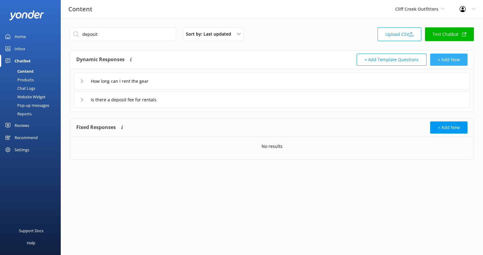
click at [448, 58] on button "+ Add New" at bounding box center [448, 59] width 37 height 12
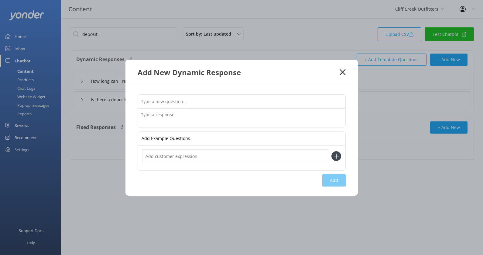
click at [250, 103] on input "text" at bounding box center [242, 102] width 208 height 14
click at [240, 112] on textarea at bounding box center [242, 117] width 208 height 19
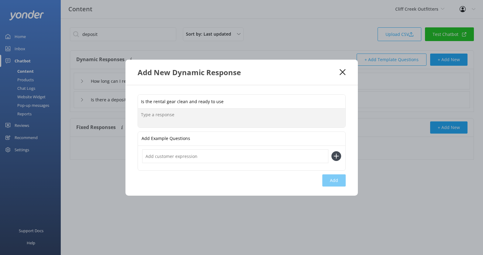
paste textarea "Gear is always cleaned and sanitized between rentals to ensure safety and comfo…"
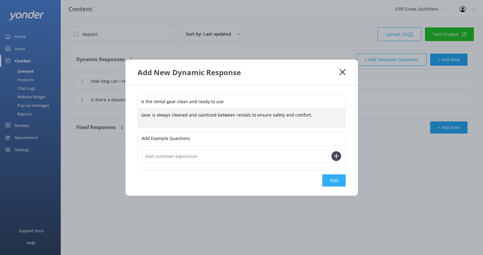
click at [329, 177] on button "Add" at bounding box center [333, 180] width 23 height 12
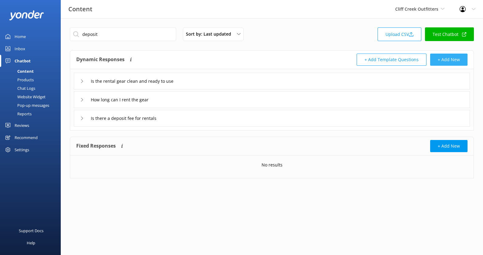
click at [455, 56] on button "+ Add New" at bounding box center [448, 59] width 37 height 12
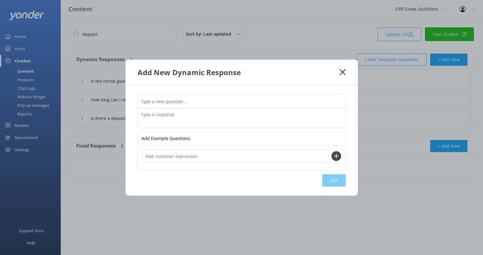
click at [209, 96] on input "text" at bounding box center [242, 102] width 208 height 14
click at [341, 72] on icon at bounding box center [343, 72] width 6 height 6
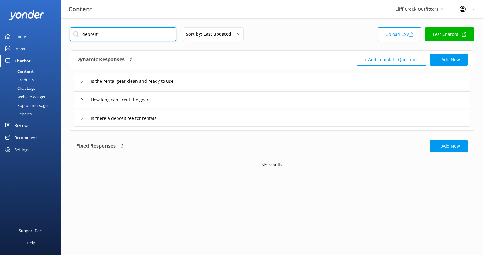
click at [134, 34] on input "deposit" at bounding box center [123, 34] width 106 height 14
click at [134, 34] on input "depositre" at bounding box center [123, 34] width 106 height 14
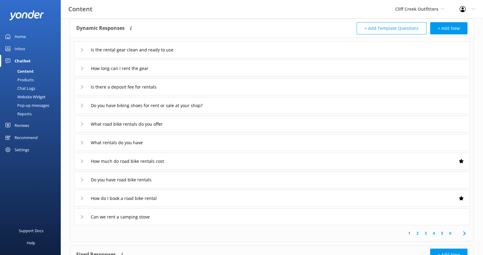
scroll to position [32, 0]
click at [199, 138] on div "What rentals do you have" at bounding box center [272, 142] width 396 height 17
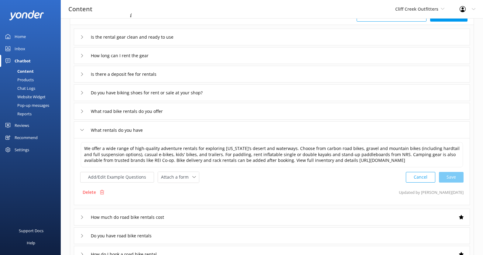
scroll to position [54, 0]
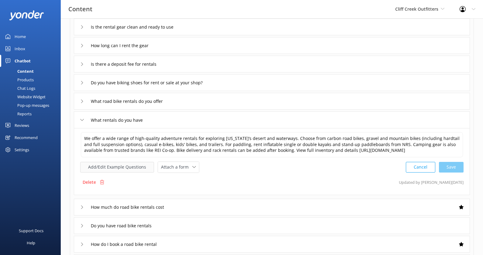
click at [135, 167] on button "Add/Edit Example Questions" at bounding box center [117, 167] width 74 height 11
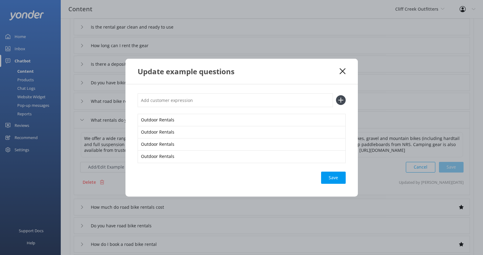
click at [192, 101] on input "text" at bounding box center [235, 100] width 195 height 14
click at [336, 95] on button at bounding box center [341, 100] width 10 height 10
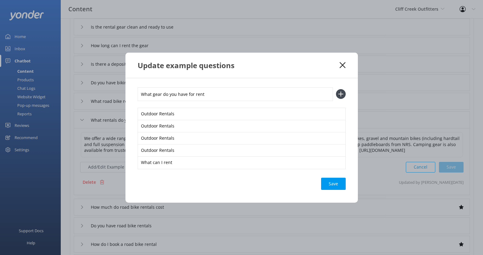
click at [336, 89] on button at bounding box center [341, 94] width 10 height 10
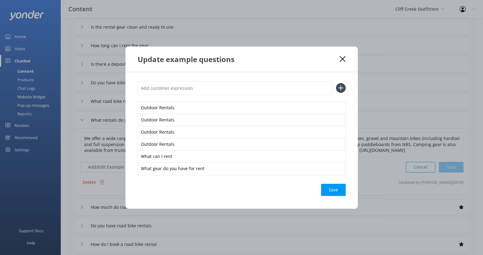
click at [332, 187] on div "Save" at bounding box center [333, 190] width 25 height 12
click at [342, 61] on icon at bounding box center [343, 59] width 6 height 6
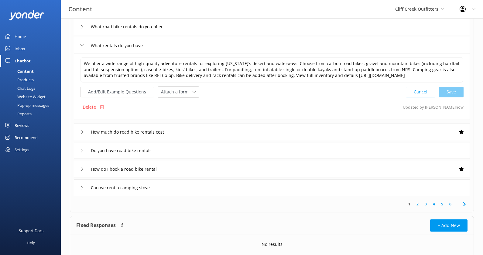
scroll to position [138, 0]
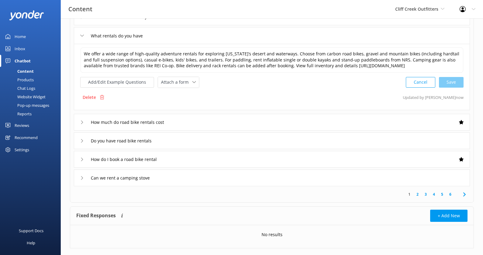
click at [419, 193] on link "2" at bounding box center [418, 194] width 8 height 6
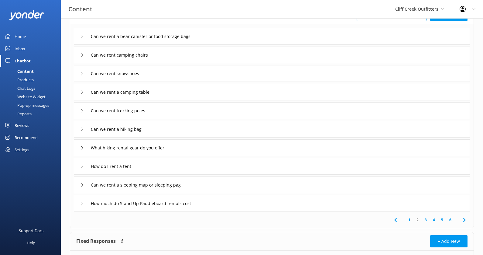
scroll to position [46, 0]
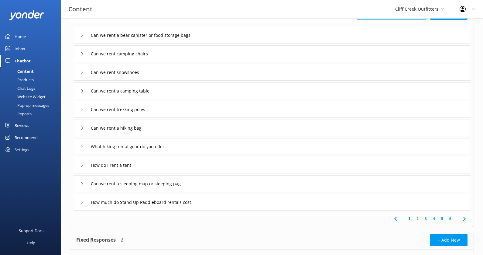
click at [291, 195] on div "How much do Stand Up Paddleboard rentals cost" at bounding box center [272, 202] width 396 height 17
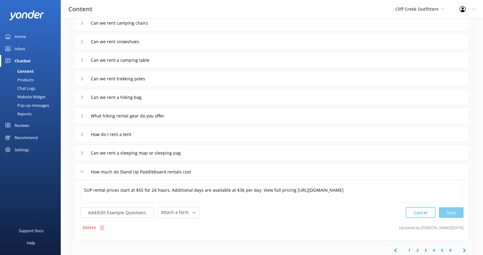
scroll to position [99, 0]
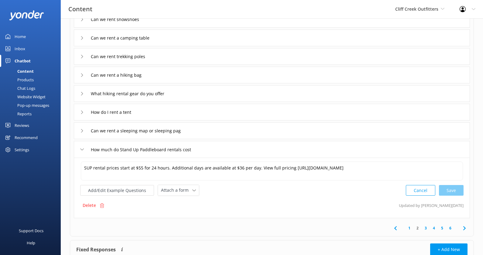
click at [443, 225] on link "5" at bounding box center [442, 228] width 8 height 6
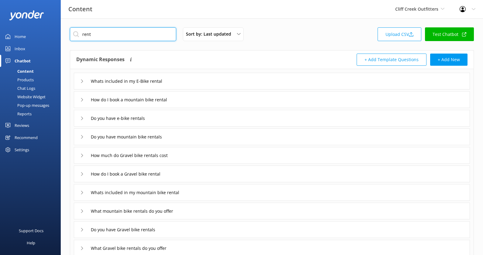
click at [119, 30] on input "rent" at bounding box center [123, 34] width 106 height 14
click at [119, 31] on input "rent" at bounding box center [123, 34] width 106 height 14
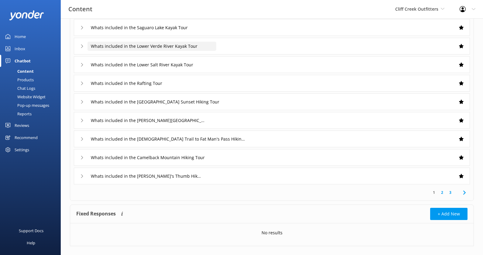
scroll to position [81, 0]
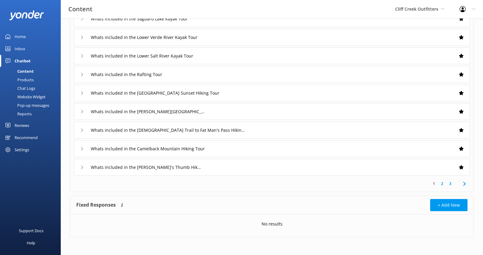
click at [452, 184] on link "3" at bounding box center [450, 183] width 8 height 6
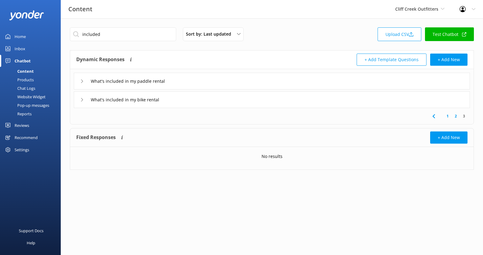
click at [356, 84] on div "What's included in my paddle rental" at bounding box center [272, 81] width 396 height 17
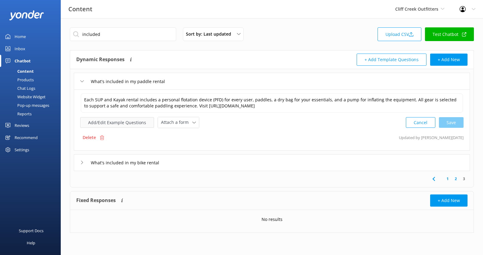
click at [143, 122] on button "Add/Edit Example Questions" at bounding box center [117, 122] width 74 height 11
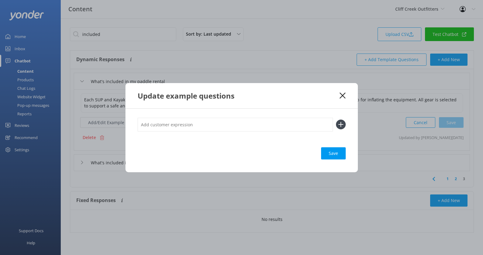
click at [342, 94] on icon at bounding box center [343, 95] width 6 height 6
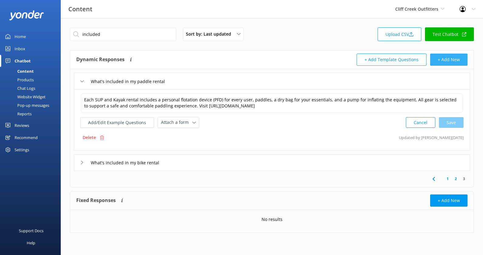
click at [451, 57] on button "+ Add New" at bounding box center [448, 59] width 37 height 12
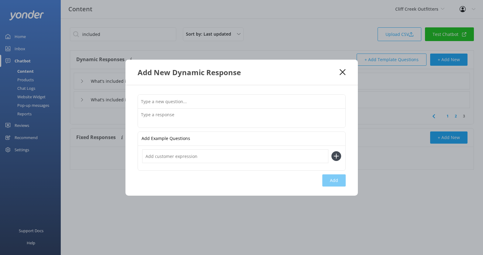
click at [232, 101] on input "text" at bounding box center [242, 102] width 208 height 14
click at [211, 121] on textarea at bounding box center [242, 117] width 208 height 19
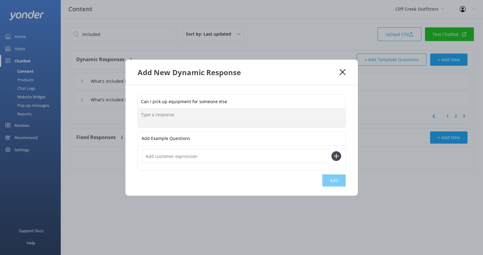
paste textarea "As long as you have their reservation details, you are welcome to pick up and d…"
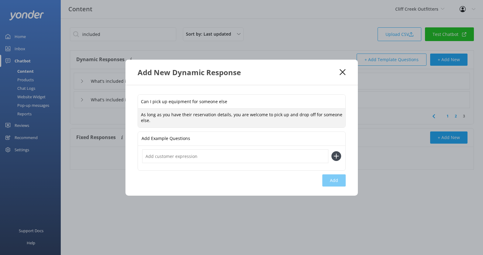
scroll to position [2, 0]
click at [335, 182] on button "Add" at bounding box center [333, 180] width 23 height 12
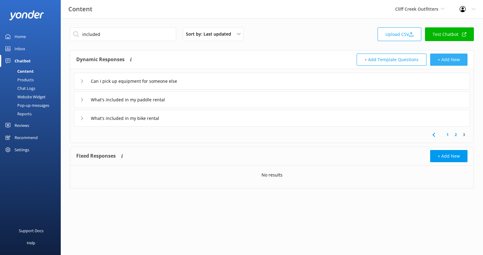
click at [445, 65] on button "+ Add New" at bounding box center [448, 59] width 37 height 12
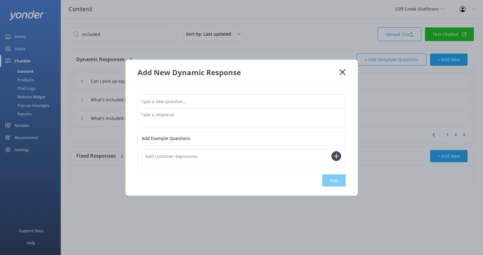
click at [209, 91] on div "Add Example Questions Add" at bounding box center [241, 140] width 232 height 110
click at [208, 100] on input "text" at bounding box center [242, 102] width 208 height 14
click at [338, 72] on div "Add New Dynamic Response" at bounding box center [239, 72] width 202 height 10
click at [342, 72] on use at bounding box center [343, 72] width 6 height 6
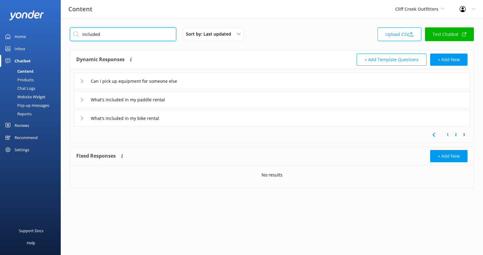
click at [128, 33] on input "included" at bounding box center [123, 34] width 106 height 14
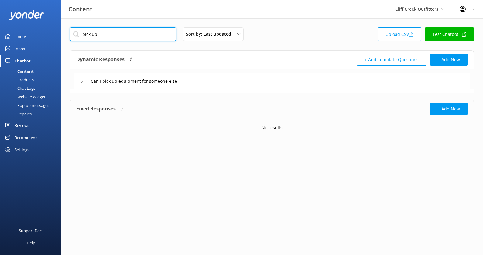
click at [92, 35] on input "pick up" at bounding box center [123, 34] width 106 height 14
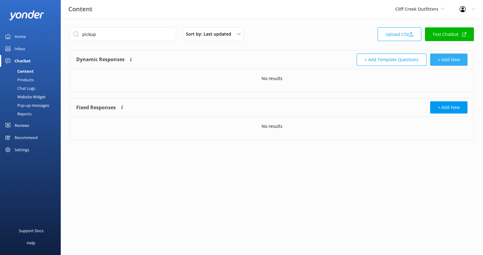
click at [446, 62] on button "+ Add New" at bounding box center [448, 59] width 37 height 12
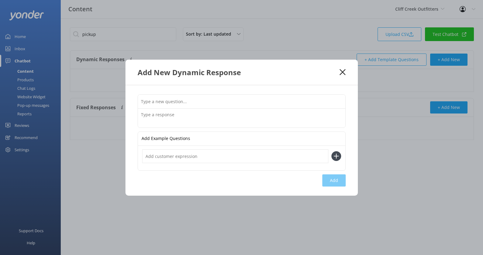
click at [205, 118] on textarea at bounding box center [242, 117] width 208 height 19
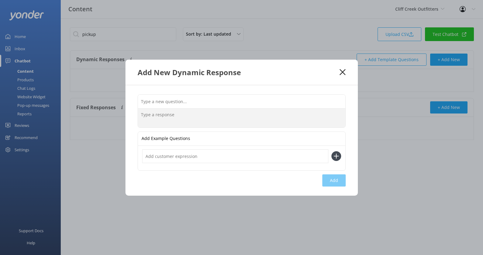
paste textarea "All rentals are available for pickup/ drop off at our shop, with optional deliv…"
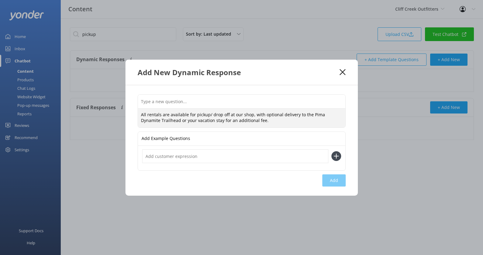
scroll to position [2, 0]
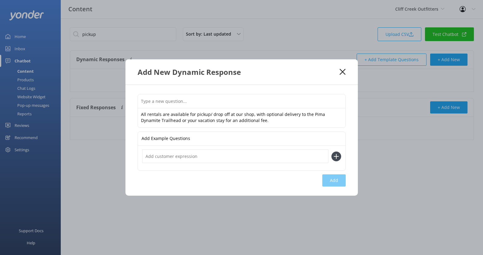
click at [210, 101] on input "text" at bounding box center [242, 101] width 208 height 14
click at [337, 183] on button "Add" at bounding box center [333, 180] width 23 height 12
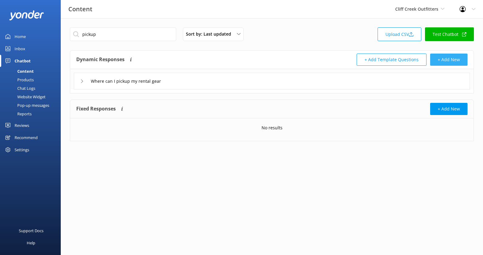
click at [443, 65] on button "+ Add New" at bounding box center [448, 59] width 37 height 12
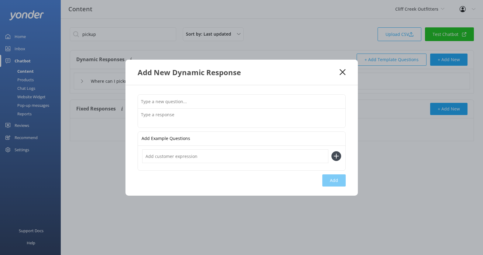
click at [225, 103] on input "text" at bounding box center [242, 102] width 208 height 14
click at [215, 117] on textarea at bounding box center [242, 117] width 208 height 19
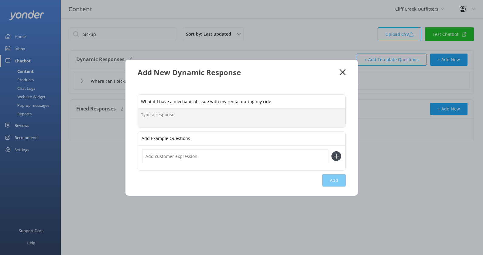
paste textarea "While we don’t offer a field support service, our tech team is excellent at gui…"
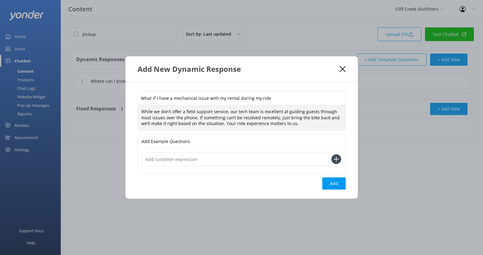
click at [205, 163] on input "text" at bounding box center [235, 159] width 186 height 14
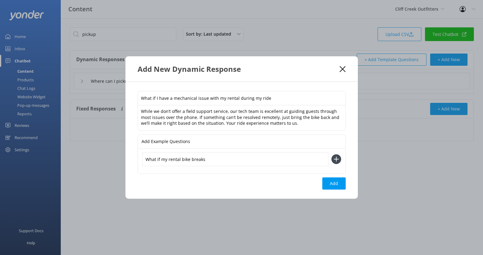
click at [332, 154] on button at bounding box center [337, 159] width 10 height 10
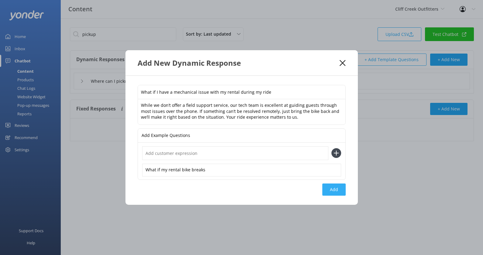
click at [335, 186] on button "Add" at bounding box center [333, 189] width 23 height 12
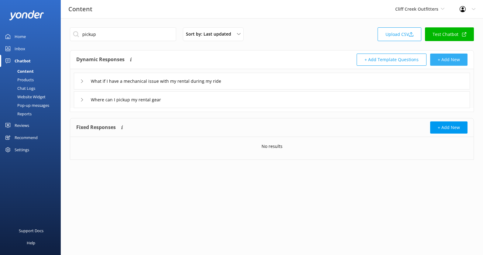
click at [452, 63] on button "+ Add New" at bounding box center [448, 59] width 37 height 12
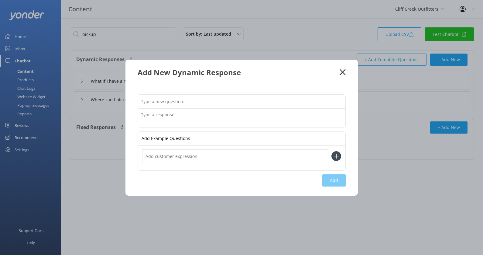
click at [226, 98] on input "text" at bounding box center [242, 102] width 208 height 14
click at [204, 113] on textarea at bounding box center [242, 117] width 208 height 19
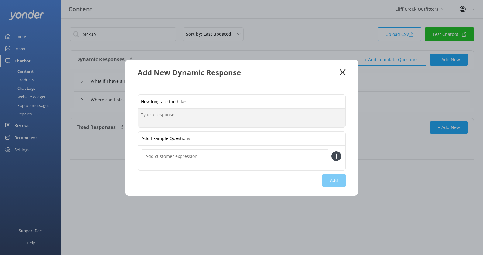
paste textarea "Tours range from 1.5 to 3 hours, depending on the hike selected."
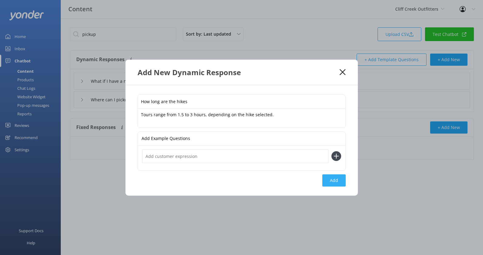
click at [330, 177] on button "Add" at bounding box center [333, 180] width 23 height 12
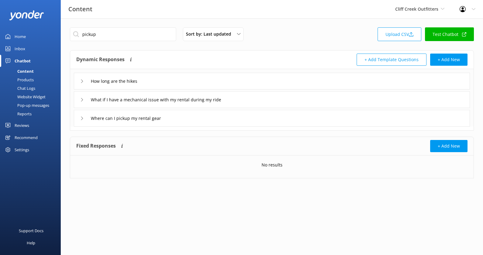
click at [30, 98] on div "Website Widget" at bounding box center [25, 96] width 42 height 9
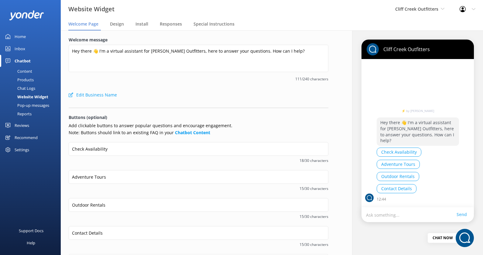
click at [28, 77] on div "Products" at bounding box center [19, 79] width 30 height 9
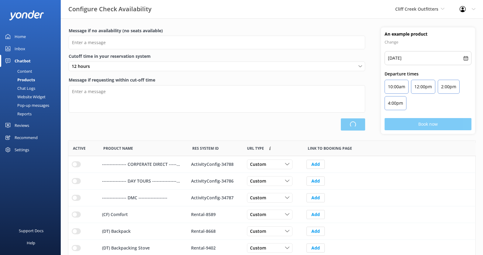
scroll to position [182, 407]
click at [26, 68] on div "Content" at bounding box center [18, 71] width 29 height 9
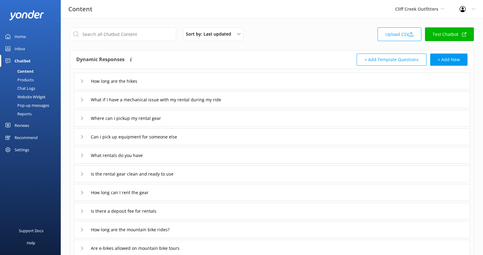
click at [447, 36] on link "Test Chatbot" at bounding box center [449, 34] width 49 height 14
click at [27, 148] on div "Settings" at bounding box center [22, 149] width 15 height 12
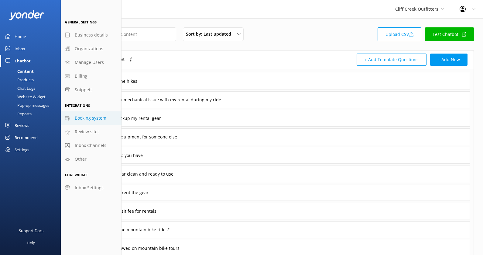
click at [92, 118] on span "Booking system" at bounding box center [91, 118] width 32 height 7
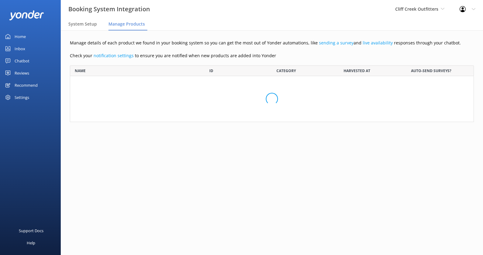
scroll to position [2047, 404]
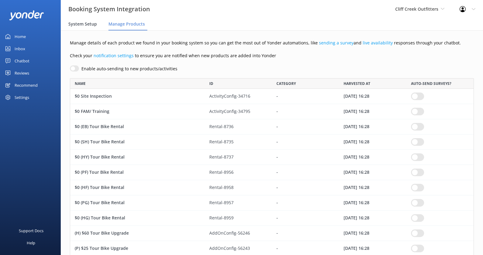
click at [82, 27] on div "System Setup" at bounding box center [83, 24] width 31 height 12
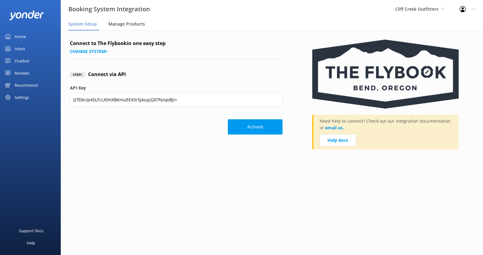
click at [125, 29] on div "Manage Products" at bounding box center [127, 24] width 39 height 12
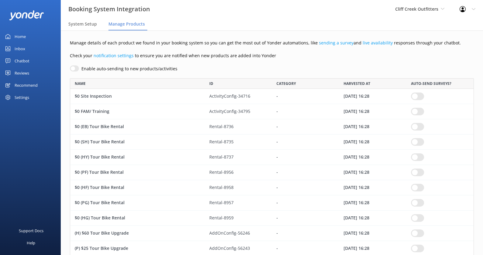
click at [21, 60] on div "Chatbot" at bounding box center [22, 61] width 15 height 12
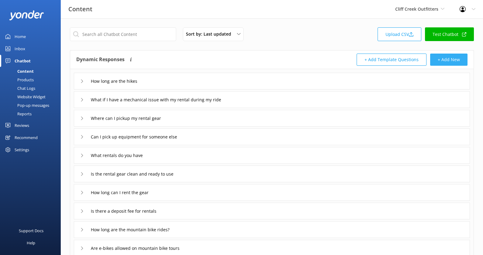
click at [439, 63] on button "+ Add New" at bounding box center [448, 59] width 37 height 12
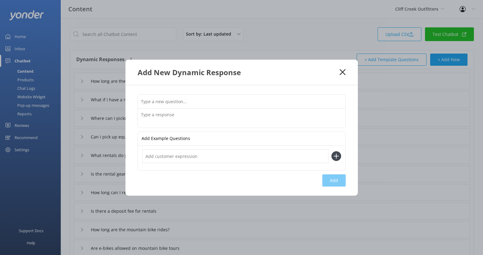
click at [205, 103] on input "text" at bounding box center [242, 102] width 208 height 14
click at [209, 118] on textarea at bounding box center [242, 117] width 208 height 19
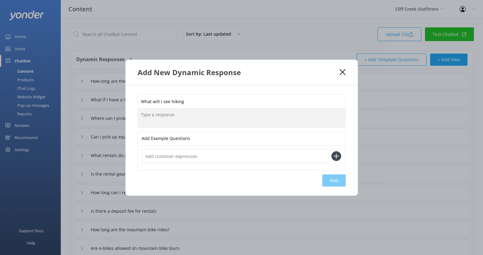
paste textarea "A guided hike in Arizona offers expert insight into desert geology, native plan…"
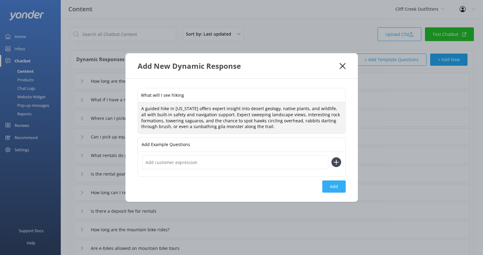
click at [331, 185] on button "Add" at bounding box center [333, 186] width 23 height 12
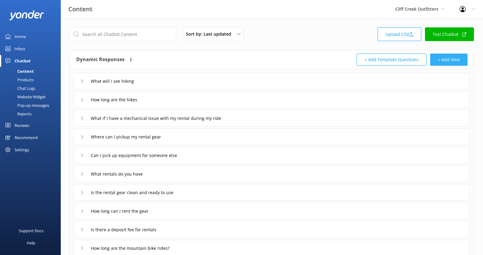
click at [448, 64] on button "+ Add New" at bounding box center [448, 59] width 37 height 12
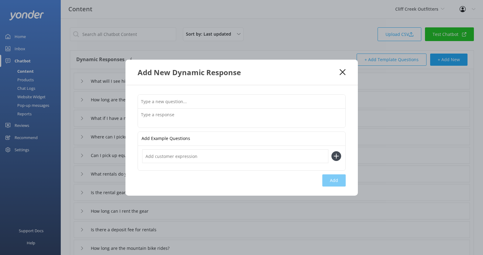
click at [219, 99] on input "text" at bounding box center [242, 102] width 208 height 14
click at [206, 115] on textarea at bounding box center [242, 117] width 208 height 19
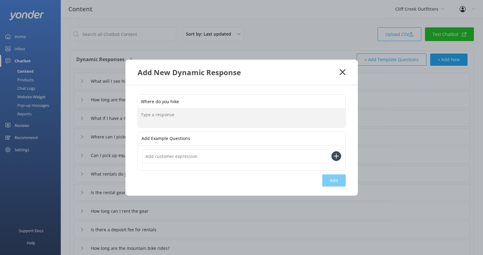
paste textarea "Our standard hikes are at Lost Dog, Tom’s Thumb, Piestewa Peak, Camelback Mount…"
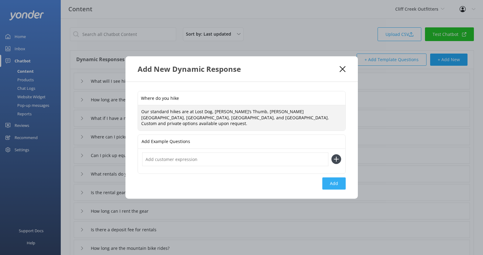
click at [339, 182] on button "Add" at bounding box center [333, 183] width 23 height 12
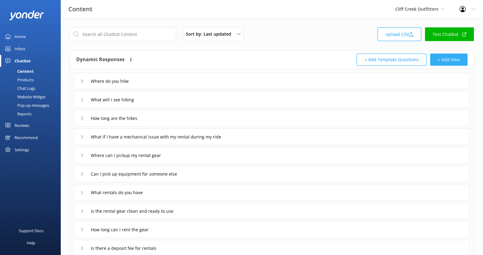
click at [448, 58] on button "+ Add New" at bounding box center [448, 59] width 37 height 12
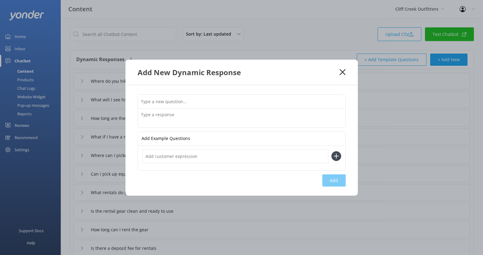
click at [242, 98] on input "text" at bounding box center [242, 102] width 208 height 14
click at [162, 101] on input "How fast wil an e-bike go" at bounding box center [242, 102] width 208 height 14
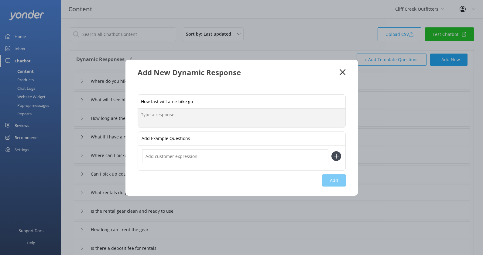
click at [162, 117] on textarea at bounding box center [242, 117] width 208 height 19
paste textarea "Your e-bike will assist your pedaling up to 20 miles per hour. These are pedal-…"
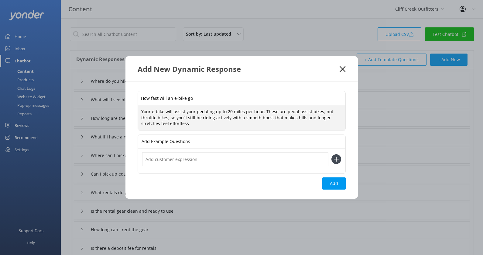
click at [171, 161] on input "text" at bounding box center [235, 159] width 186 height 14
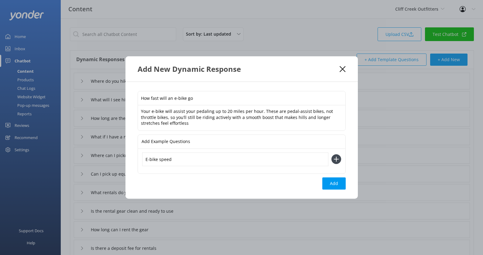
click at [332, 154] on button at bounding box center [337, 159] width 10 height 10
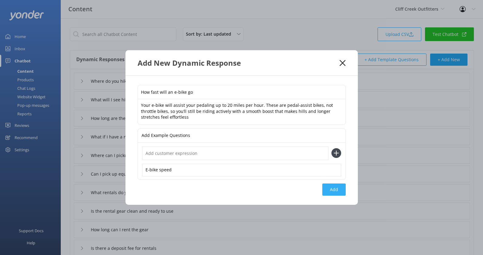
click at [334, 188] on button "Add" at bounding box center [333, 189] width 23 height 12
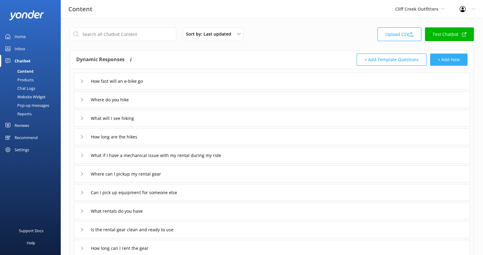
click at [448, 57] on button "+ Add New" at bounding box center [448, 59] width 37 height 12
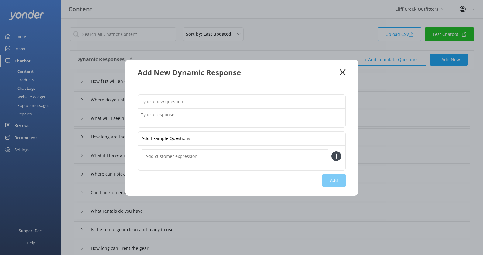
click at [208, 100] on input "text" at bounding box center [242, 102] width 208 height 14
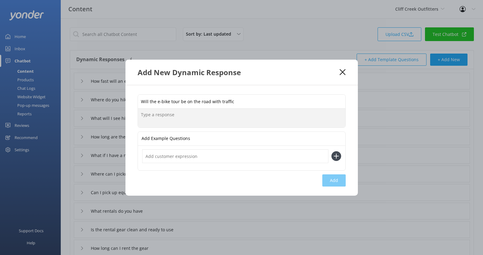
click at [203, 120] on textarea at bounding box center [242, 117] width 208 height 19
paste textarea "You'll mostly ride on sidewalks and multiuse paths, with a few road crossings a…"
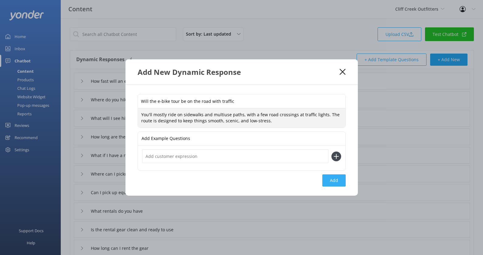
click at [336, 177] on button "Add" at bounding box center [333, 180] width 23 height 12
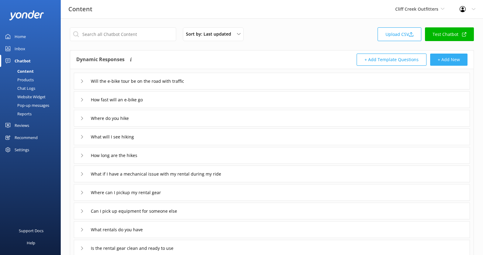
click at [444, 59] on button "+ Add New" at bounding box center [448, 59] width 37 height 12
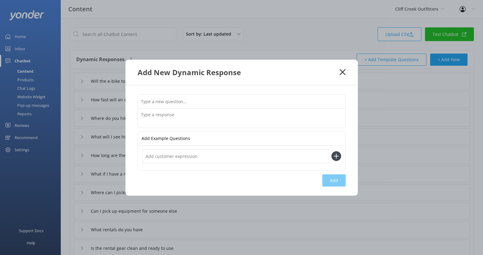
click at [236, 102] on input "text" at bounding box center [242, 102] width 208 height 14
click at [222, 118] on textarea at bounding box center [242, 117] width 208 height 19
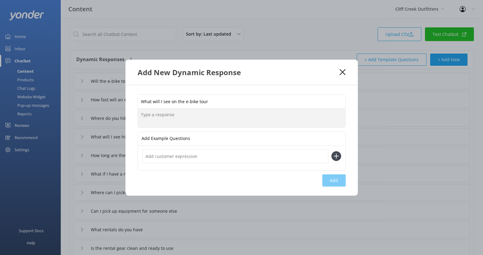
paste textarea "On a casual e-bike tour, our guides choose the route based on the group’s abili…"
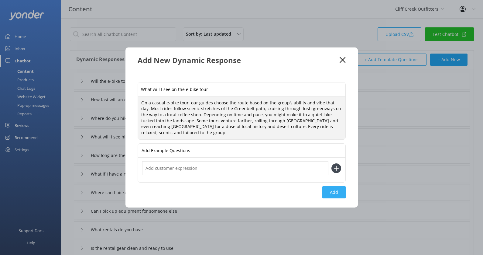
click at [340, 191] on button "Add" at bounding box center [333, 192] width 23 height 12
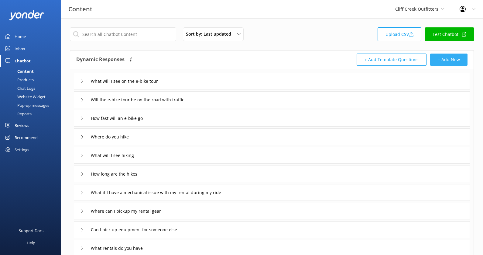
click at [449, 61] on button "+ Add New" at bounding box center [448, 59] width 37 height 12
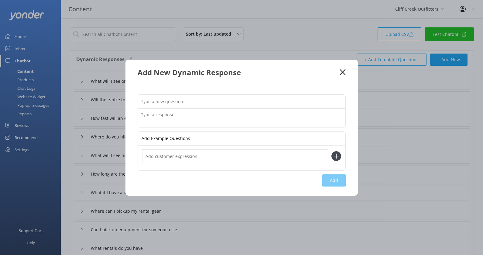
click at [219, 101] on input "text" at bounding box center [242, 102] width 208 height 14
click at [345, 69] on div "Add New Dynamic Response" at bounding box center [241, 72] width 232 height 25
click at [341, 71] on icon at bounding box center [343, 72] width 6 height 6
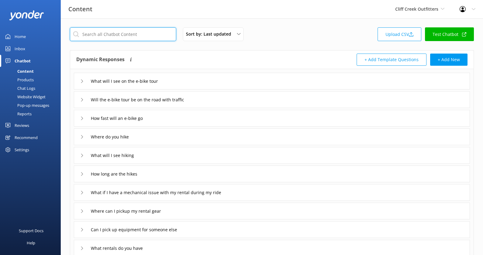
click at [134, 28] on input "text" at bounding box center [123, 34] width 106 height 14
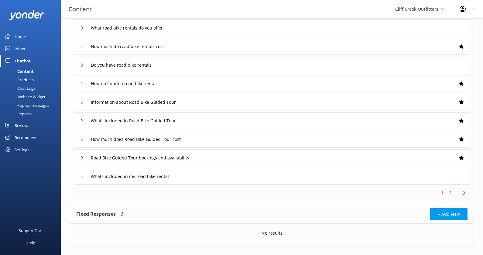
scroll to position [81, 0]
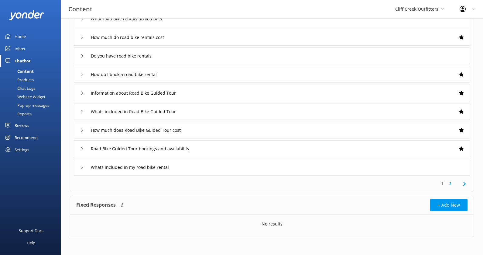
click at [235, 109] on div "Whats included in Road Bike Guided Tour" at bounding box center [272, 111] width 396 height 17
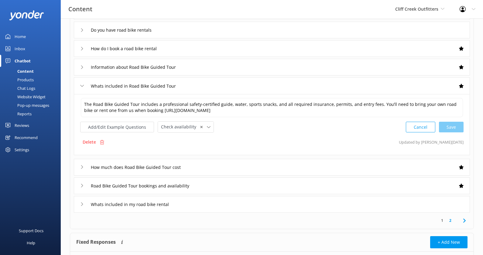
scroll to position [108, 0]
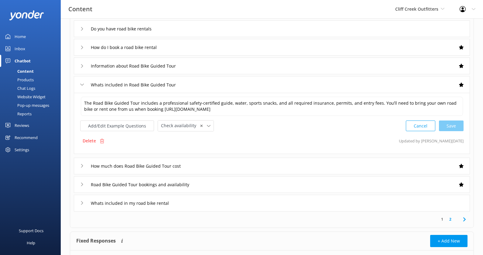
click at [450, 219] on link "2" at bounding box center [450, 219] width 8 height 6
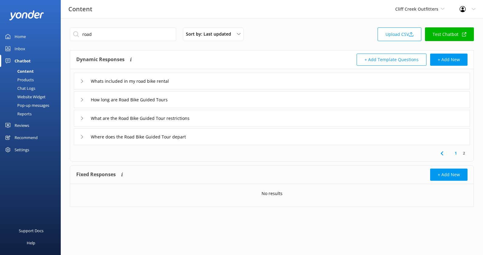
click at [230, 94] on div "How long are Road Bike Guided Tours" at bounding box center [272, 99] width 396 height 17
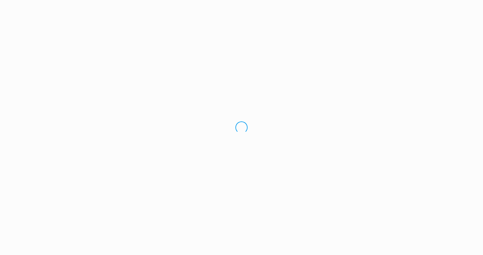
click at [26, 37] on div "Loading.." at bounding box center [241, 127] width 483 height 255
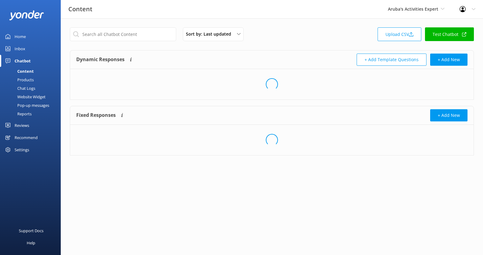
click at [26, 36] on link "Home" at bounding box center [30, 36] width 61 height 12
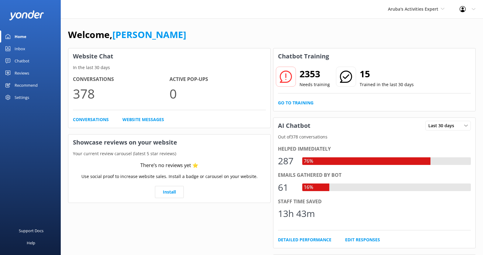
click at [345, 31] on div "Welcome, [PERSON_NAME]" at bounding box center [272, 37] width 408 height 21
click at [302, 102] on link "Go to Training" at bounding box center [296, 102] width 36 height 7
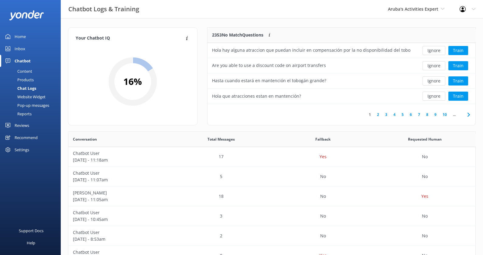
click at [421, 111] on div "1 2 3 4 5 6 7 8 9 10 ..." at bounding box center [342, 114] width 268 height 21
click at [421, 116] on link "7" at bounding box center [419, 115] width 8 height 6
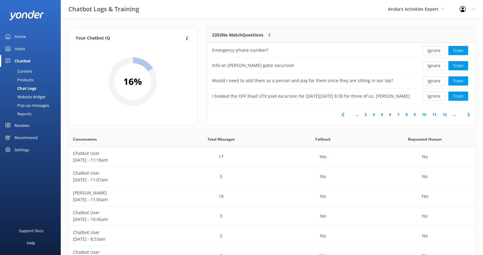
click at [427, 115] on link "10" at bounding box center [424, 115] width 10 height 6
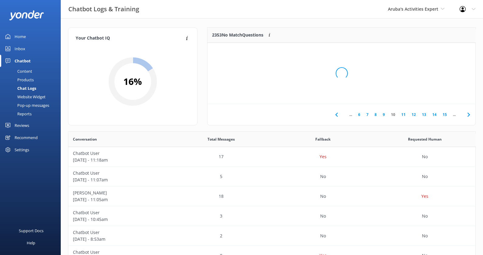
click at [27, 39] on link "Home" at bounding box center [30, 36] width 61 height 12
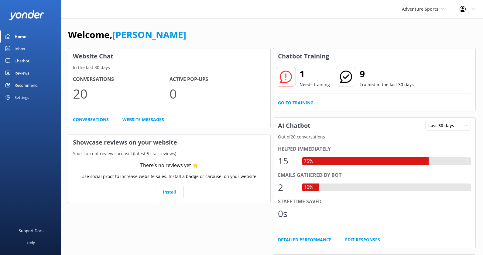
click at [284, 105] on link "Go to Training" at bounding box center [296, 102] width 36 height 7
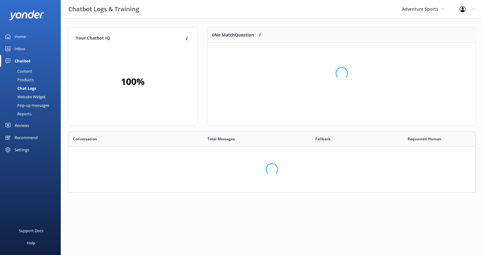
scroll to position [213, 407]
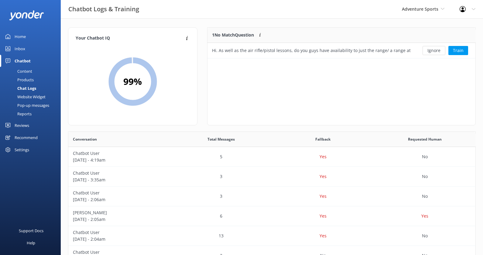
click at [25, 125] on div "Reviews" at bounding box center [22, 125] width 15 height 12
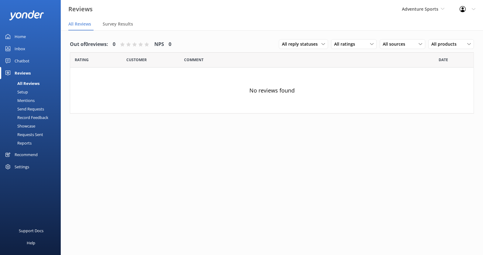
click at [24, 91] on div "Setup" at bounding box center [16, 92] width 24 height 9
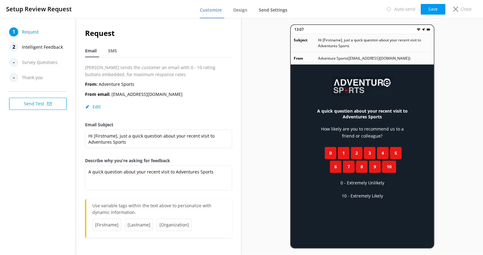
click at [266, 12] on span "Send Settings" at bounding box center [273, 10] width 29 height 6
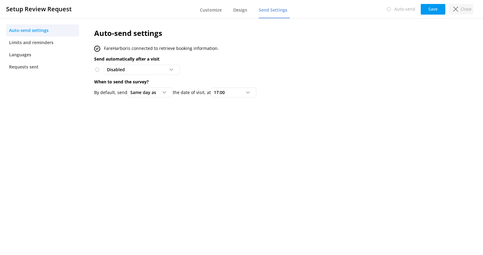
click at [454, 11] on use at bounding box center [455, 9] width 5 height 5
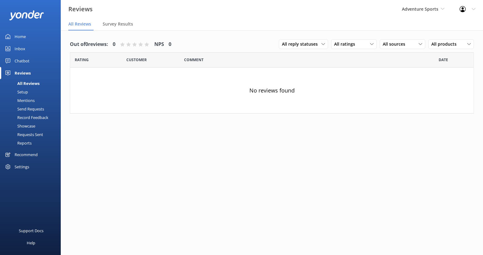
click at [23, 36] on div "Home" at bounding box center [20, 36] width 11 height 12
